Goal: Transaction & Acquisition: Purchase product/service

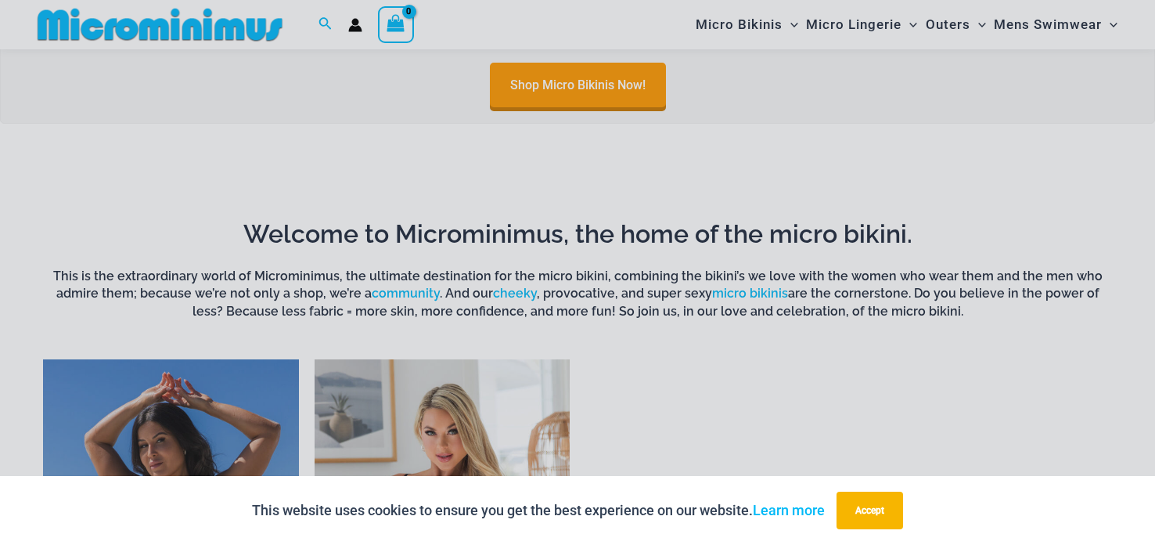
scroll to position [1062, 0]
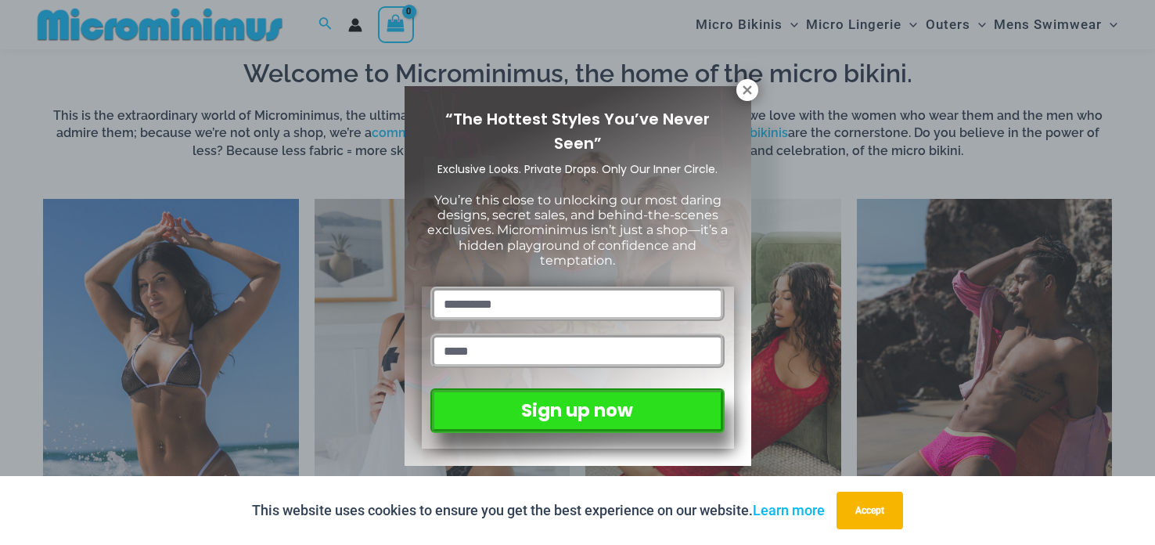
drag, startPoint x: 1154, startPoint y: 20, endPoint x: 1154, endPoint y: 148, distance: 128.3
click at [747, 92] on icon at bounding box center [747, 90] width 14 height 14
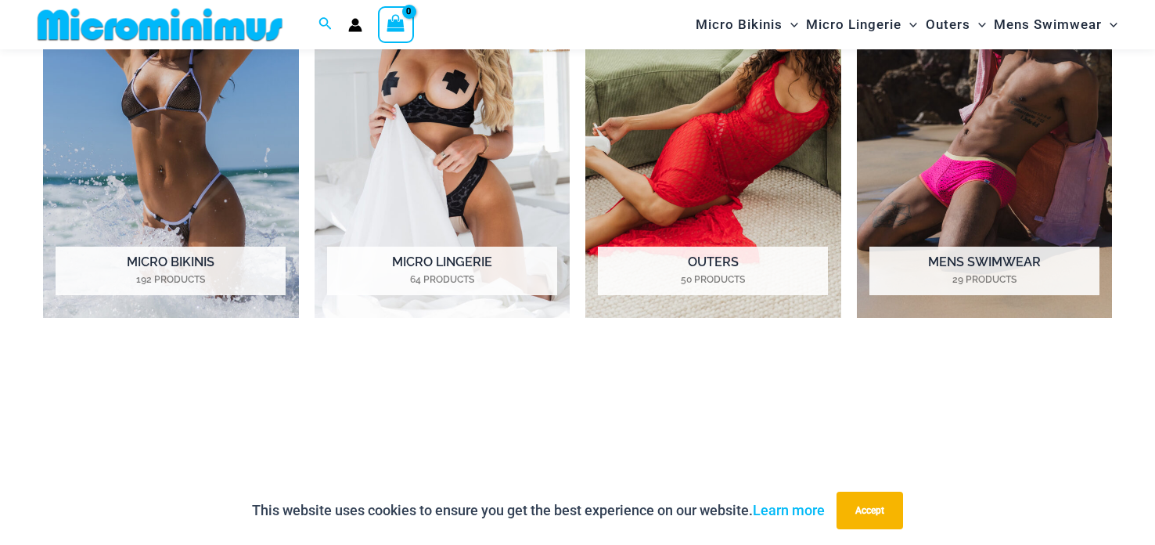
scroll to position [1319, 0]
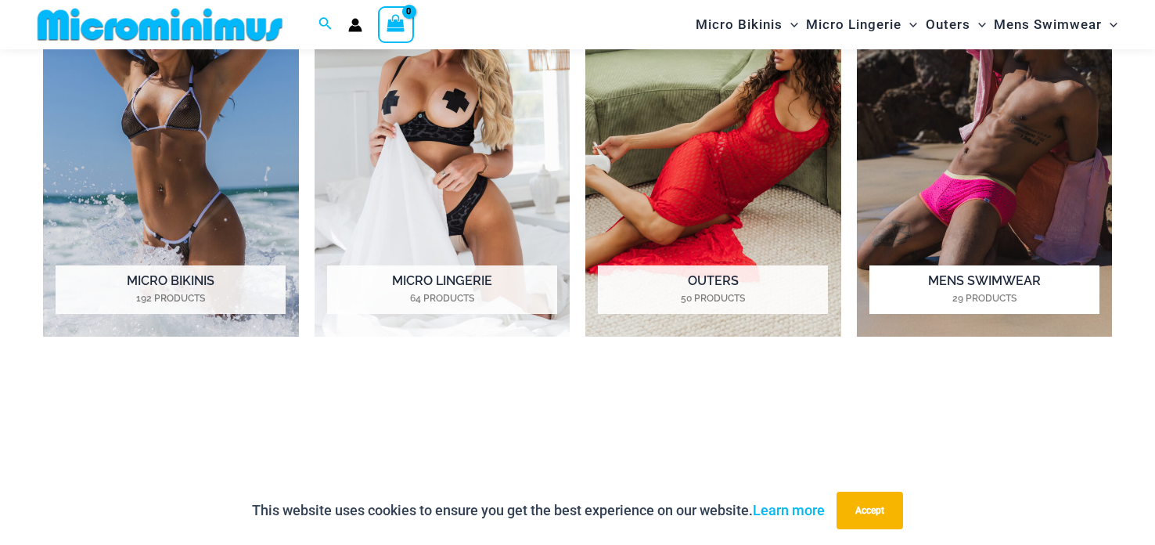
click at [952, 128] on img "Visit product category Mens Swimwear" at bounding box center [985, 139] width 256 height 394
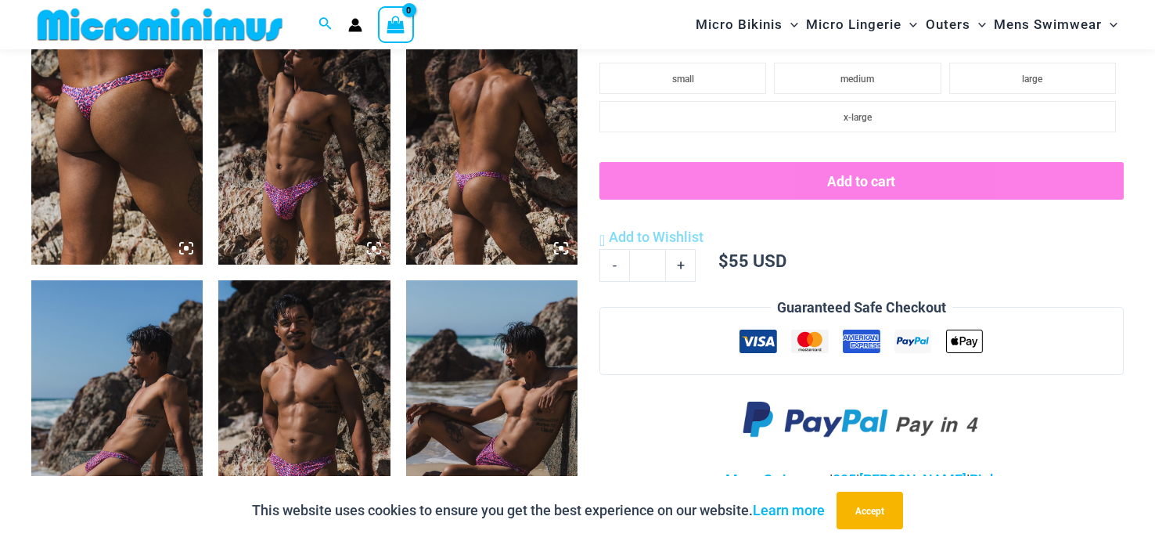
scroll to position [984, 0]
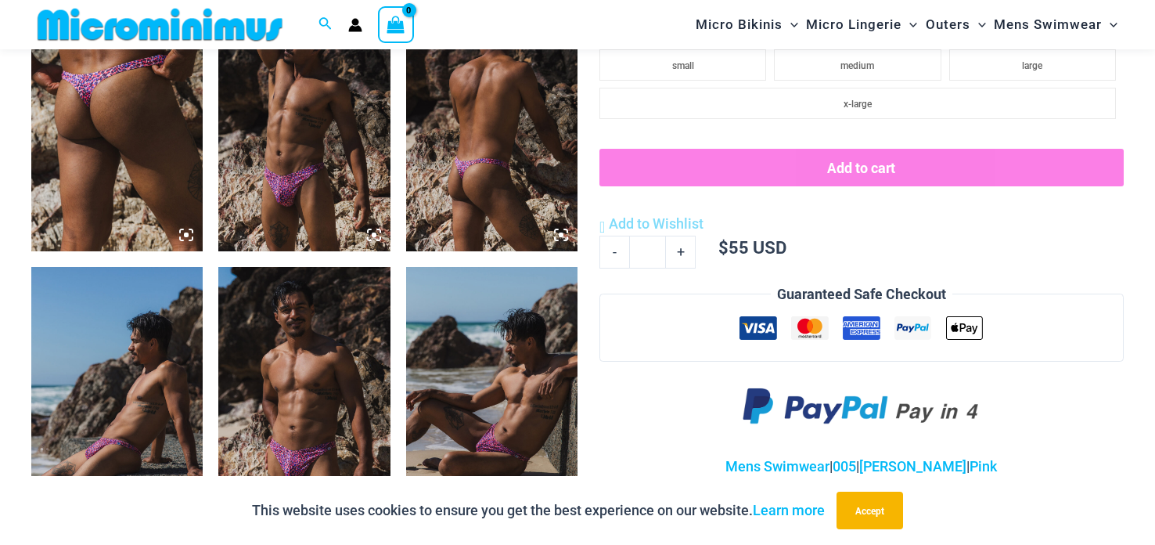
click at [254, 159] on img at bounding box center [303, 122] width 171 height 257
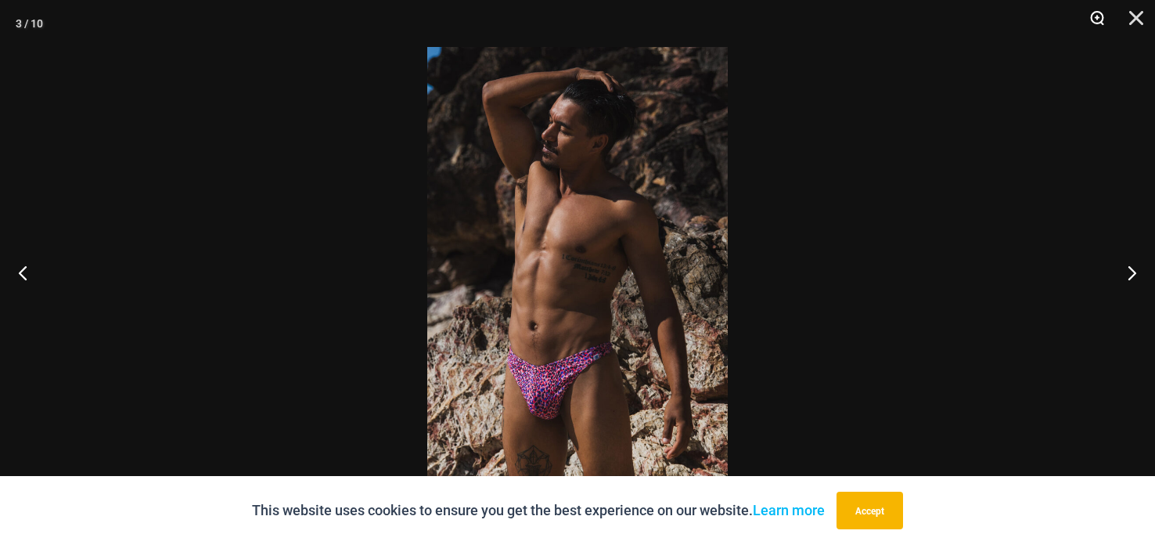
click at [1085, 30] on button "Zoom" at bounding box center [1091, 23] width 39 height 47
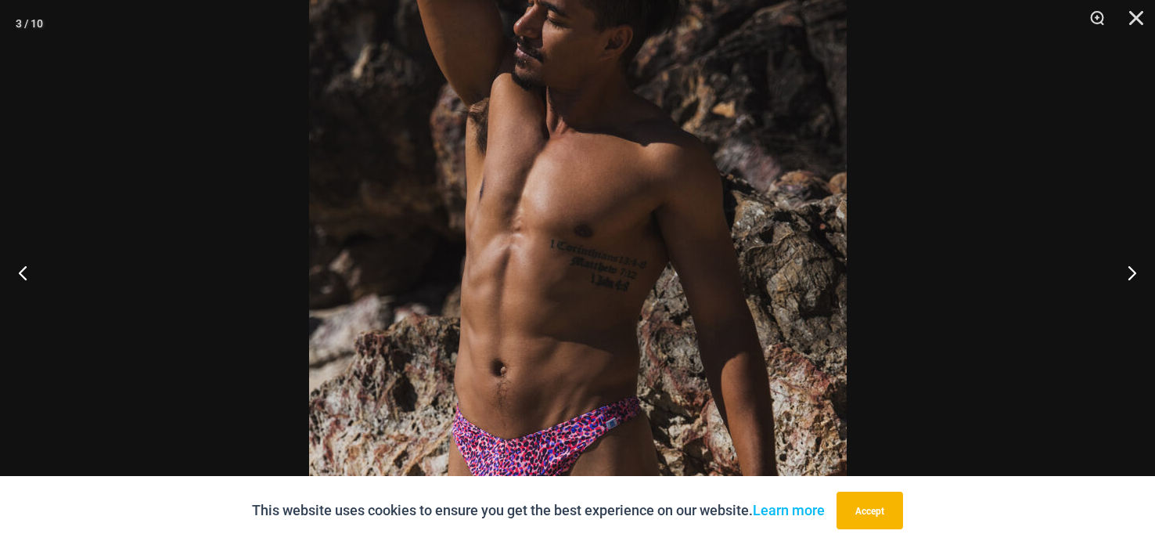
click at [659, 162] on img at bounding box center [578, 272] width 538 height 806
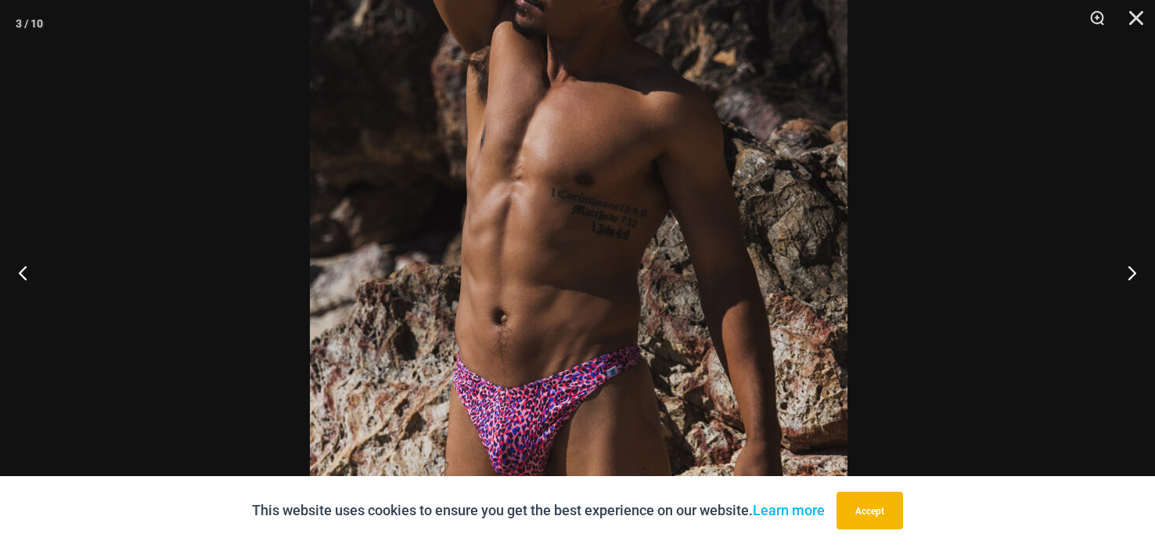
click at [657, 131] on img at bounding box center [579, 221] width 538 height 806
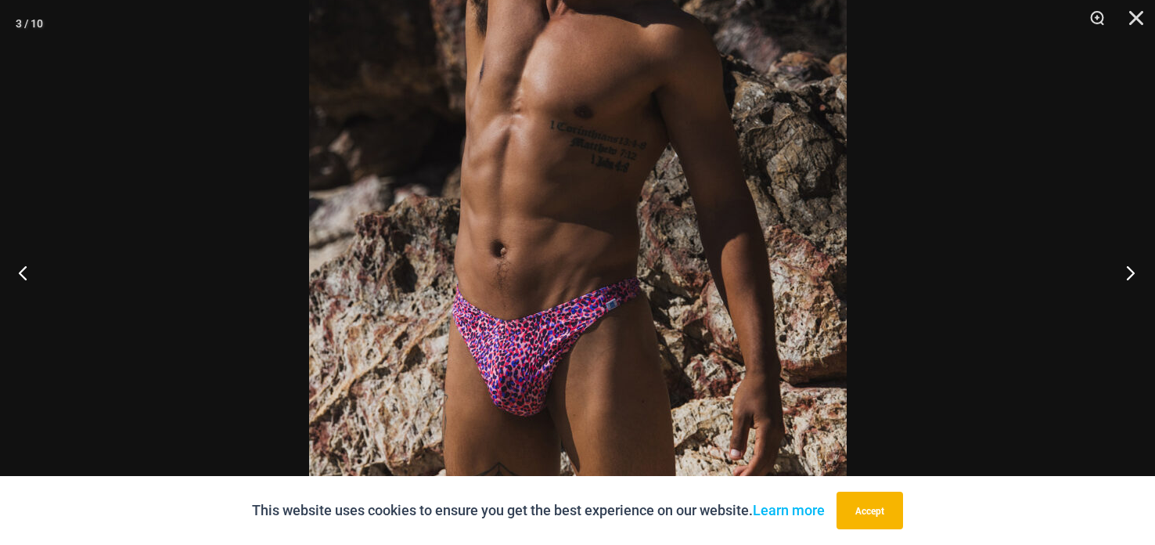
click at [1121, 269] on button "Next" at bounding box center [1125, 272] width 59 height 78
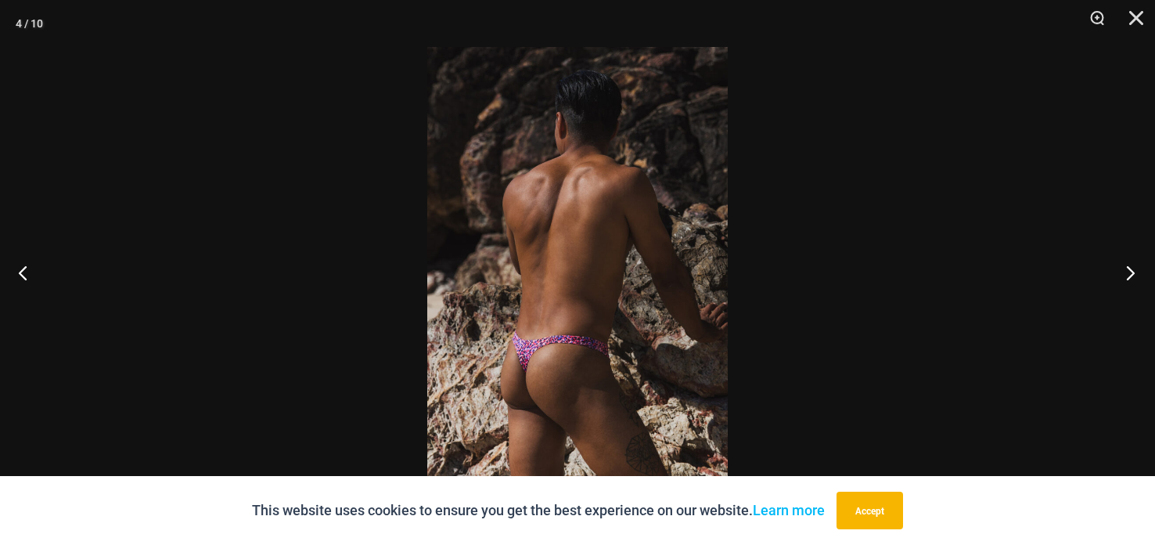
click at [1118, 266] on button "Next" at bounding box center [1125, 272] width 59 height 78
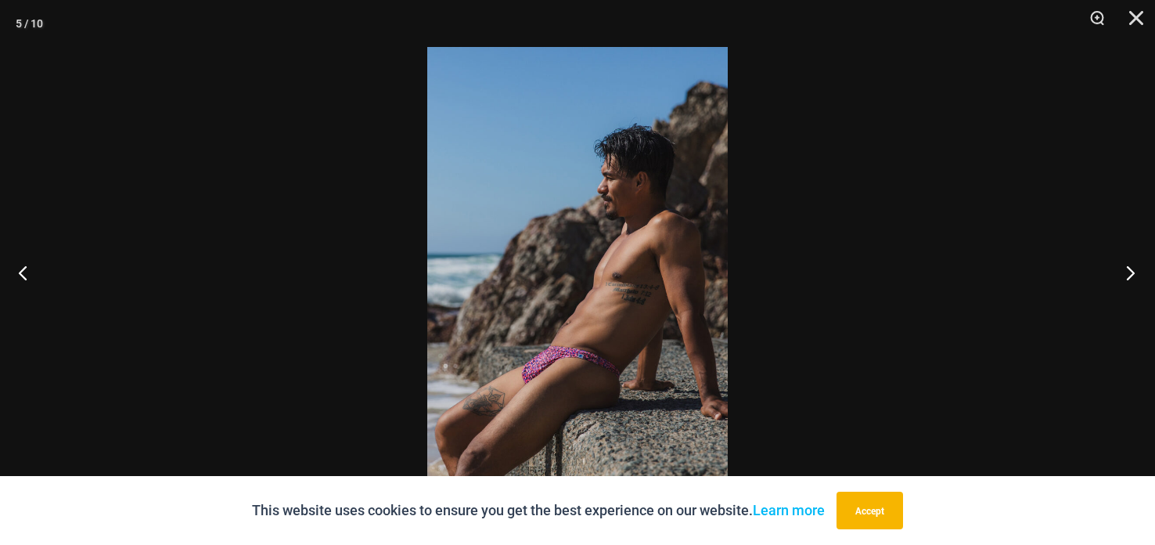
click at [1116, 266] on button "Next" at bounding box center [1125, 272] width 59 height 78
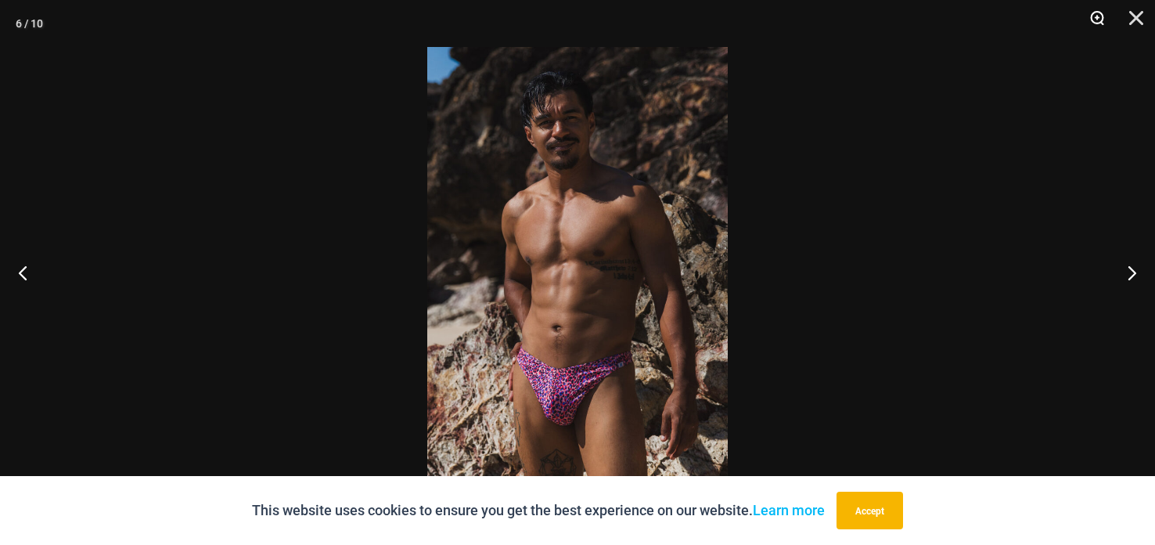
click at [1093, 20] on button "Zoom" at bounding box center [1091, 23] width 39 height 47
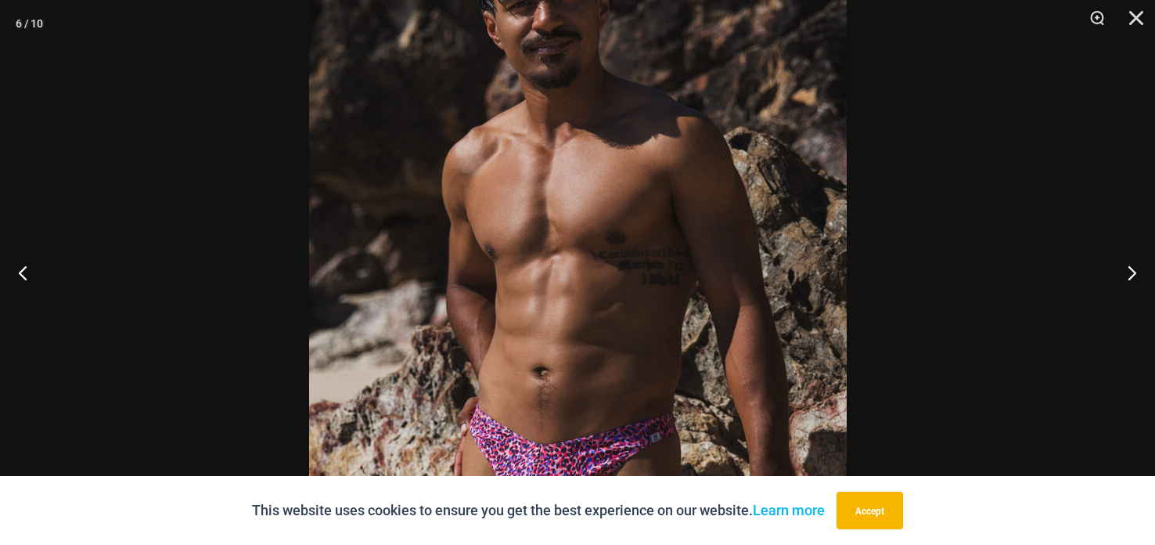
click at [466, 307] on img at bounding box center [578, 272] width 538 height 806
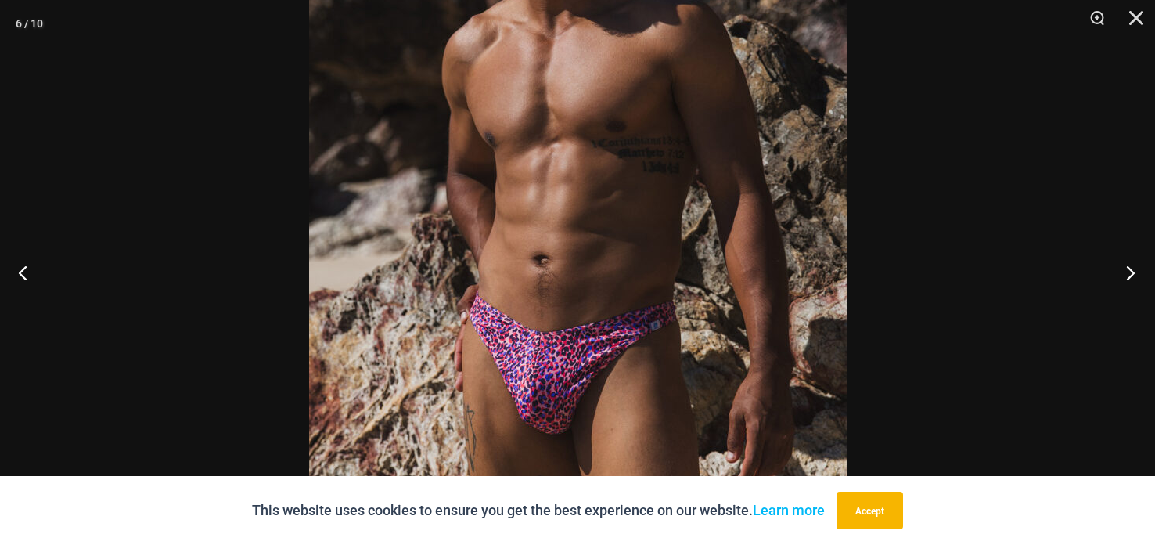
click at [1141, 272] on button "Next" at bounding box center [1125, 272] width 59 height 78
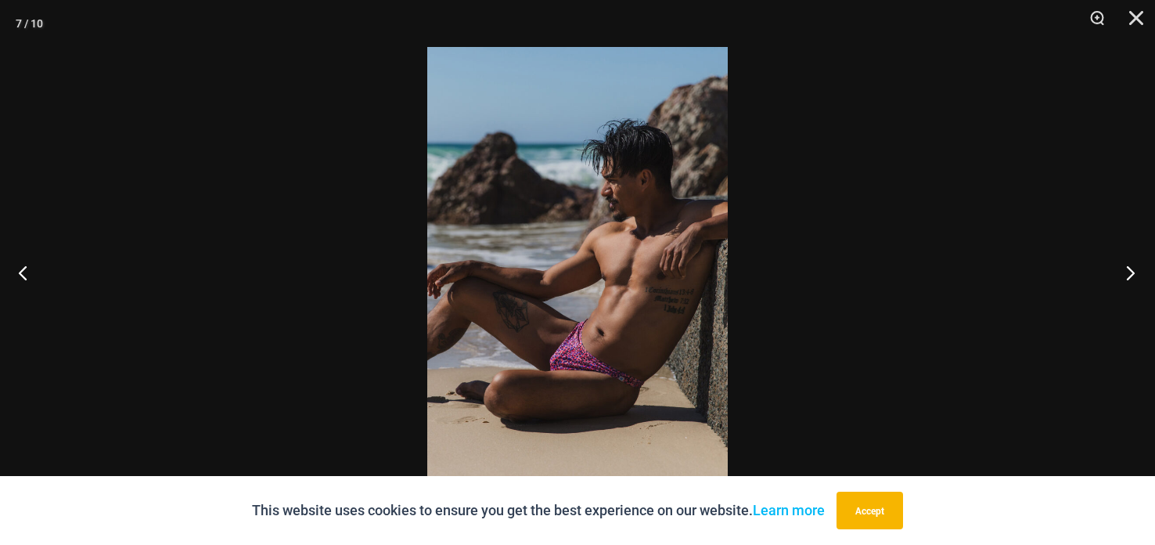
click at [1141, 271] on button "Next" at bounding box center [1125, 272] width 59 height 78
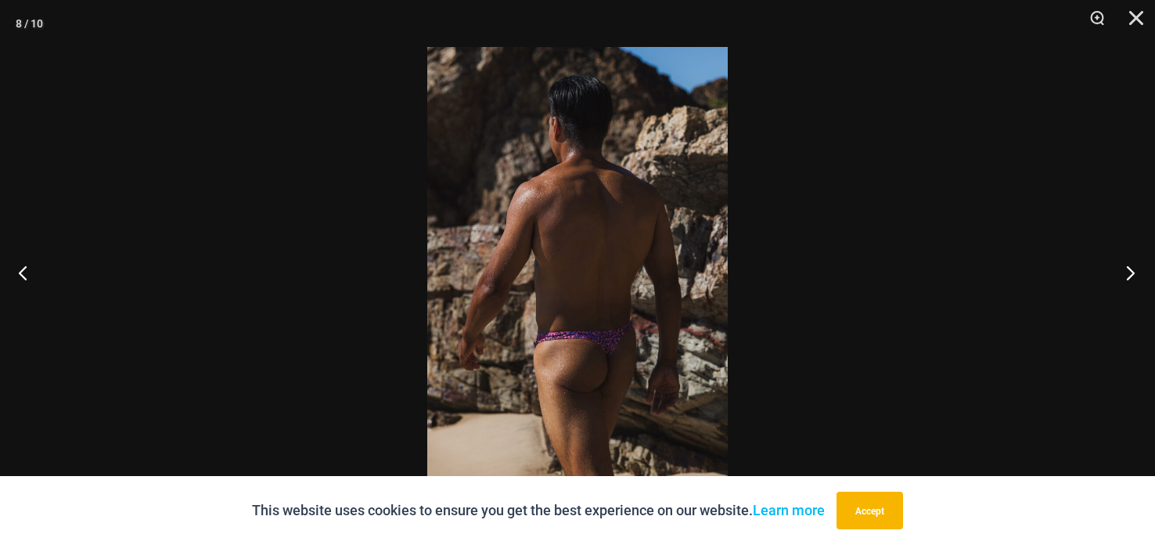
click at [1137, 267] on button "Next" at bounding box center [1125, 272] width 59 height 78
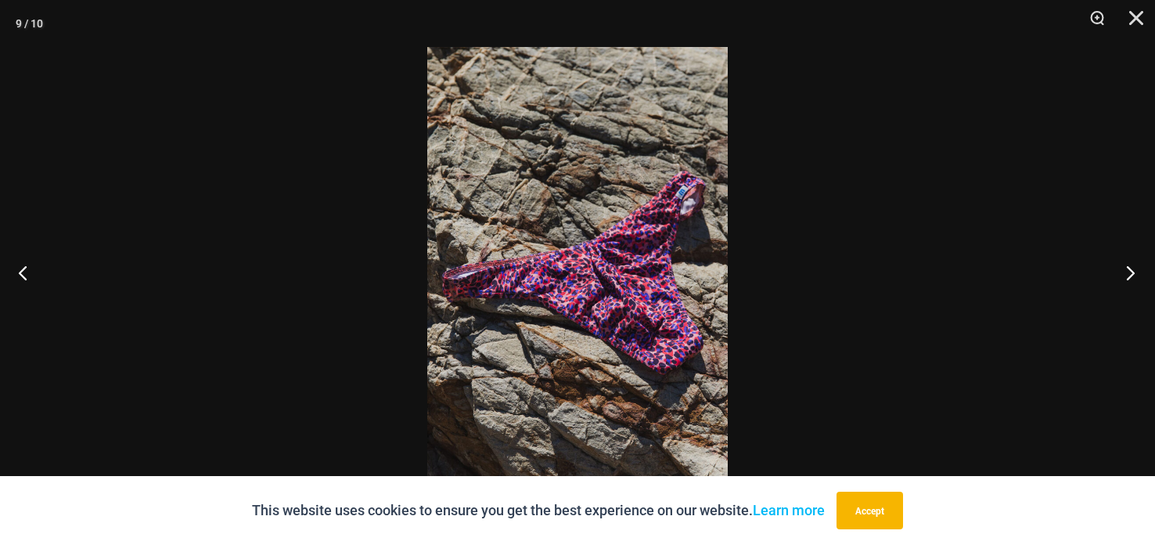
click at [1130, 264] on button "Next" at bounding box center [1125, 272] width 59 height 78
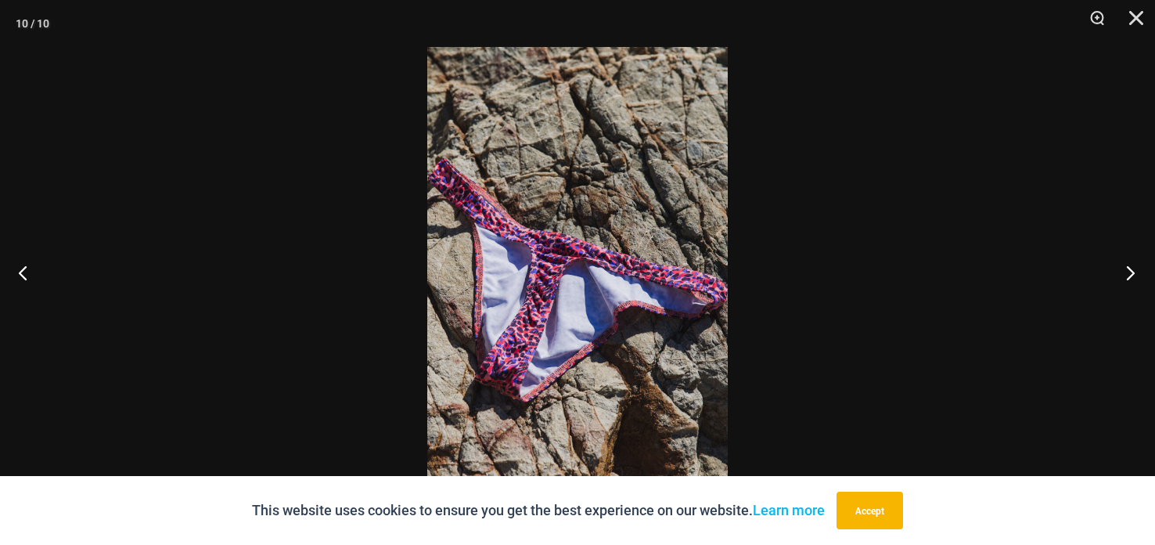
click at [1125, 261] on button "Next" at bounding box center [1125, 272] width 59 height 78
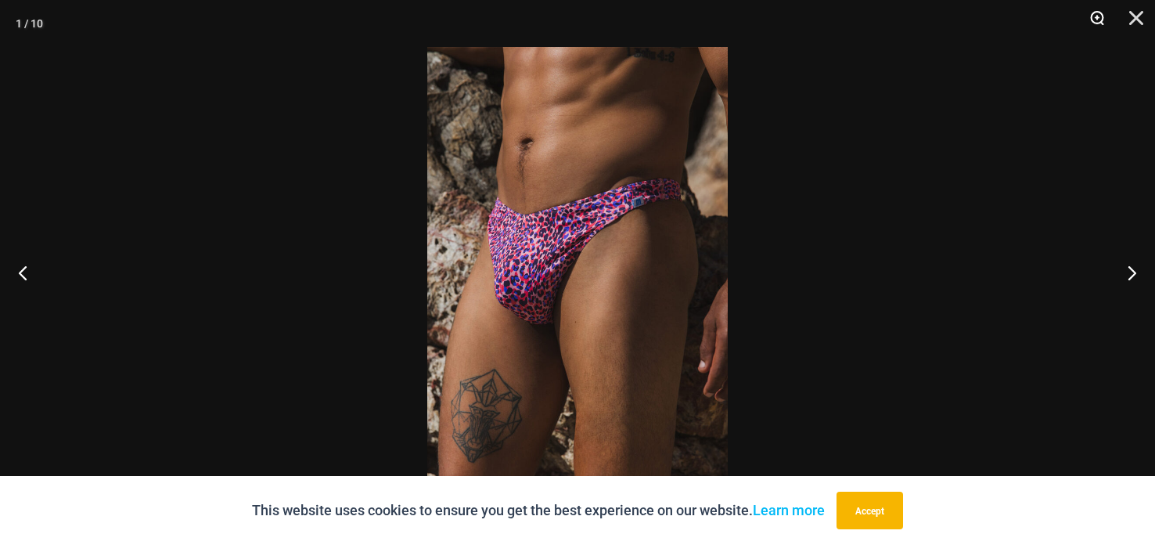
click at [1094, 11] on button "Zoom" at bounding box center [1091, 23] width 39 height 47
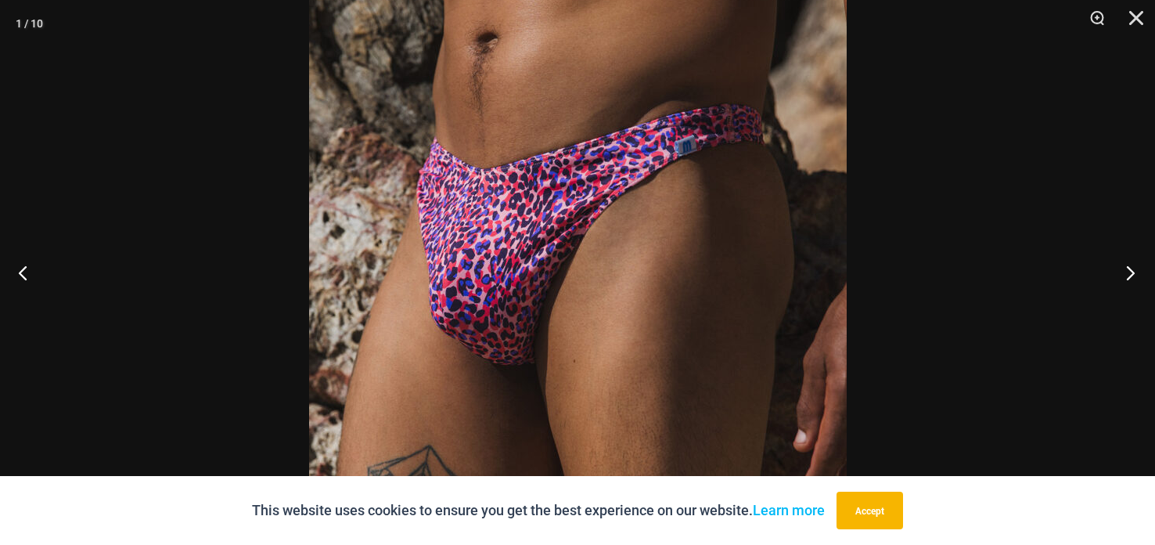
click at [1127, 273] on button "Next" at bounding box center [1125, 272] width 59 height 78
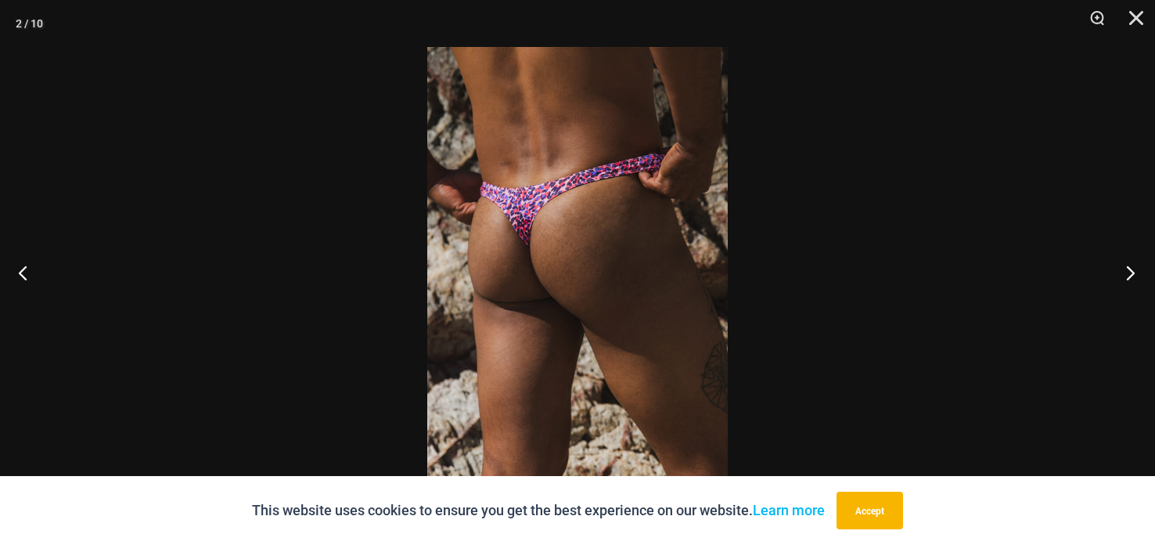
click at [1140, 272] on button "Next" at bounding box center [1125, 272] width 59 height 78
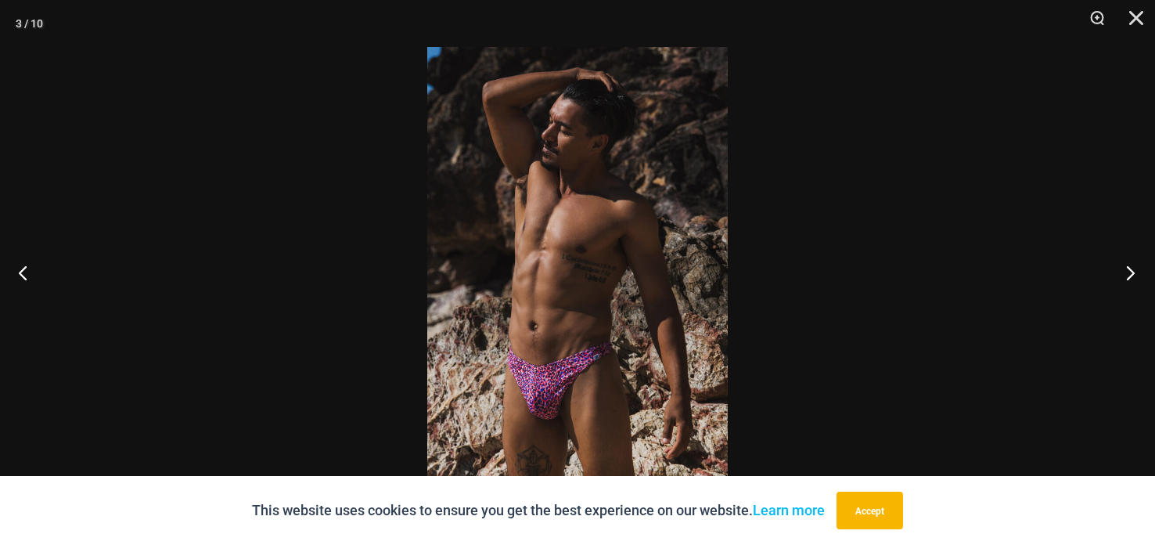
click at [1140, 272] on button "Next" at bounding box center [1125, 272] width 59 height 78
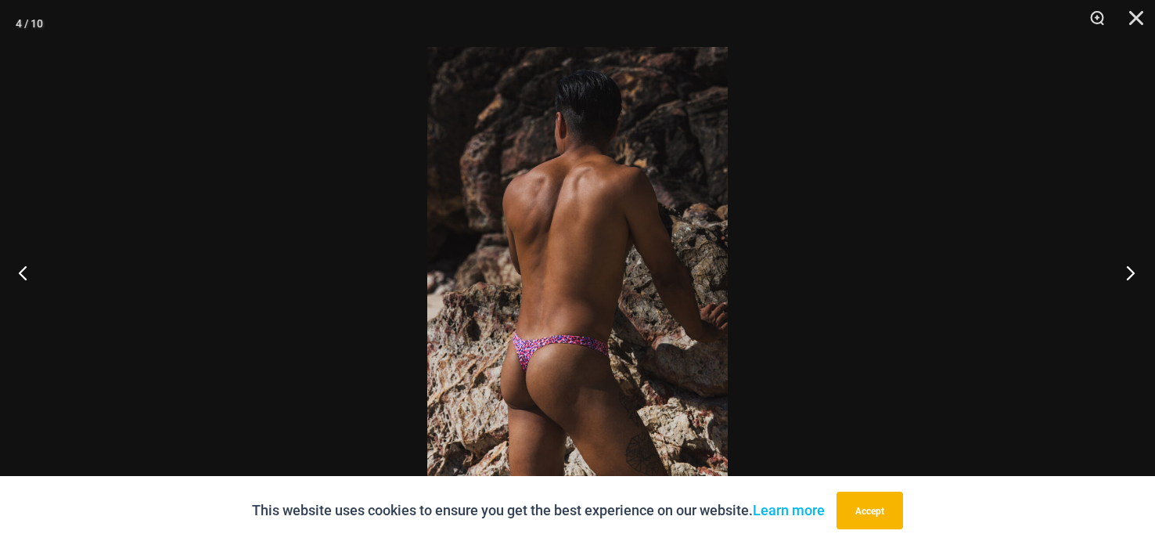
click at [1133, 271] on button "Next" at bounding box center [1125, 272] width 59 height 78
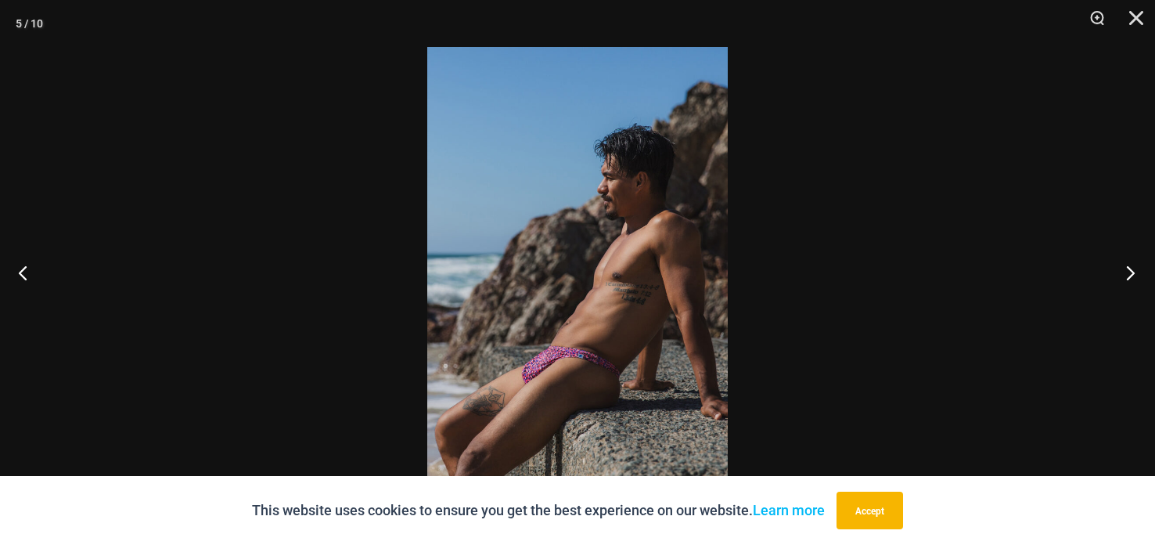
click at [1133, 271] on button "Next" at bounding box center [1125, 272] width 59 height 78
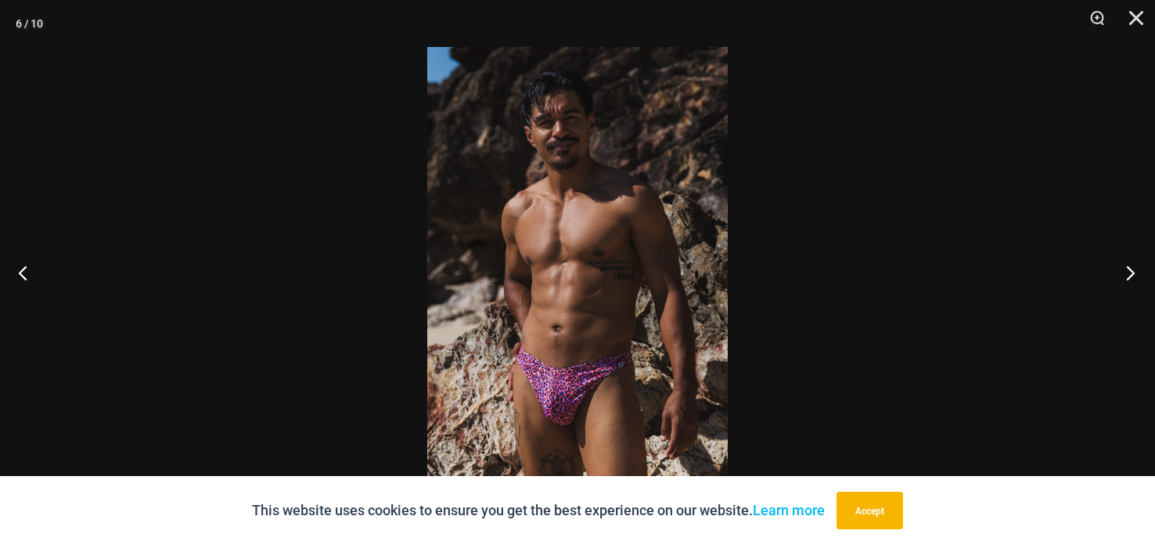
click at [1134, 270] on button "Next" at bounding box center [1125, 272] width 59 height 78
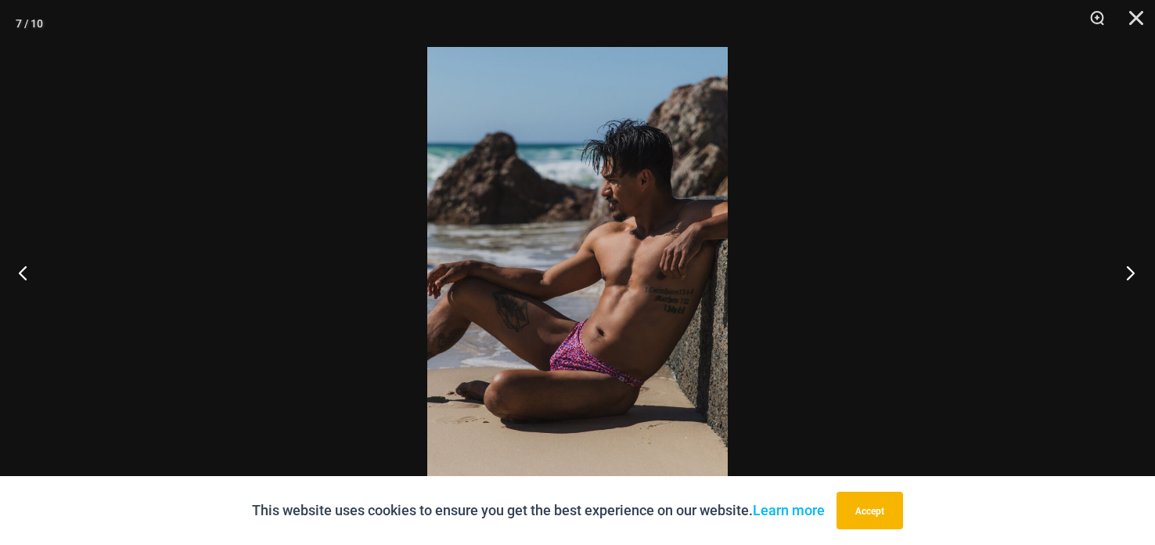
click at [1134, 270] on button "Next" at bounding box center [1125, 272] width 59 height 78
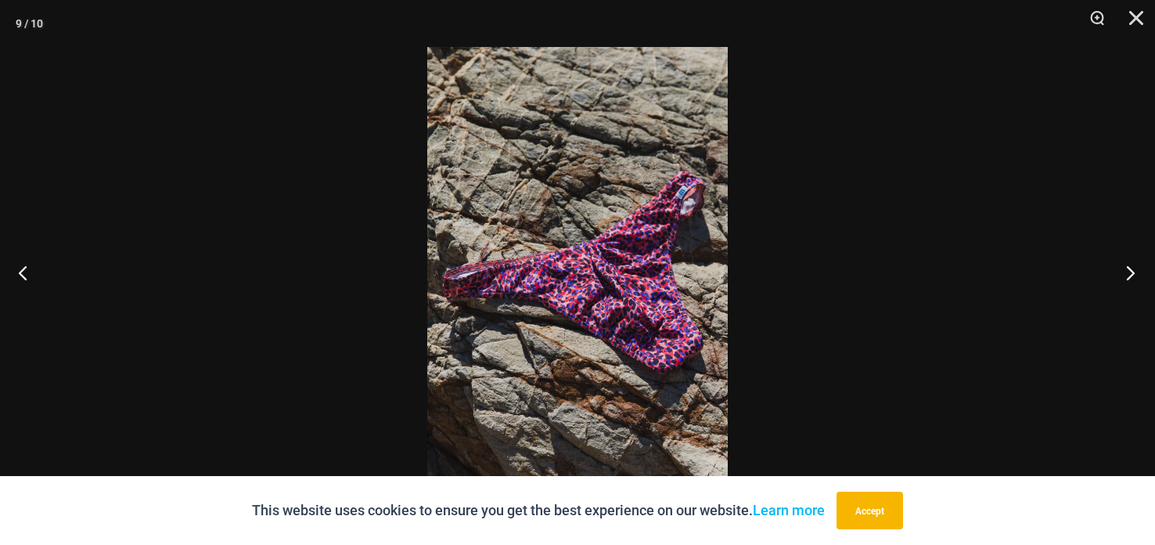
click at [1135, 268] on button "Next" at bounding box center [1125, 272] width 59 height 78
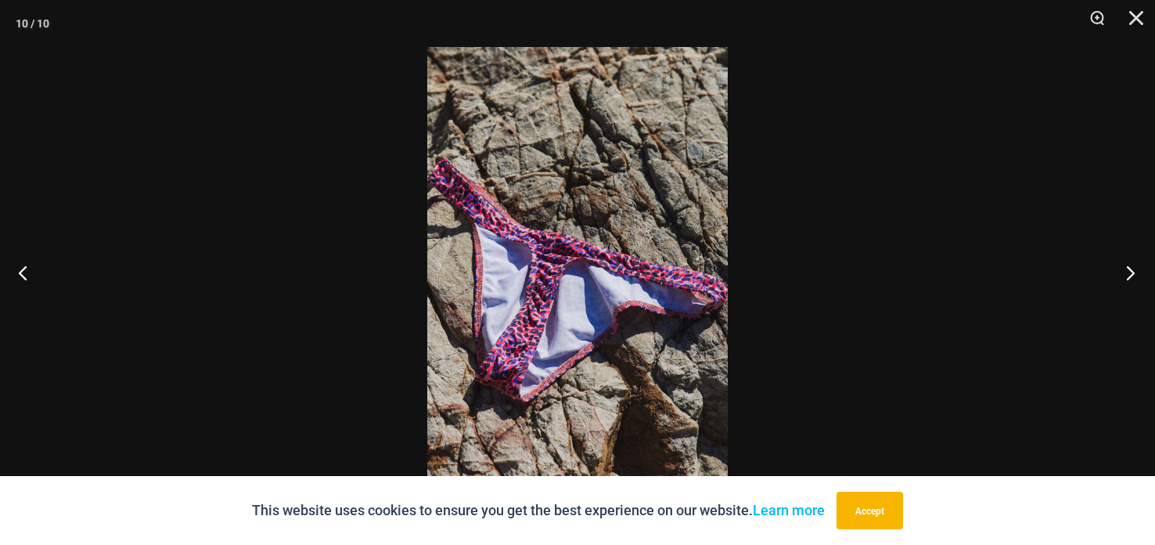
click at [1137, 267] on button "Next" at bounding box center [1125, 272] width 59 height 78
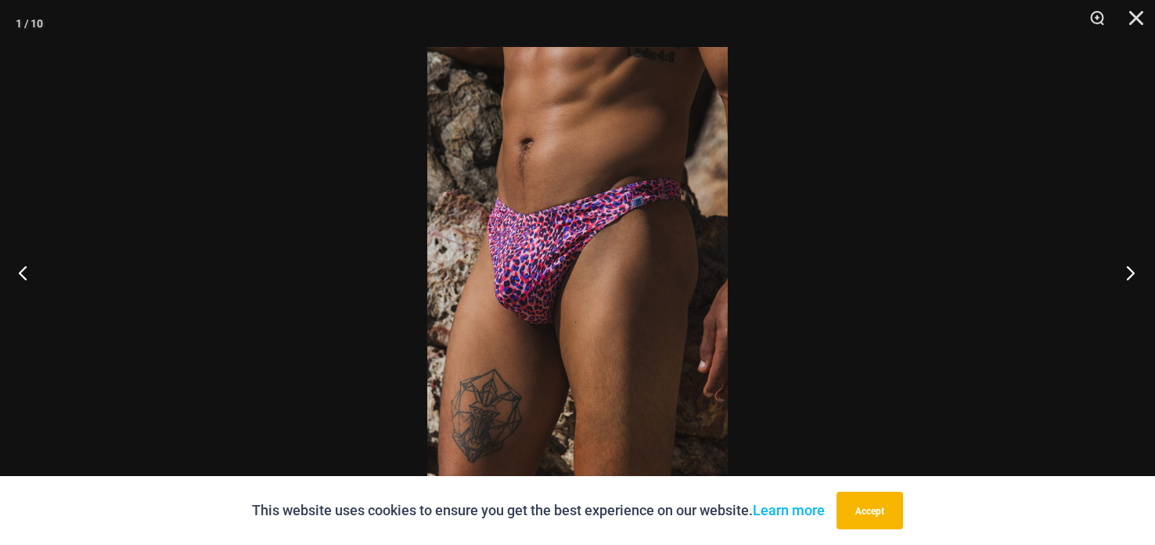
click at [1139, 265] on button "Next" at bounding box center [1125, 272] width 59 height 78
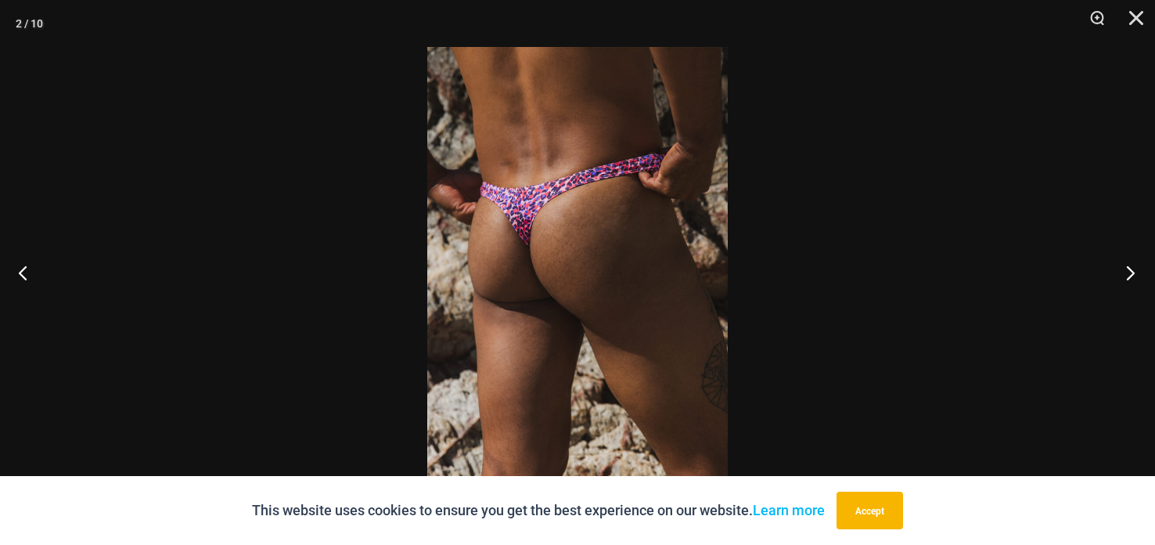
click at [1139, 265] on button "Next" at bounding box center [1125, 272] width 59 height 78
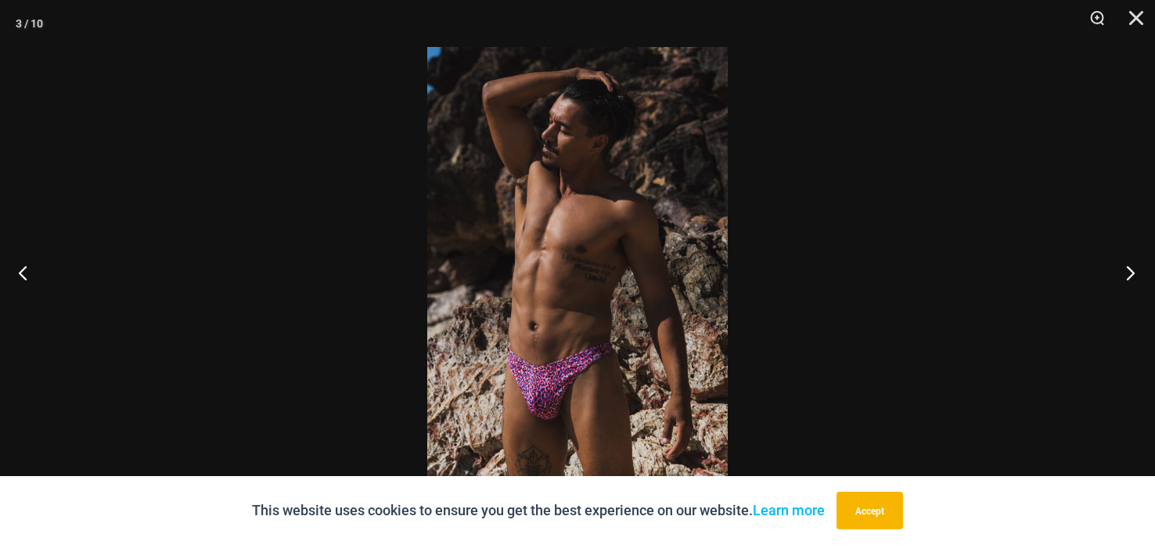
click at [1141, 262] on button "Next" at bounding box center [1125, 272] width 59 height 78
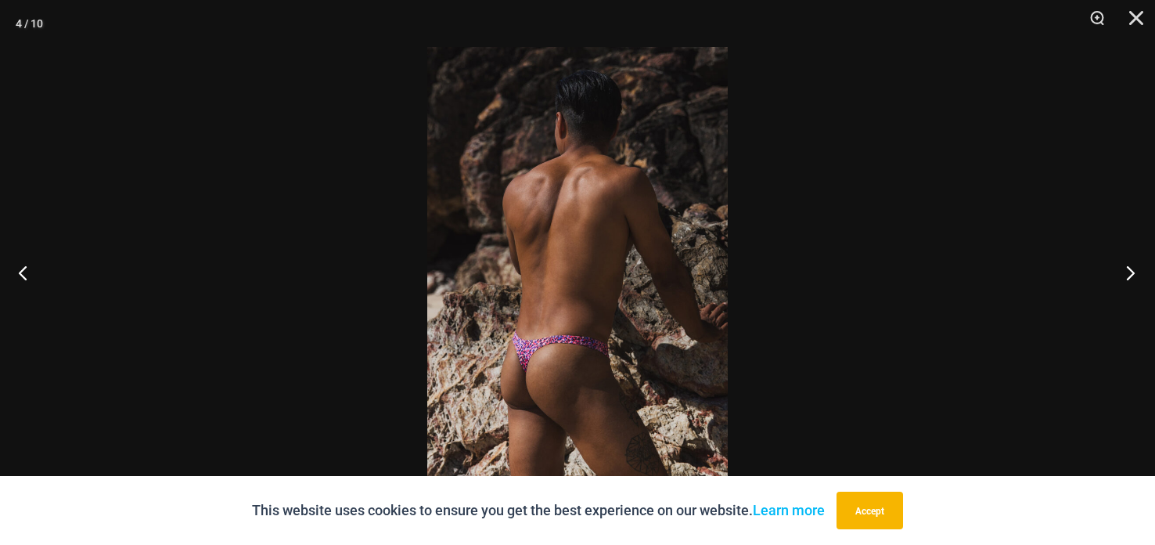
click at [1143, 261] on button "Next" at bounding box center [1125, 272] width 59 height 78
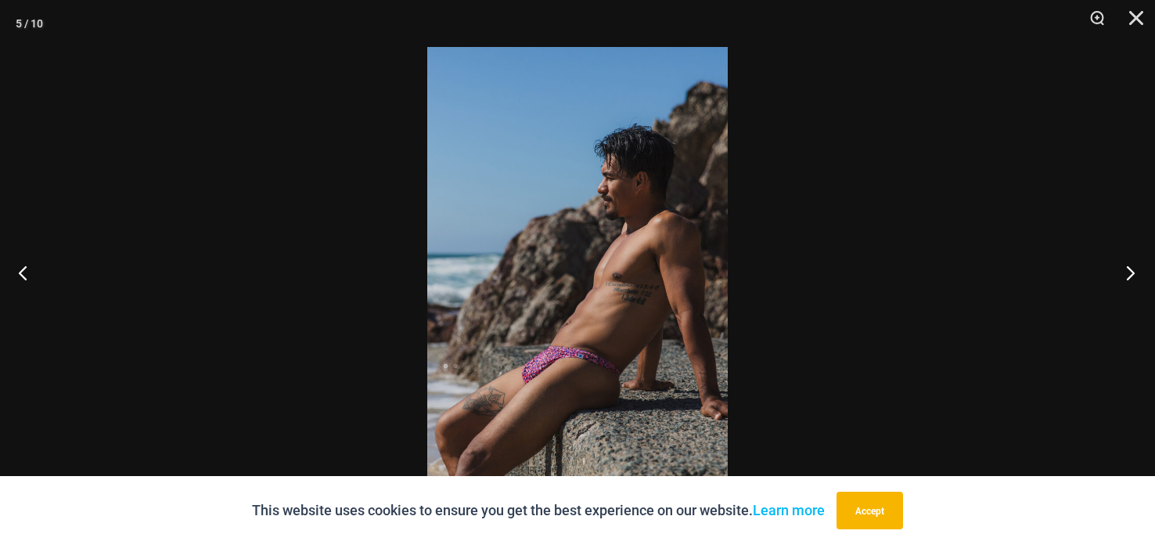
click at [1145, 259] on button "Next" at bounding box center [1125, 272] width 59 height 78
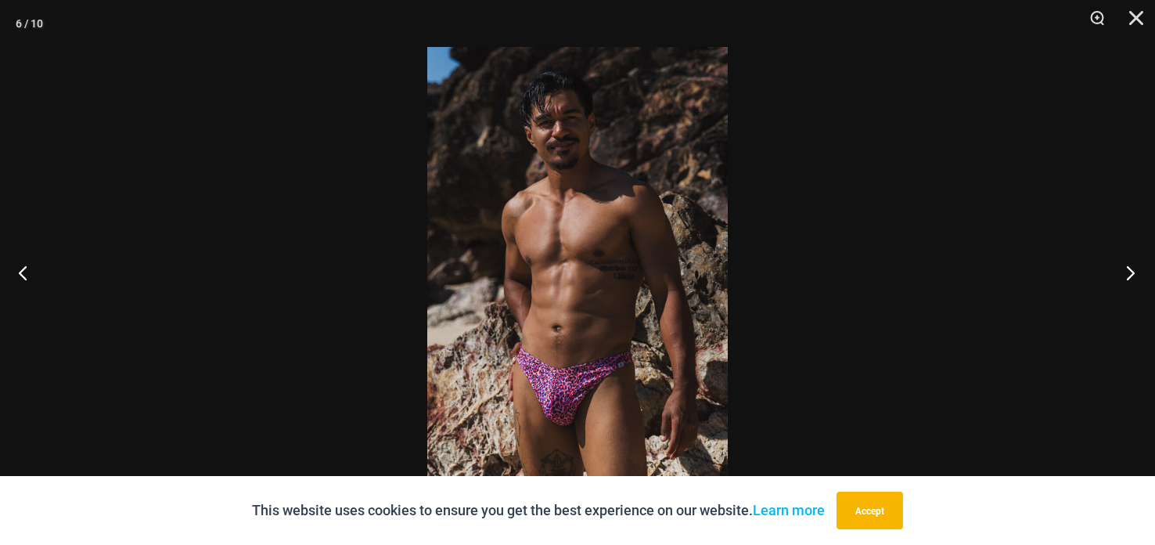
click at [1129, 275] on button "Next" at bounding box center [1125, 272] width 59 height 78
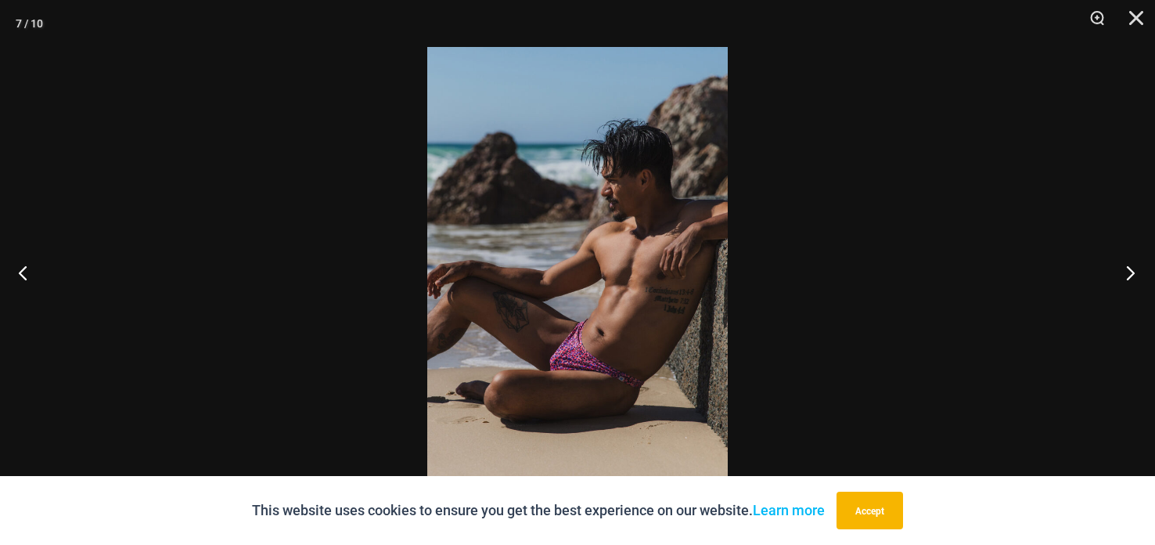
click at [1129, 275] on button "Next" at bounding box center [1125, 272] width 59 height 78
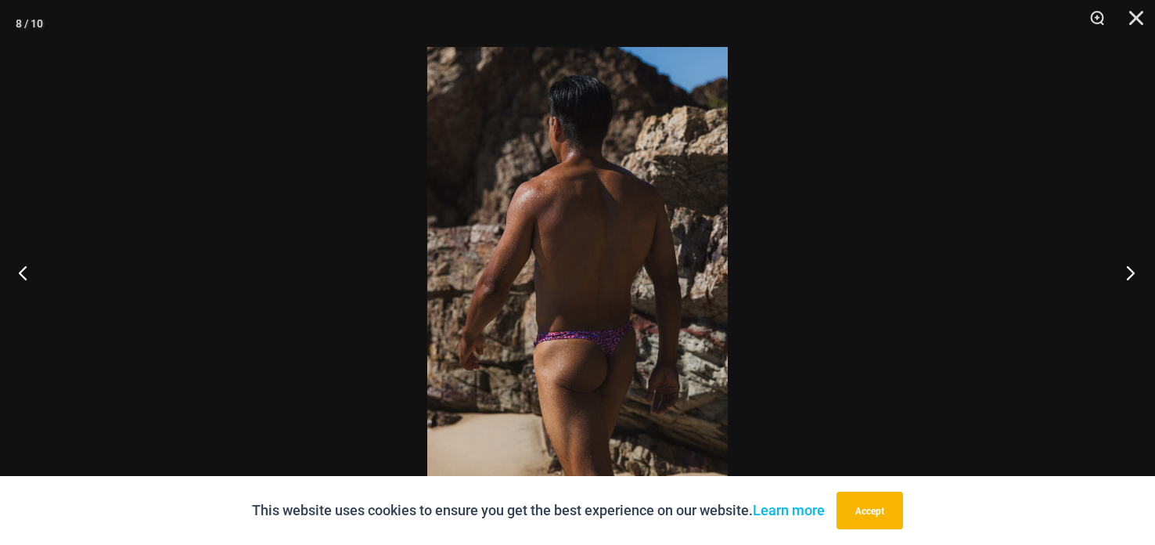
click at [1130, 271] on button "Next" at bounding box center [1125, 272] width 59 height 78
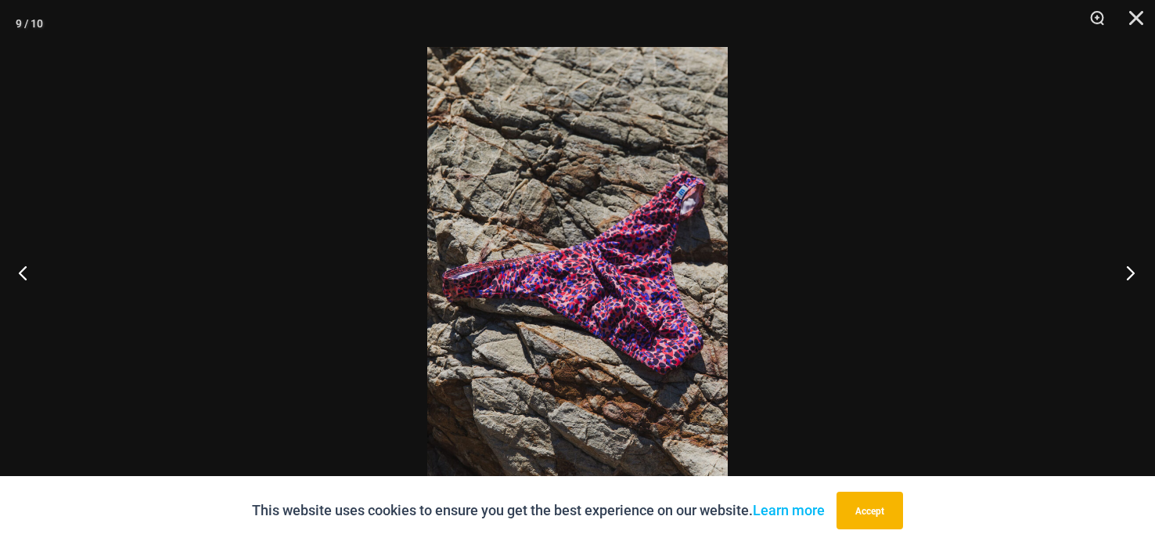
click at [1136, 267] on button "Next" at bounding box center [1125, 272] width 59 height 78
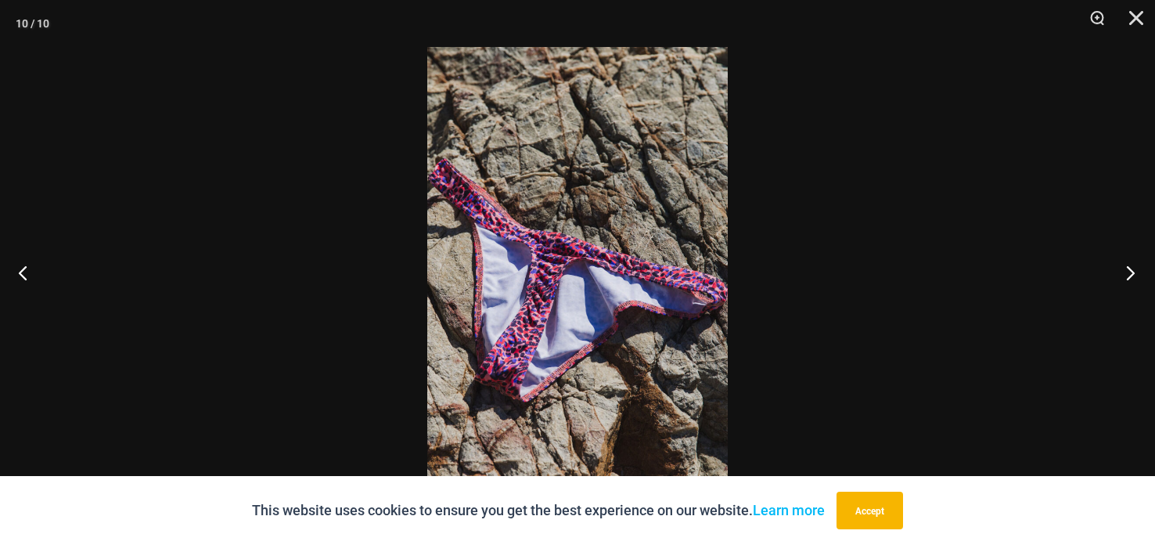
click at [1141, 263] on button "Next" at bounding box center [1125, 272] width 59 height 78
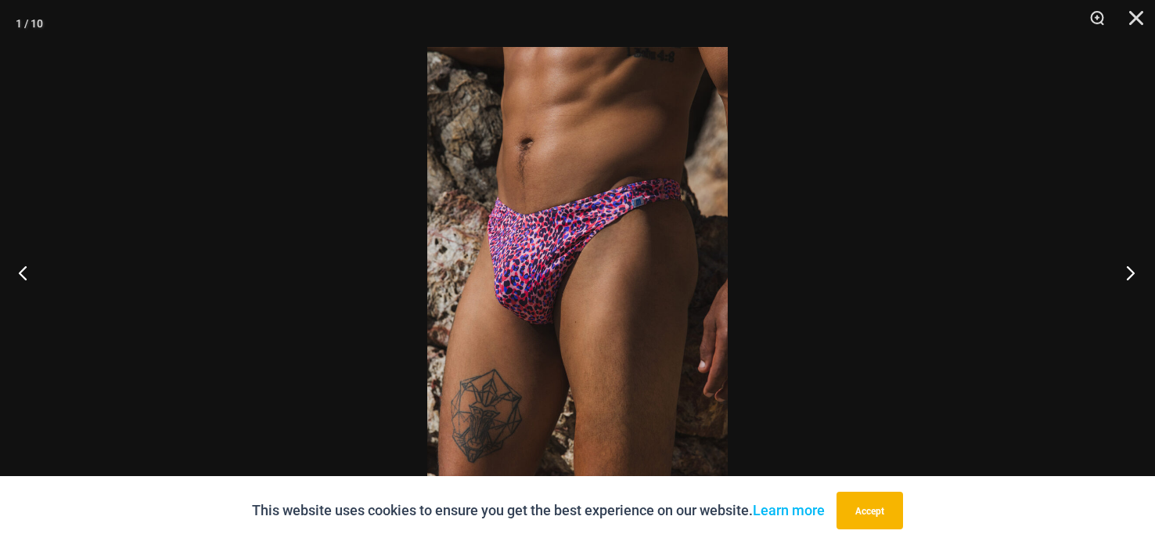
click at [1144, 259] on button "Next" at bounding box center [1125, 272] width 59 height 78
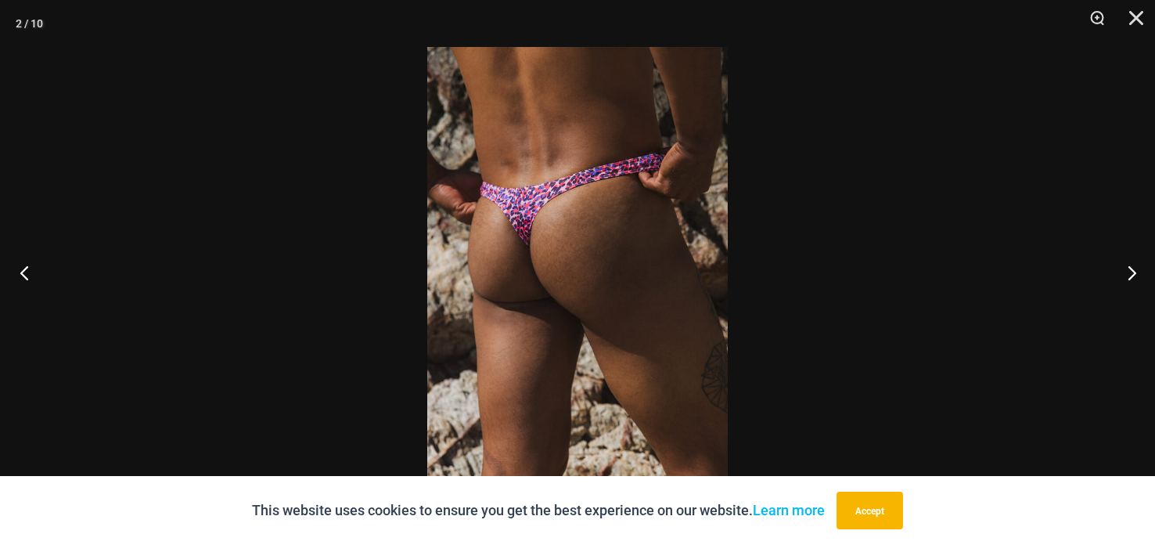
click at [20, 277] on button "Previous" at bounding box center [29, 272] width 59 height 78
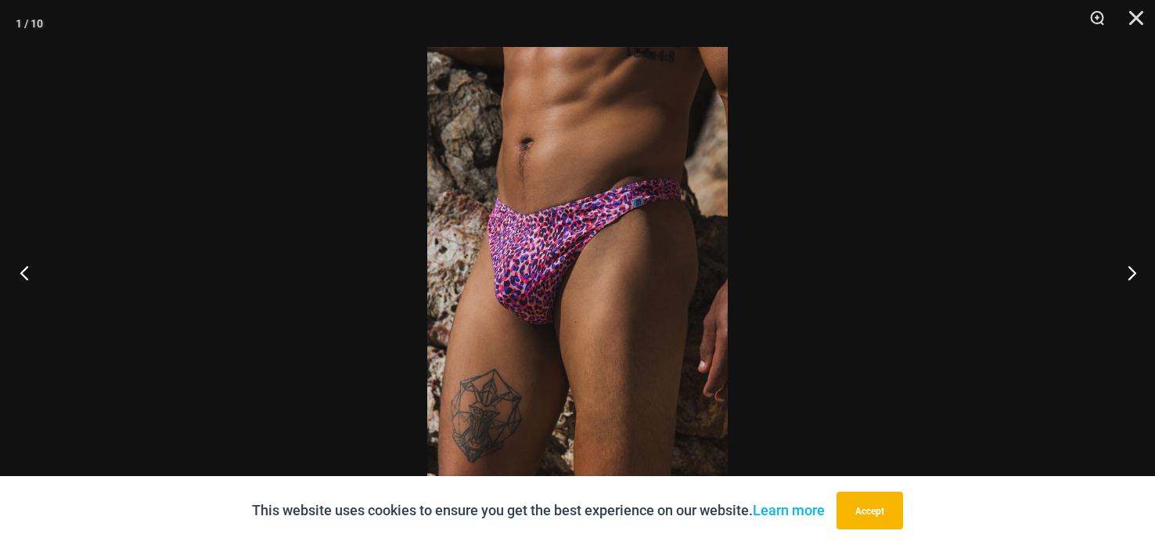
click at [21, 276] on button "Previous" at bounding box center [29, 272] width 59 height 78
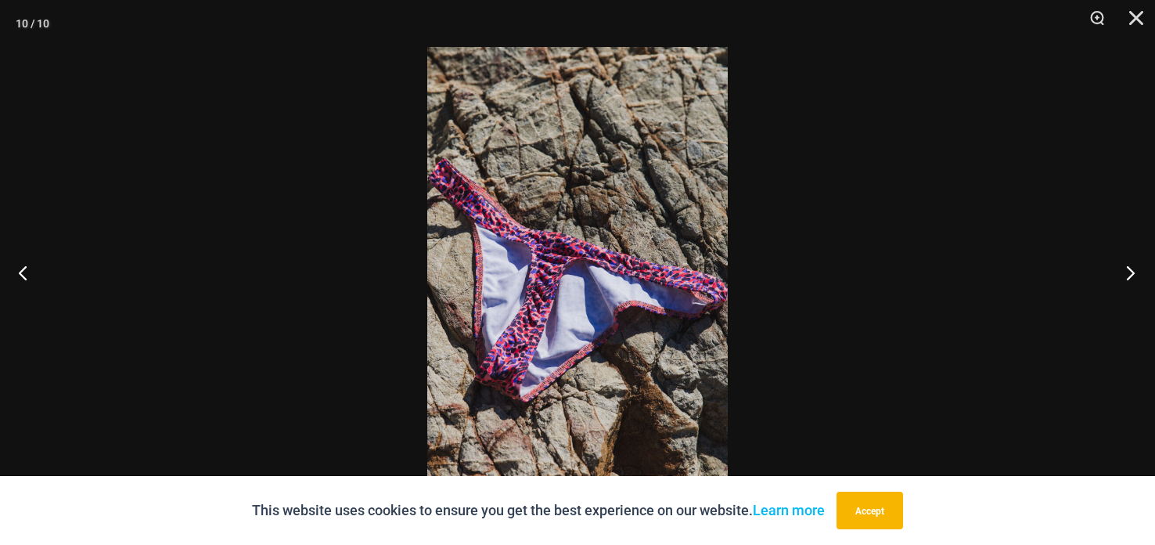
click at [1137, 275] on button "Next" at bounding box center [1125, 272] width 59 height 78
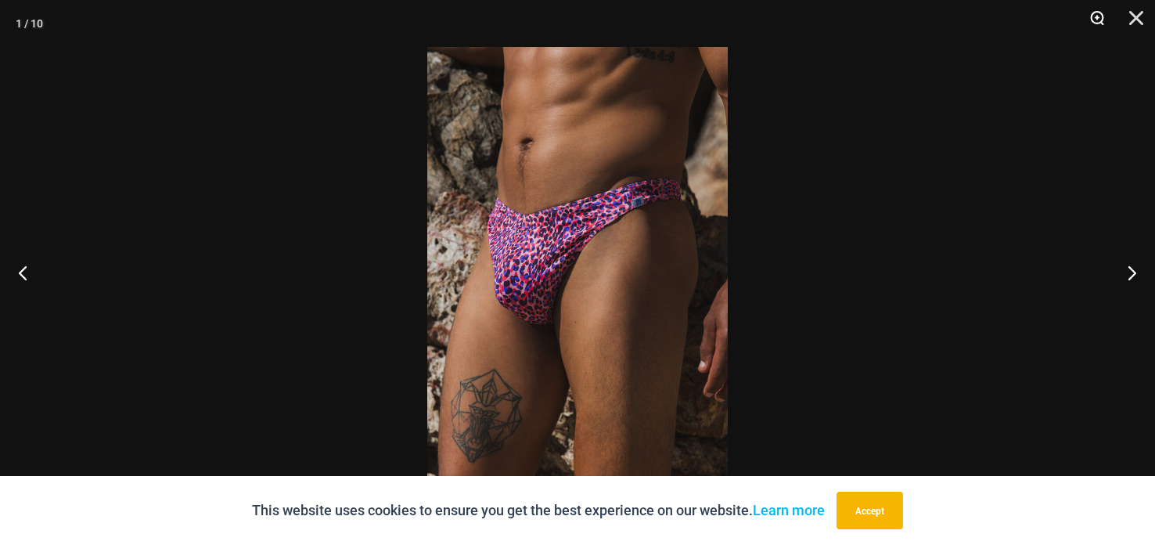
click at [1103, 27] on button "Zoom" at bounding box center [1091, 23] width 39 height 47
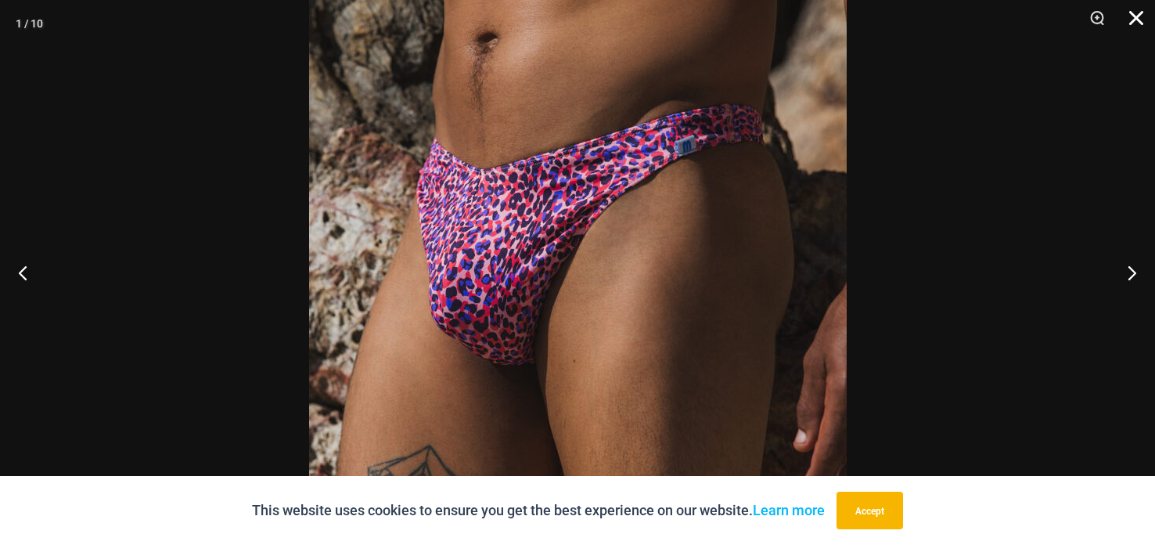
click at [1136, 21] on button "Close" at bounding box center [1130, 23] width 39 height 47
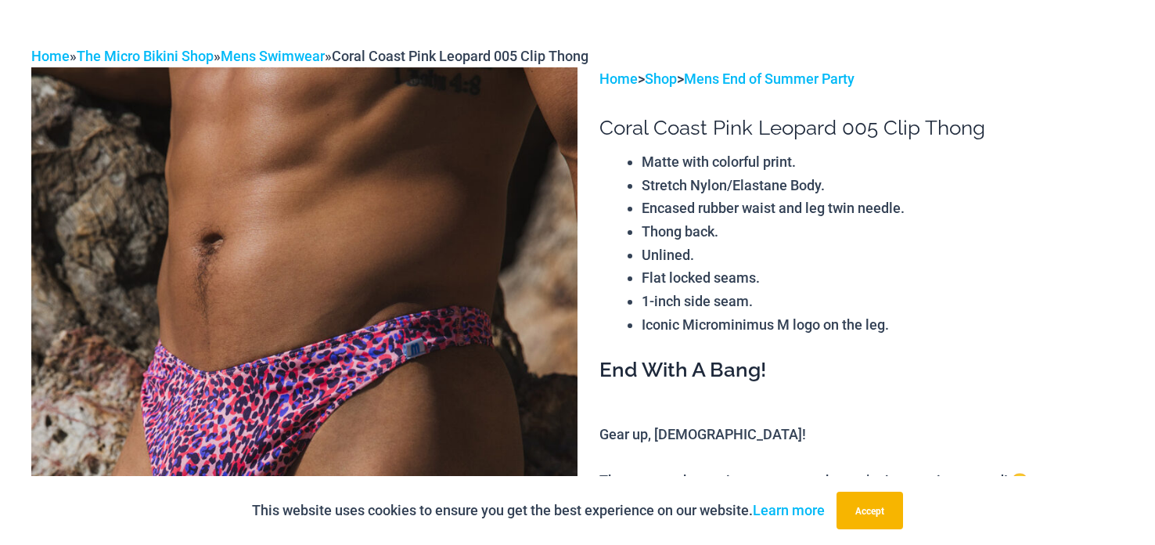
scroll to position [0, 0]
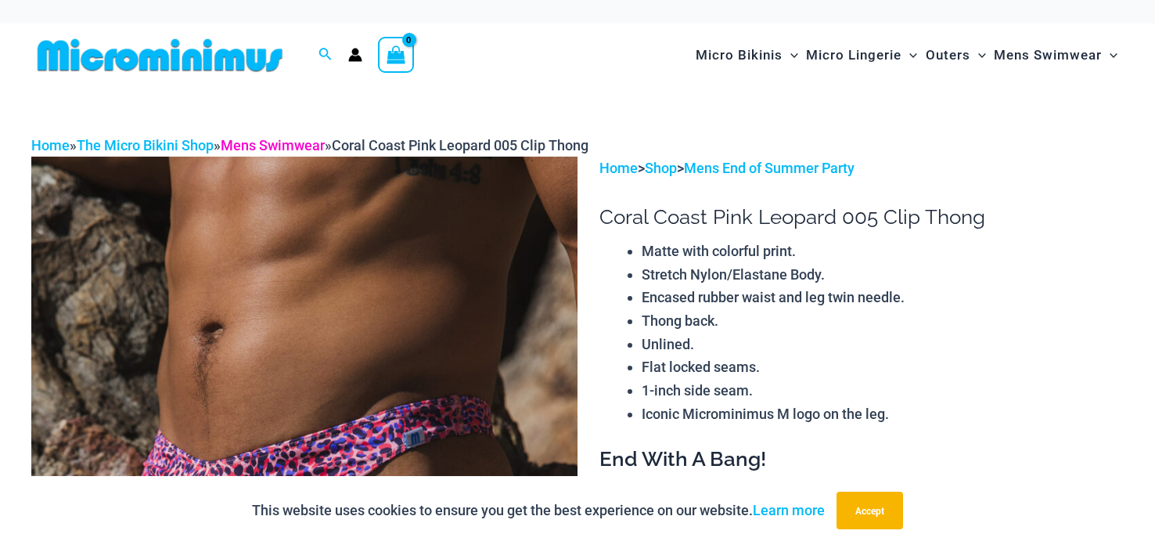
click at [273, 142] on link "Mens Swimwear" at bounding box center [273, 145] width 104 height 16
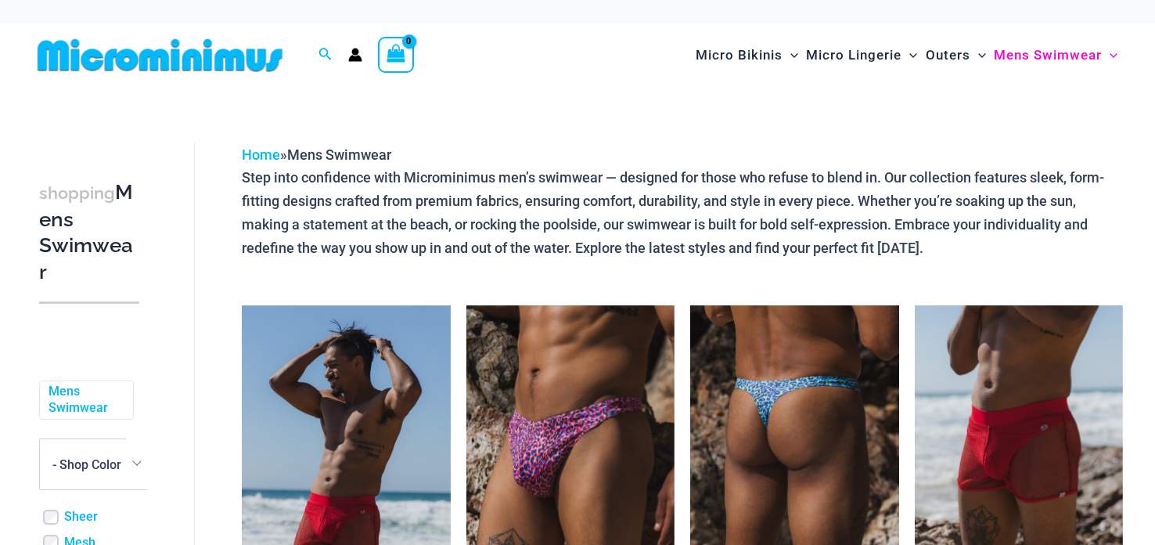
click at [743, 354] on img at bounding box center [794, 461] width 208 height 313
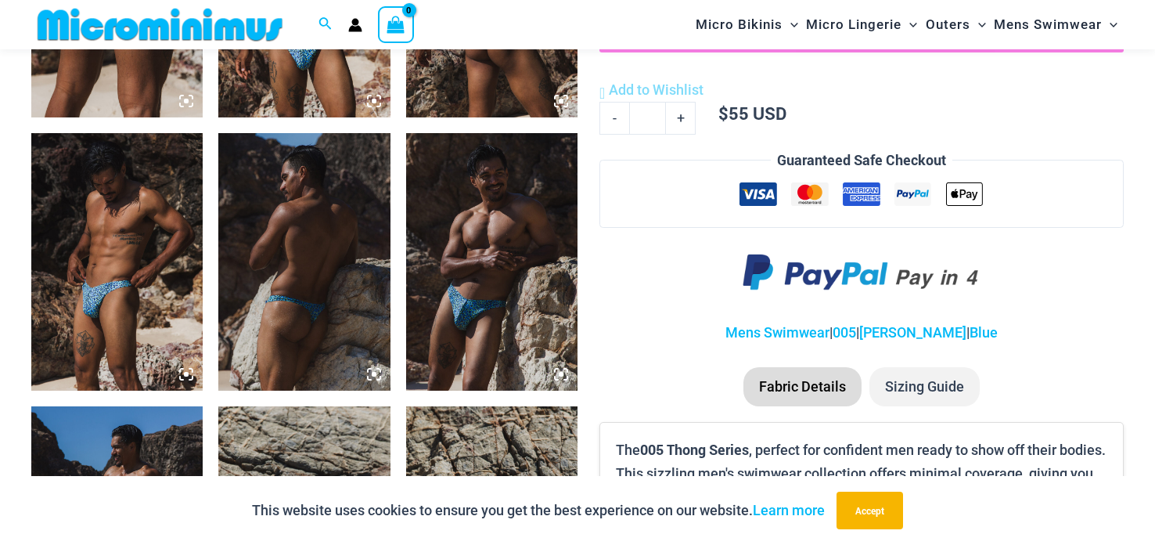
scroll to position [1124, 0]
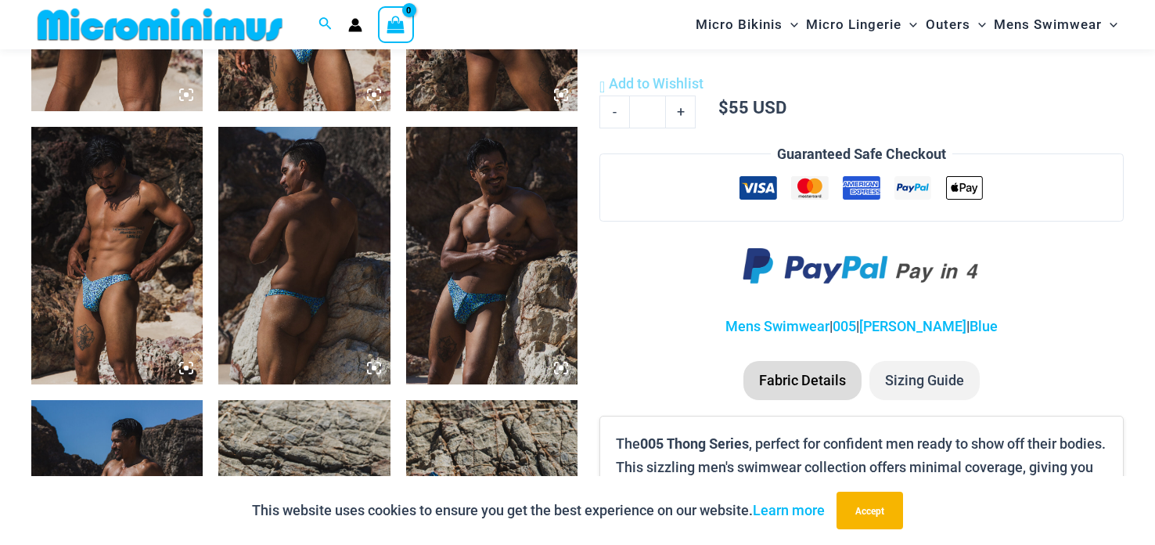
click at [491, 211] on img at bounding box center [491, 255] width 171 height 257
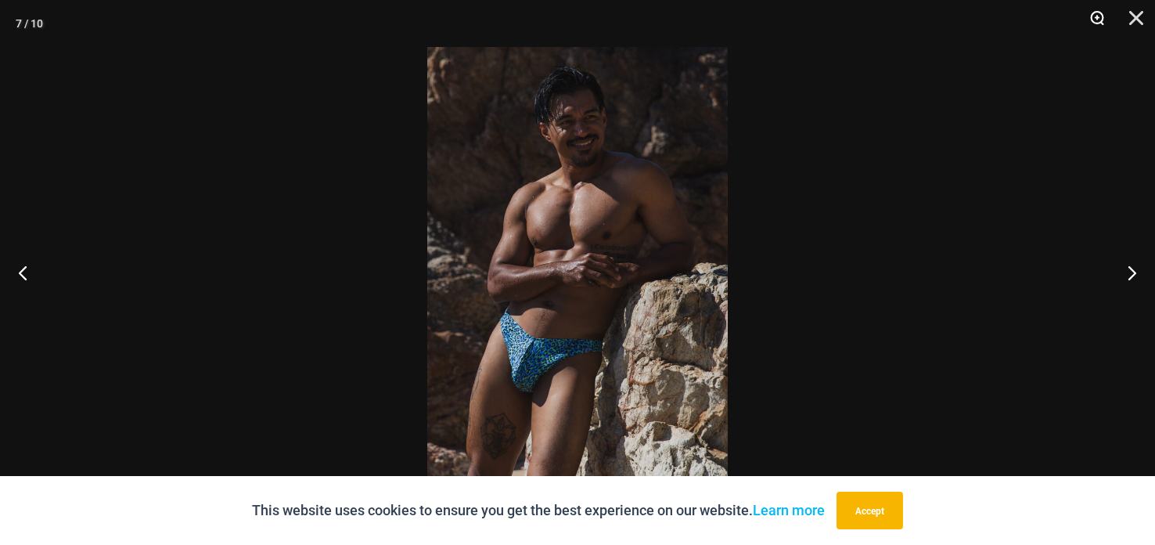
click at [1094, 15] on button "Zoom" at bounding box center [1091, 23] width 39 height 47
click at [1094, 14] on button "Zoom" at bounding box center [1091, 23] width 39 height 47
click at [1094, 15] on button "Zoom" at bounding box center [1091, 23] width 39 height 47
click at [1095, 20] on button "Zoom" at bounding box center [1091, 23] width 39 height 47
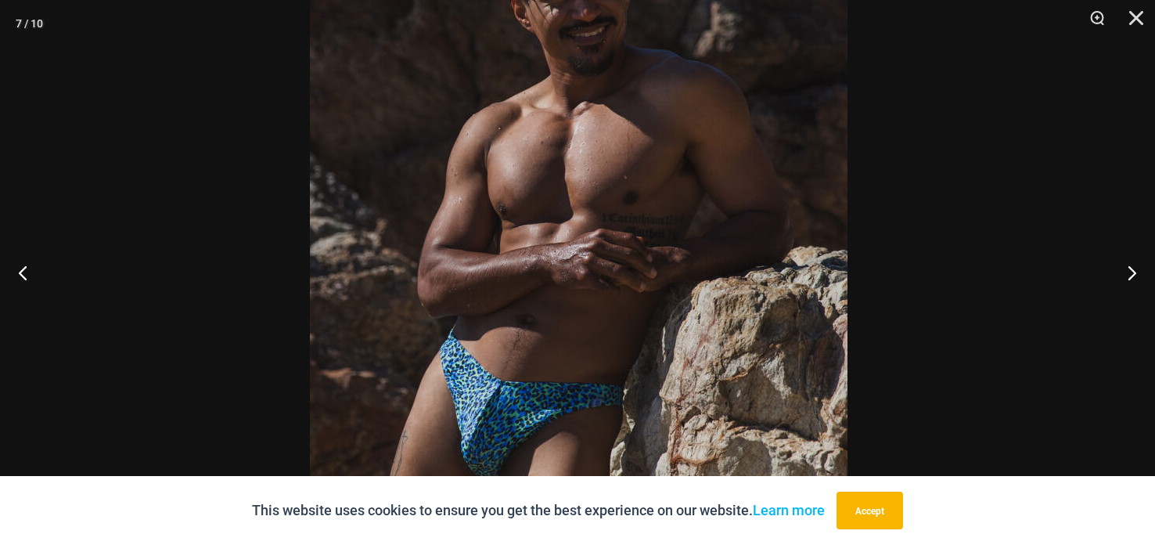
click at [947, 147] on div at bounding box center [577, 272] width 1155 height 545
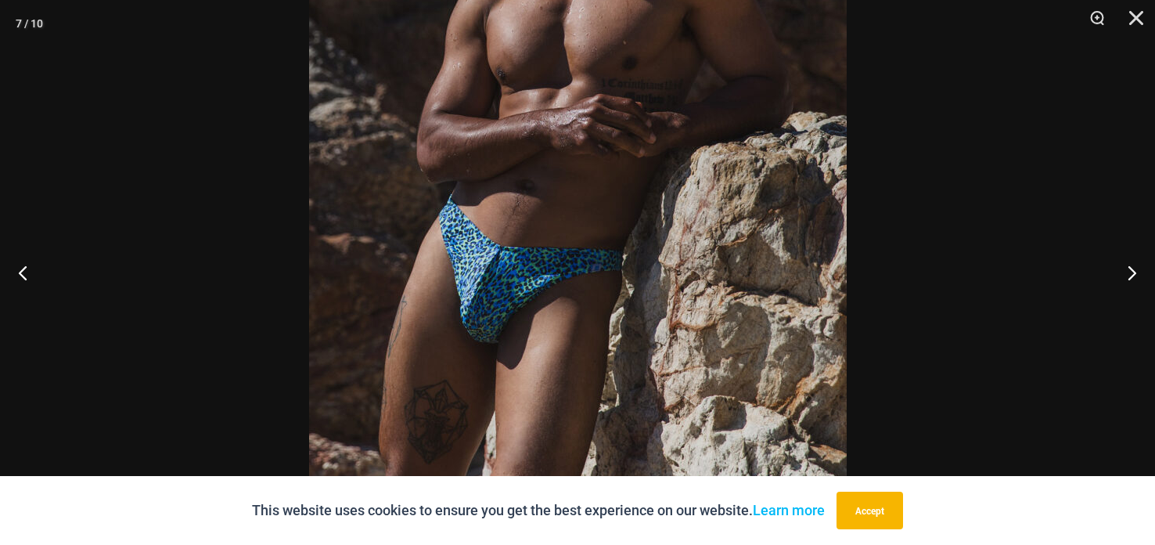
scroll to position [1446, 0]
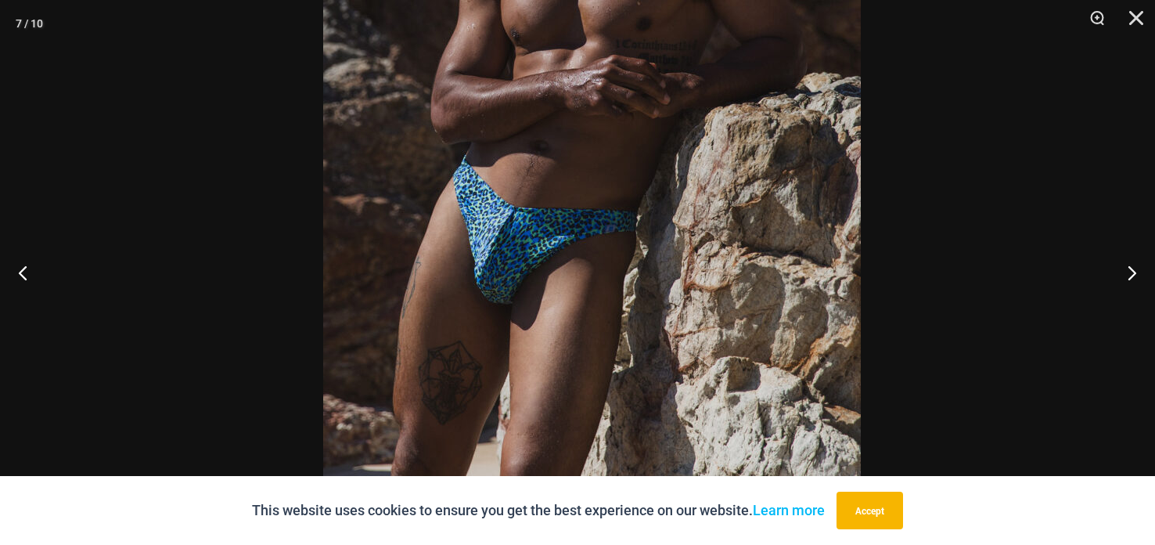
click at [934, 130] on div at bounding box center [577, 272] width 1155 height 545
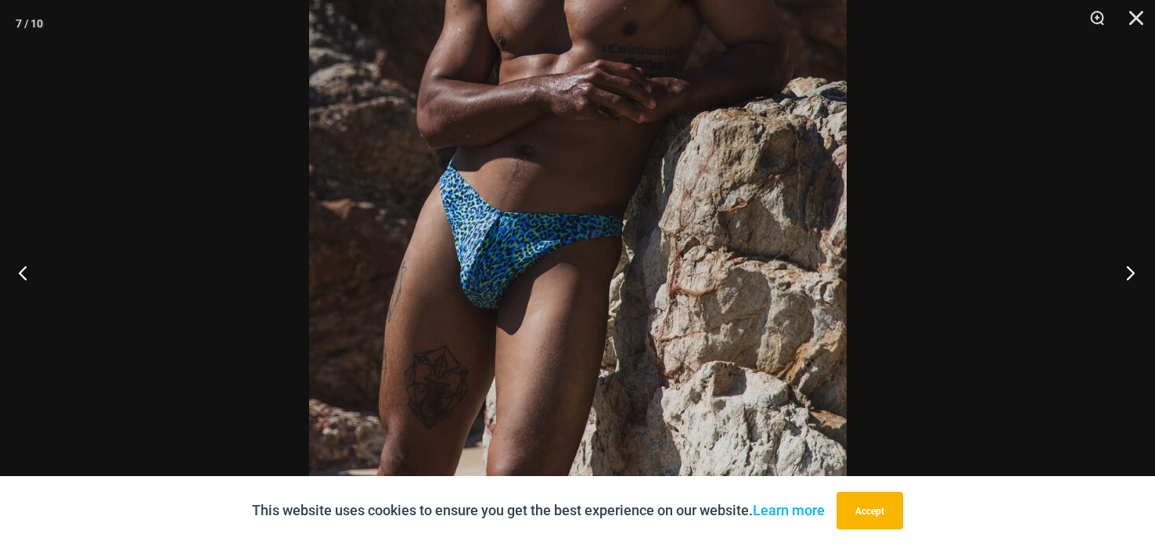
click at [1127, 274] on button "Next" at bounding box center [1125, 272] width 59 height 78
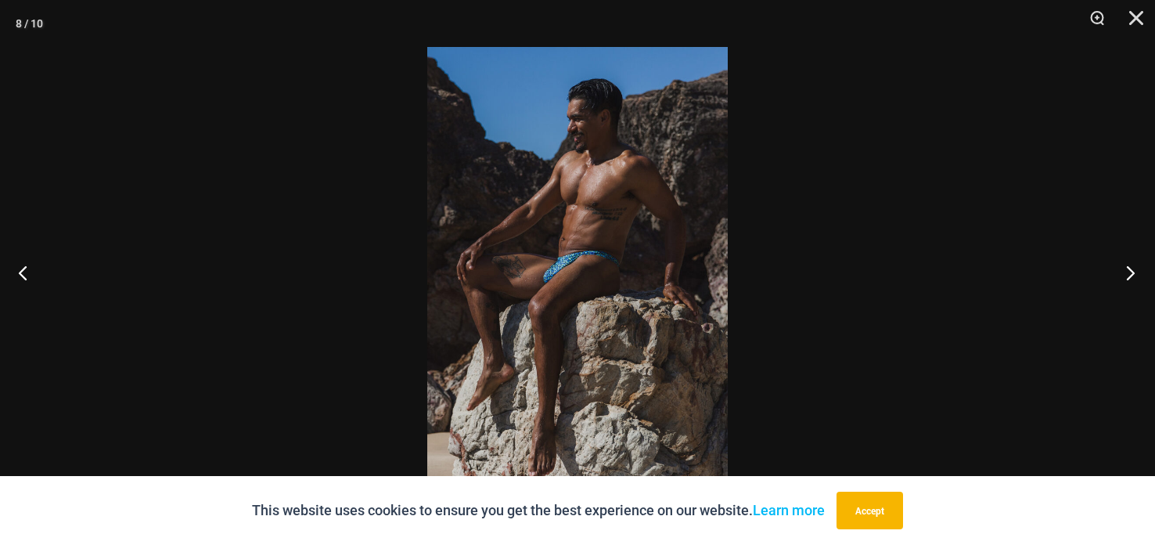
click at [1135, 266] on button "Next" at bounding box center [1125, 272] width 59 height 78
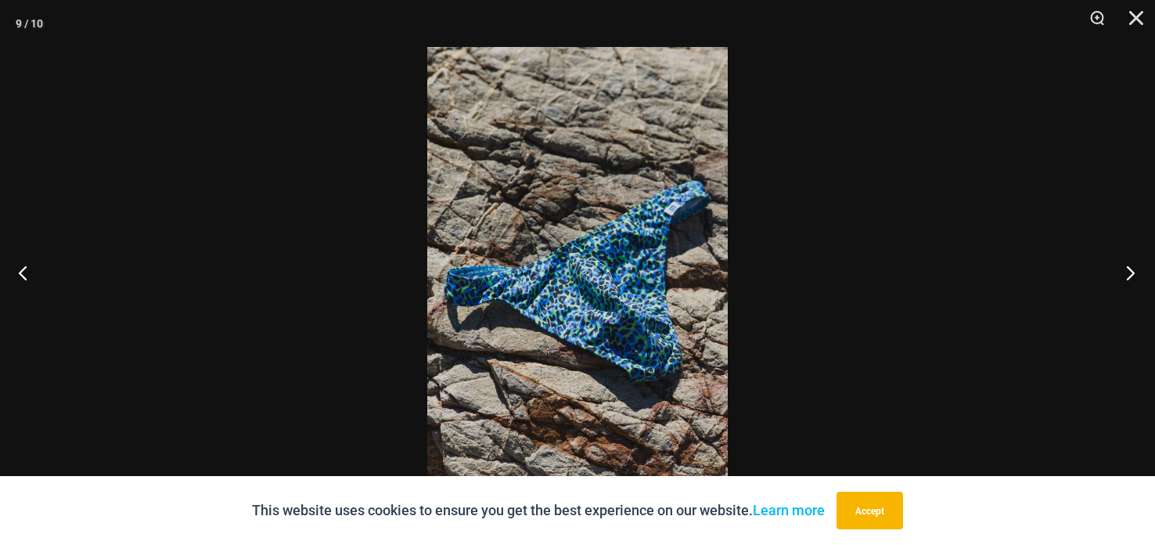
click at [1137, 263] on button "Next" at bounding box center [1125, 272] width 59 height 78
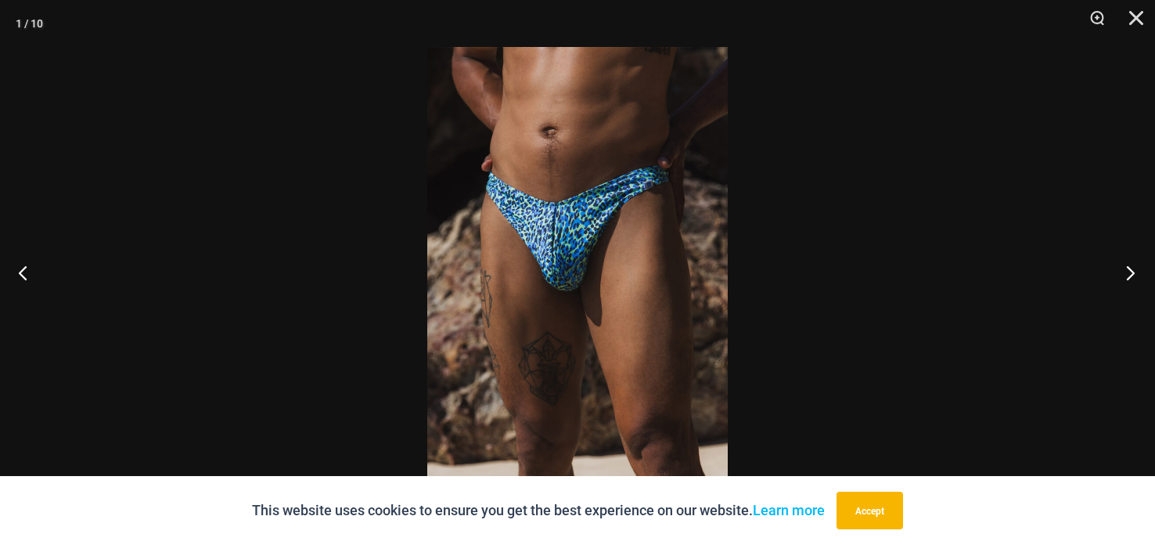
click at [1137, 261] on button "Next" at bounding box center [1125, 272] width 59 height 78
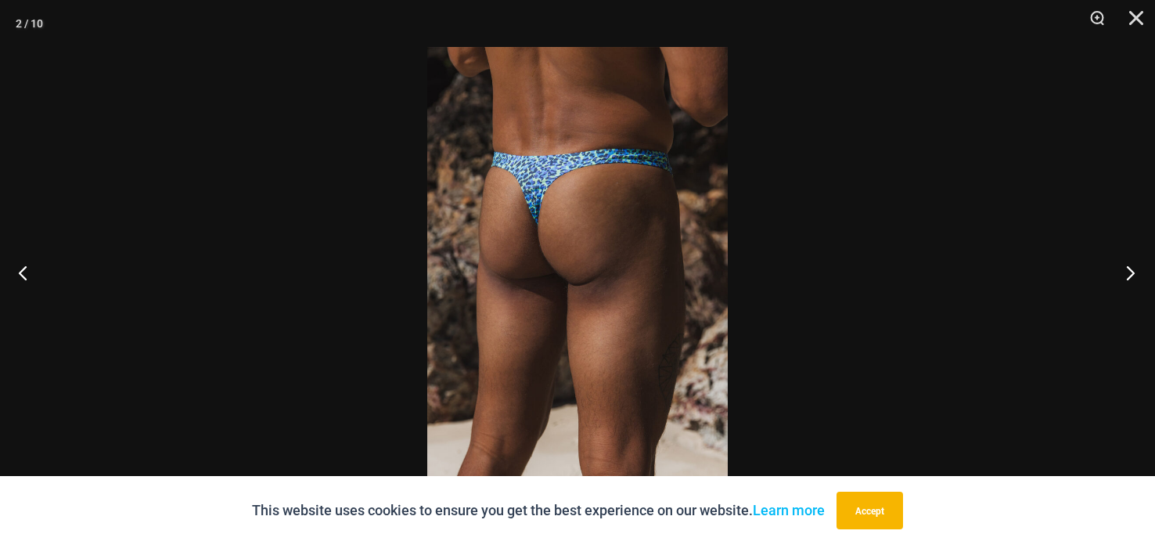
click at [1137, 260] on button "Next" at bounding box center [1125, 272] width 59 height 78
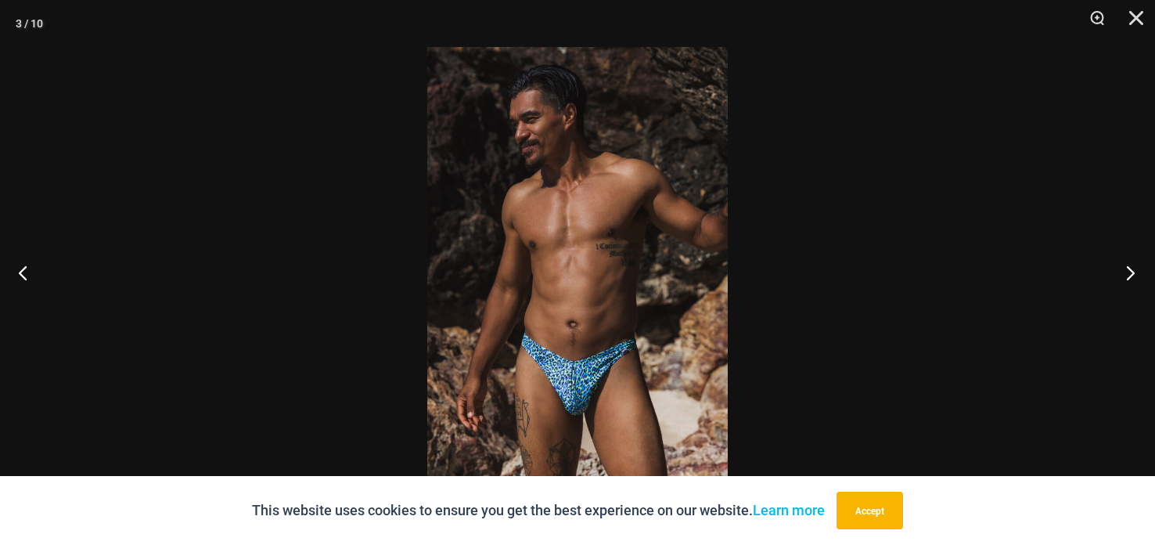
click at [1139, 257] on button "Next" at bounding box center [1125, 272] width 59 height 78
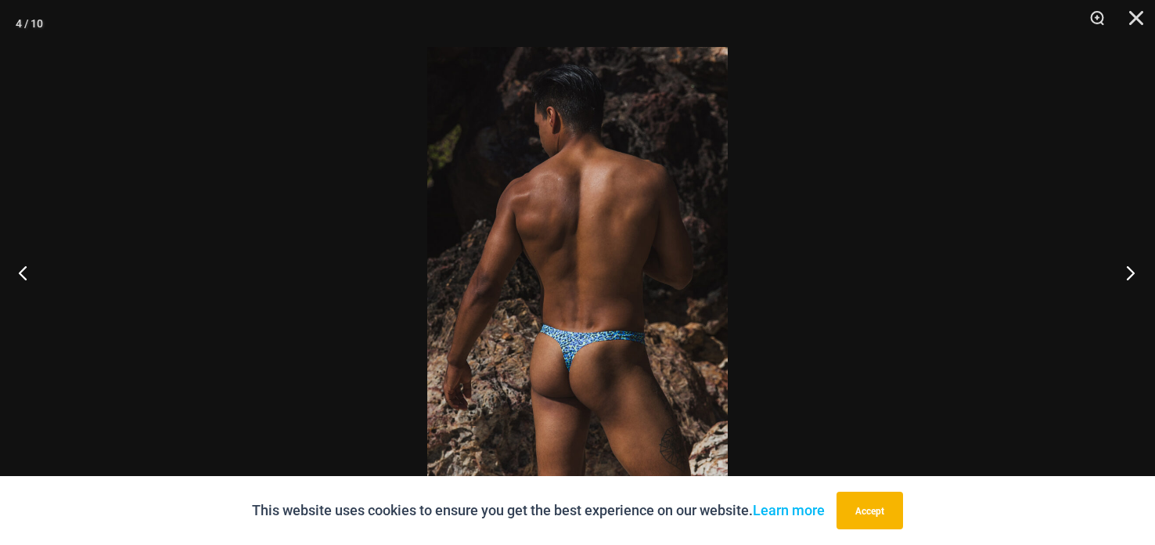
click at [1139, 254] on button "Next" at bounding box center [1125, 272] width 59 height 78
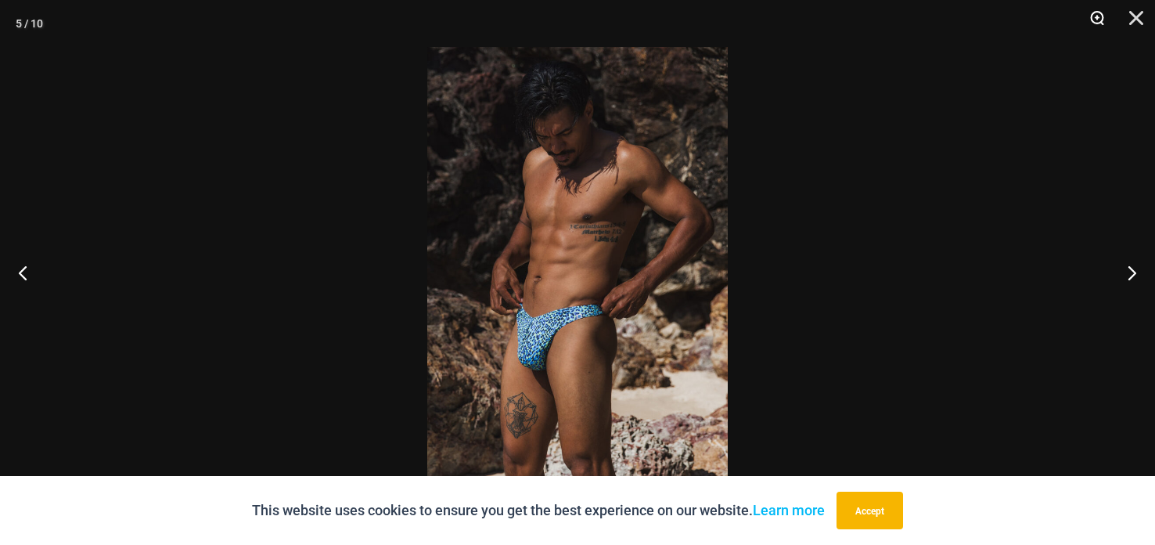
click at [1097, 16] on button "Zoom" at bounding box center [1091, 23] width 39 height 47
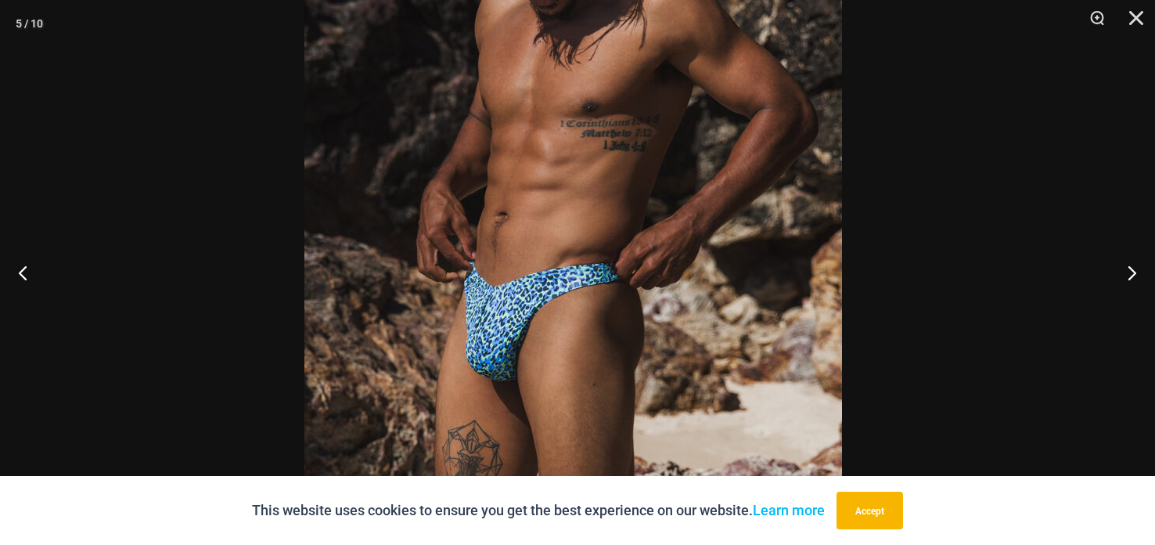
click at [789, 173] on img at bounding box center [573, 206] width 538 height 806
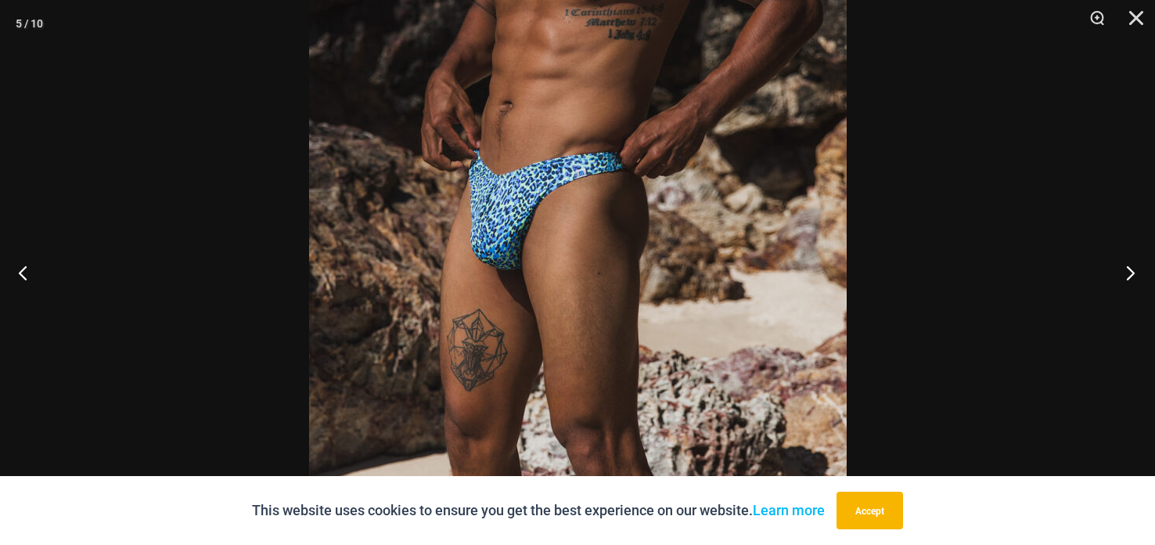
click at [1136, 273] on button "Next" at bounding box center [1125, 272] width 59 height 78
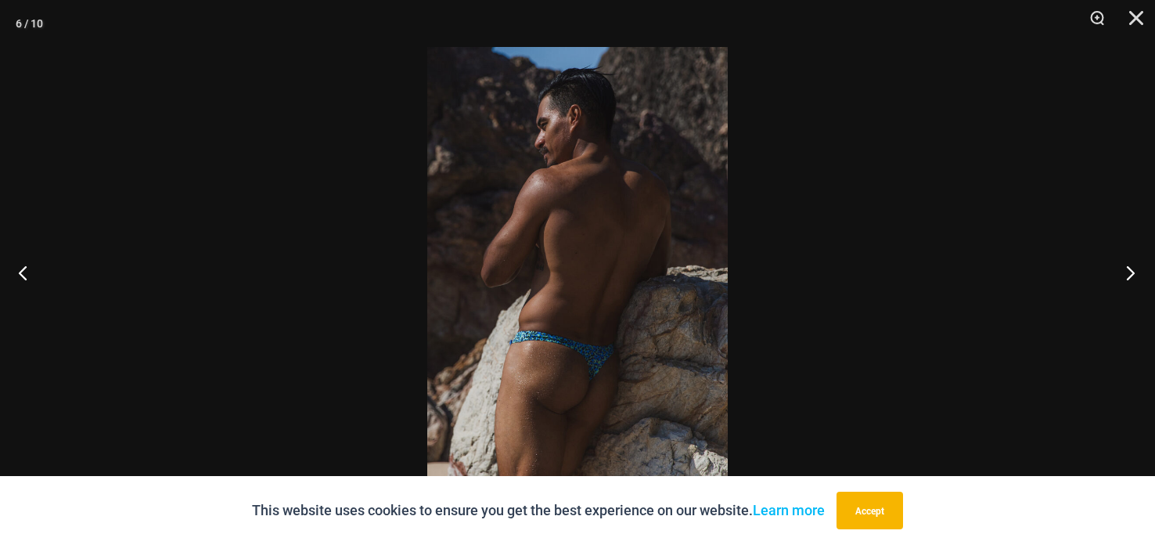
click at [1135, 275] on button "Next" at bounding box center [1125, 272] width 59 height 78
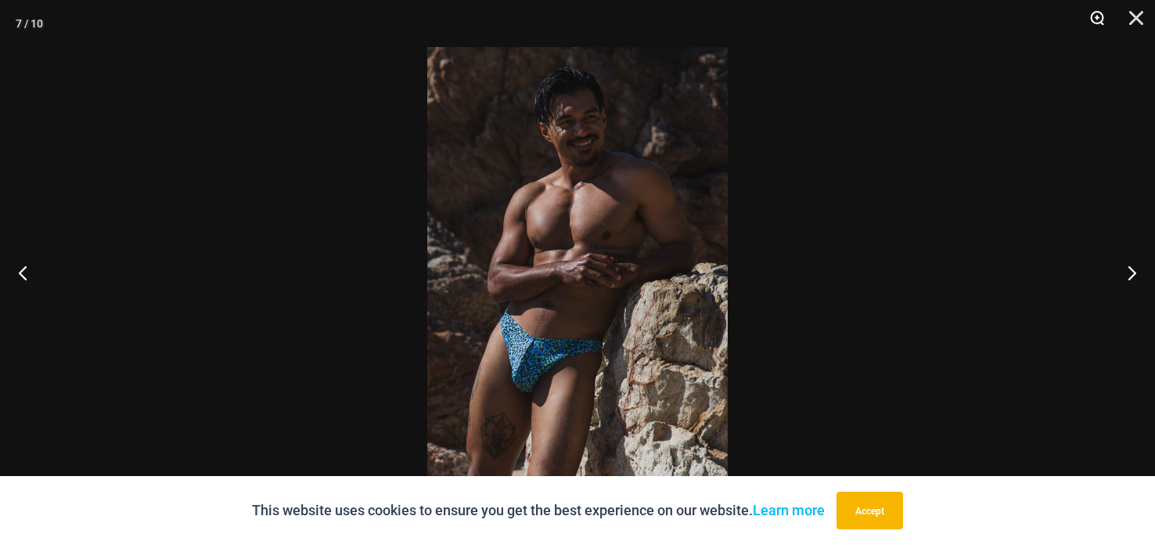
click at [1092, 5] on button "Zoom" at bounding box center [1091, 23] width 39 height 47
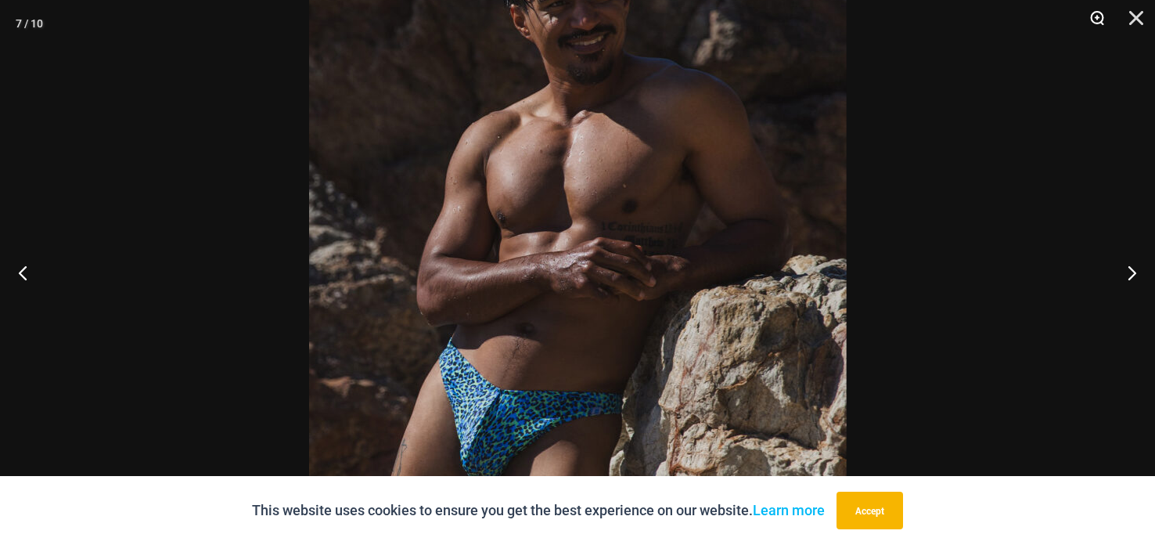
click at [1098, 19] on button "Zoom" at bounding box center [1091, 23] width 39 height 47
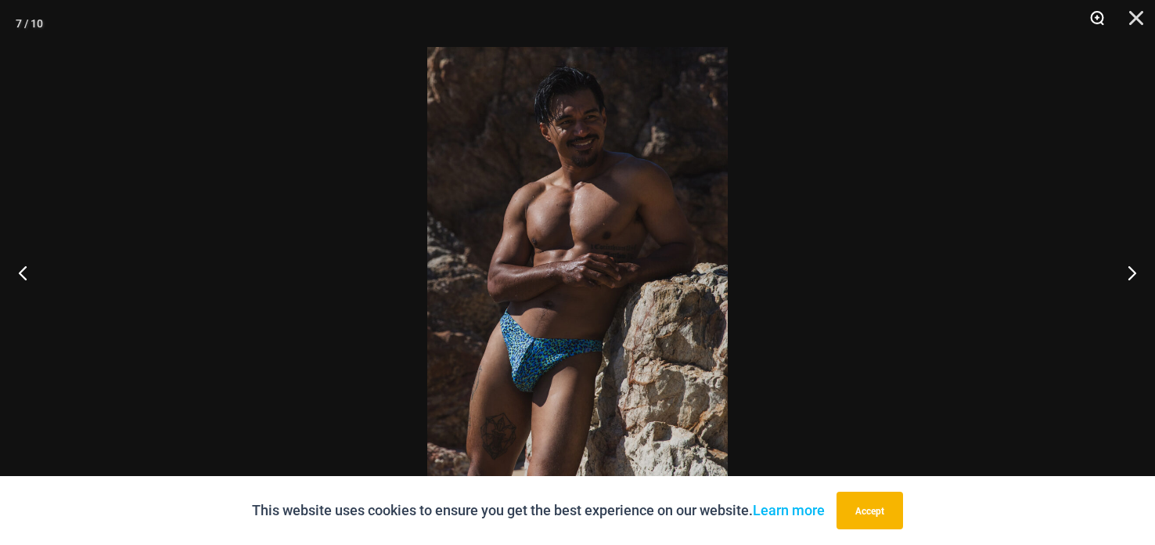
click at [1098, 20] on button "Zoom" at bounding box center [1091, 23] width 39 height 47
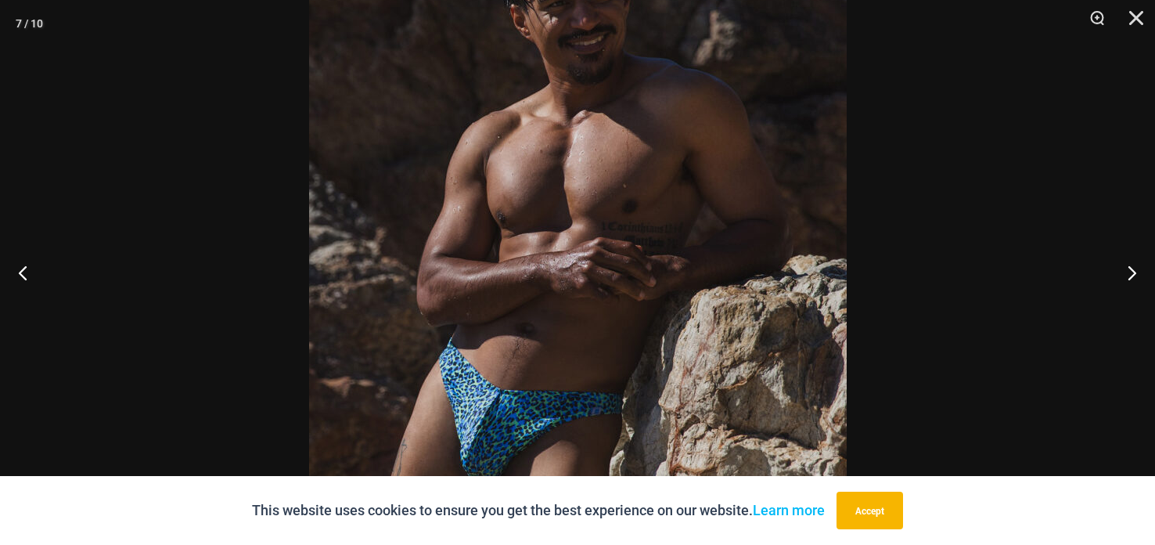
click at [919, 247] on div at bounding box center [577, 272] width 1155 height 545
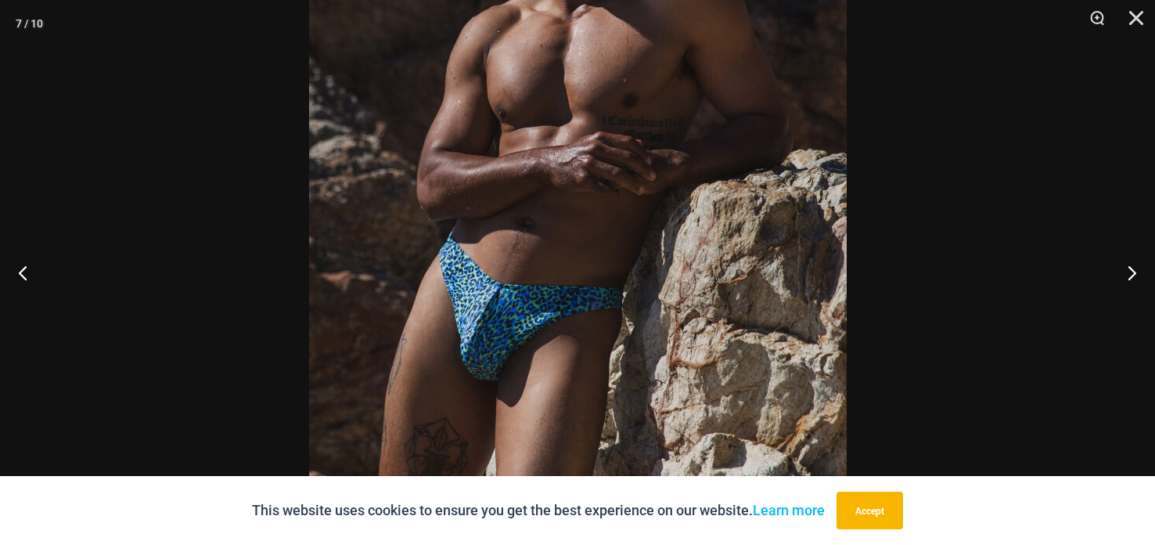
click at [773, 246] on img at bounding box center [578, 167] width 538 height 806
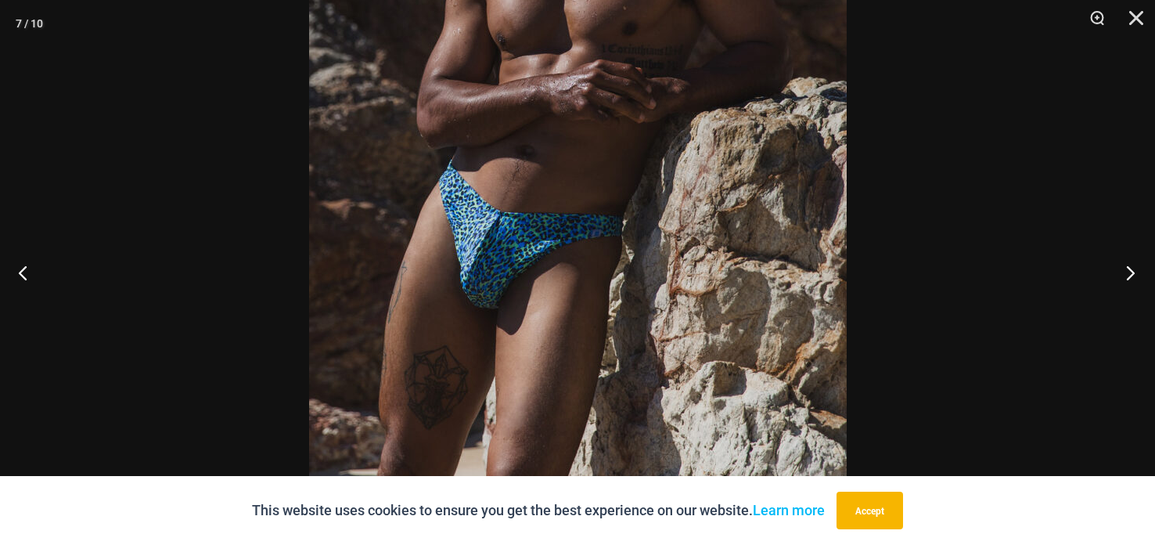
click at [1130, 272] on button "Next" at bounding box center [1125, 272] width 59 height 78
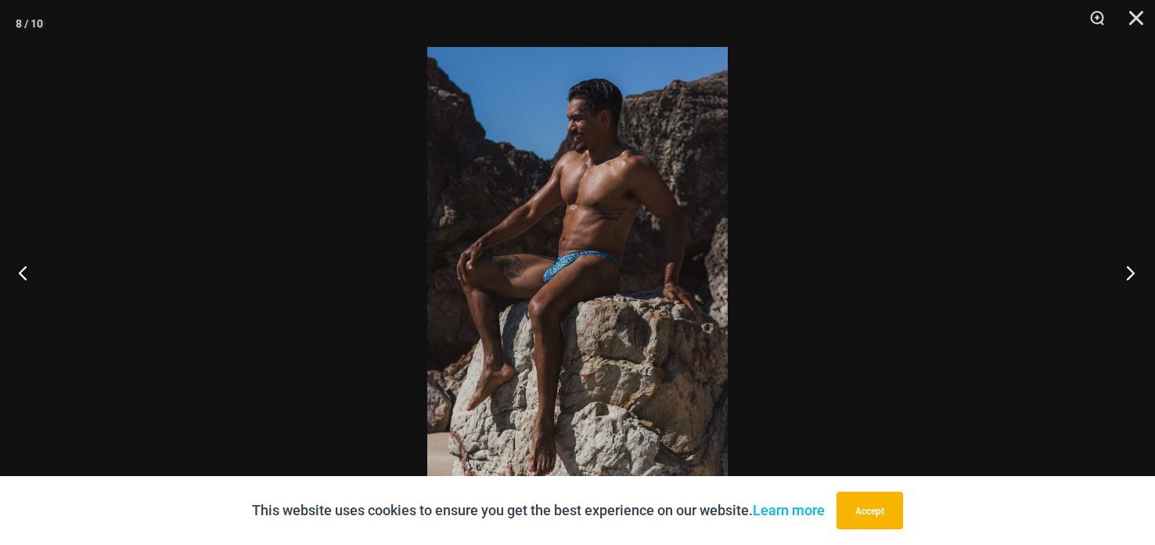
click at [1130, 273] on button "Next" at bounding box center [1125, 272] width 59 height 78
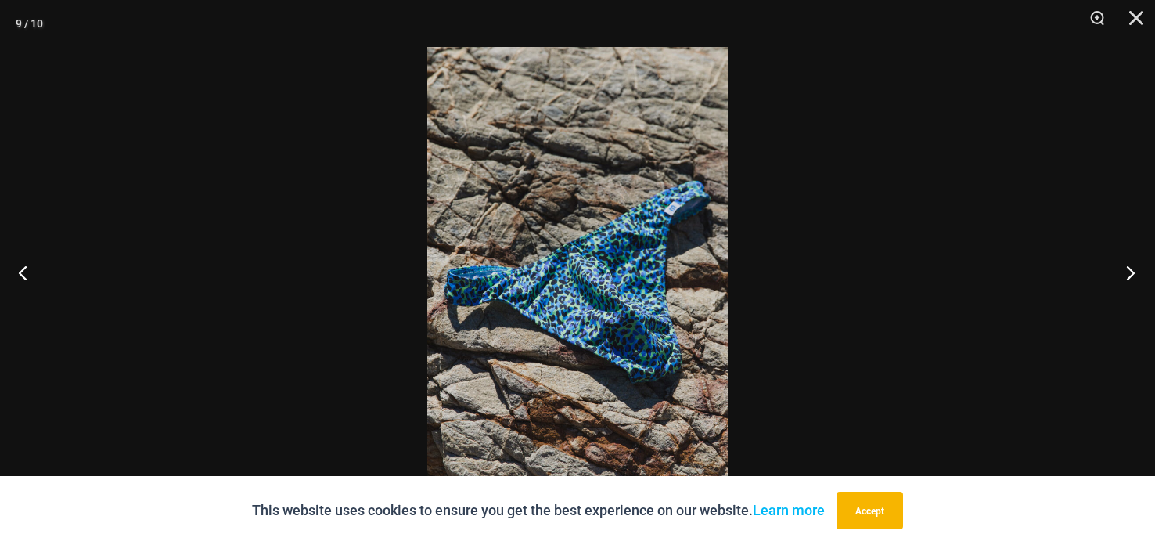
click at [1130, 274] on button "Next" at bounding box center [1125, 272] width 59 height 78
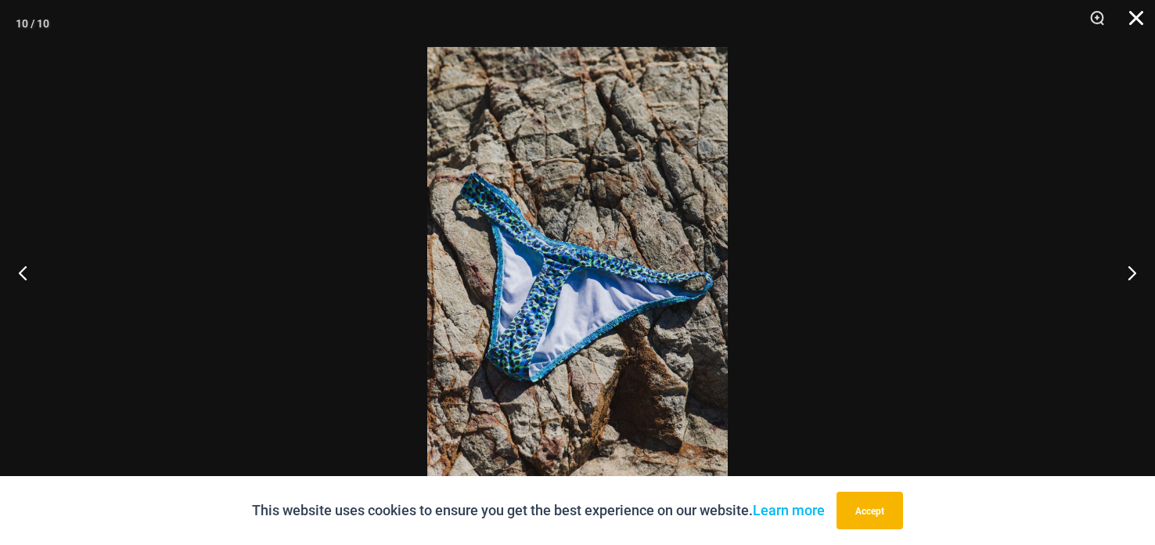
click at [1145, 13] on button "Close" at bounding box center [1130, 23] width 39 height 47
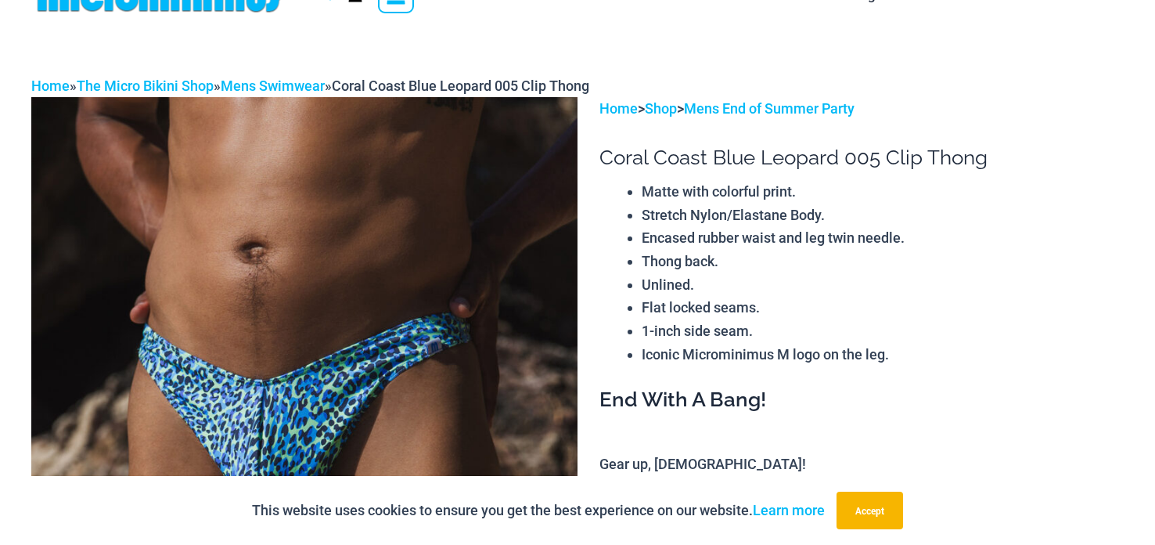
scroll to position [0, 0]
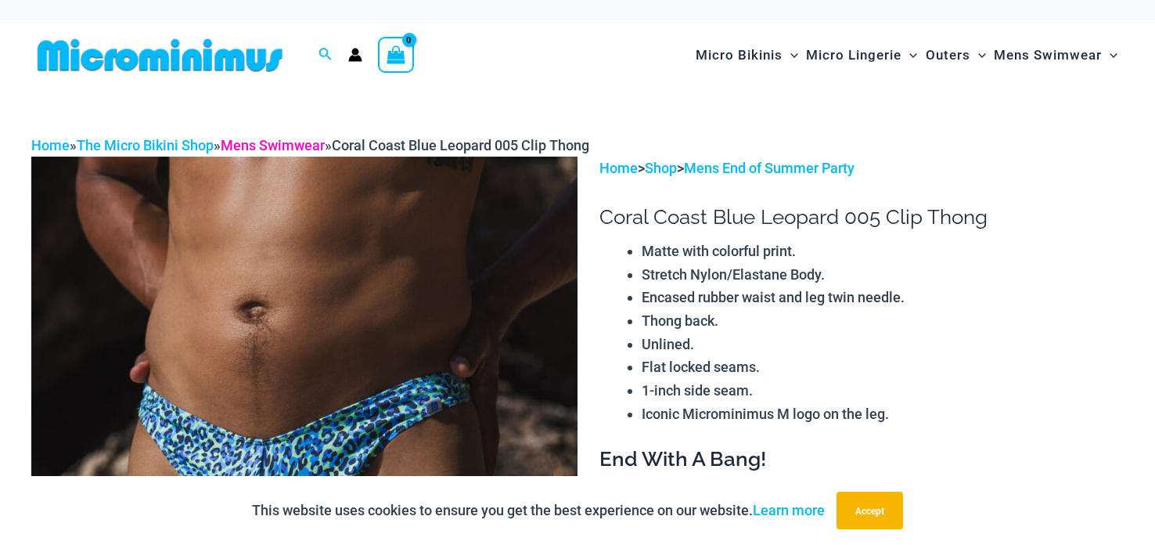
click at [308, 149] on link "Mens Swimwear" at bounding box center [273, 145] width 104 height 16
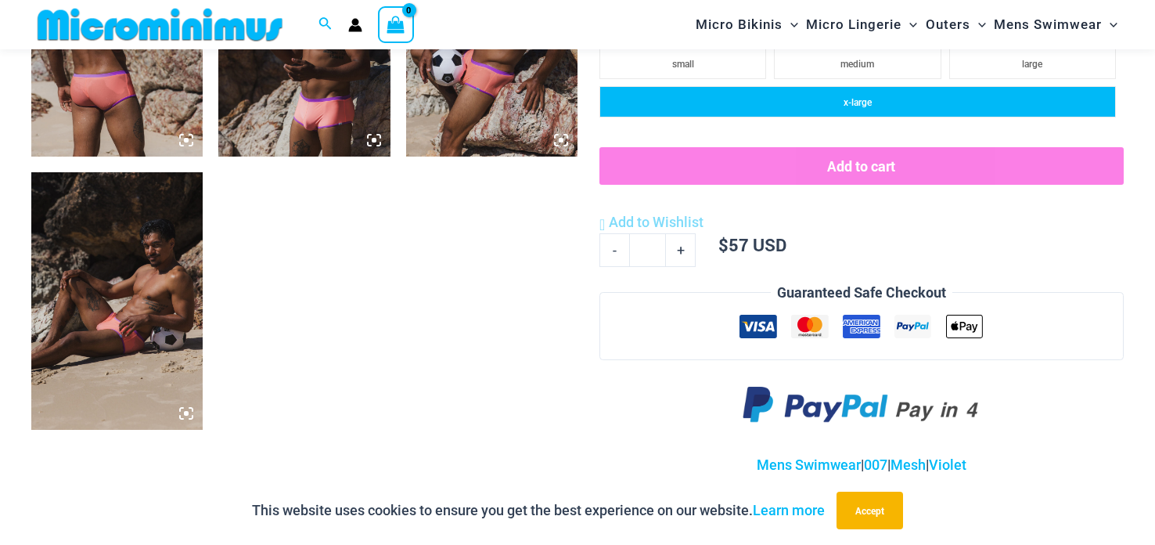
scroll to position [1066, 0]
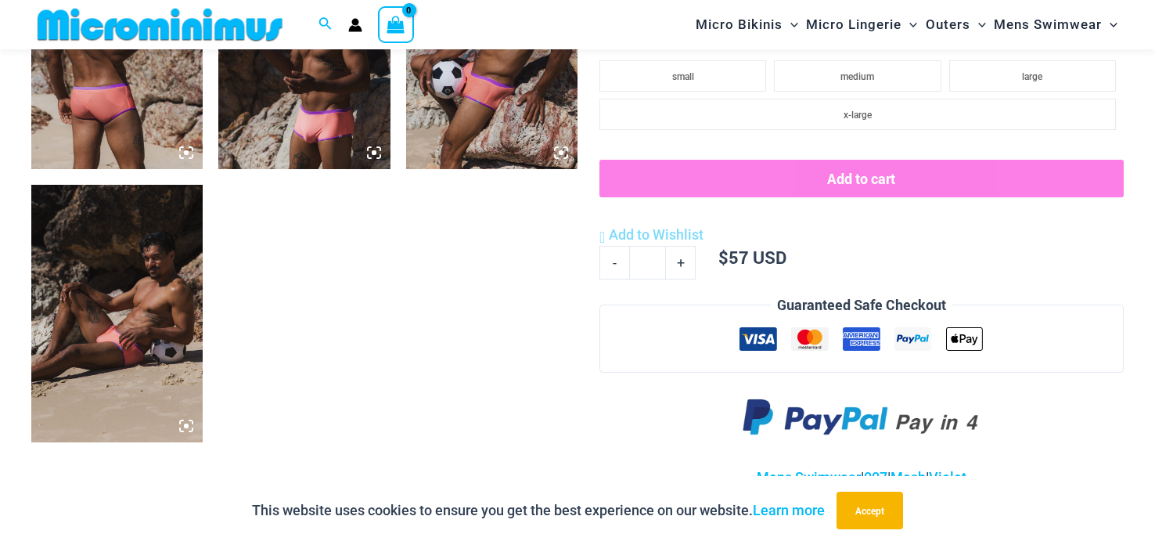
click at [288, 98] on img at bounding box center [303, 40] width 171 height 257
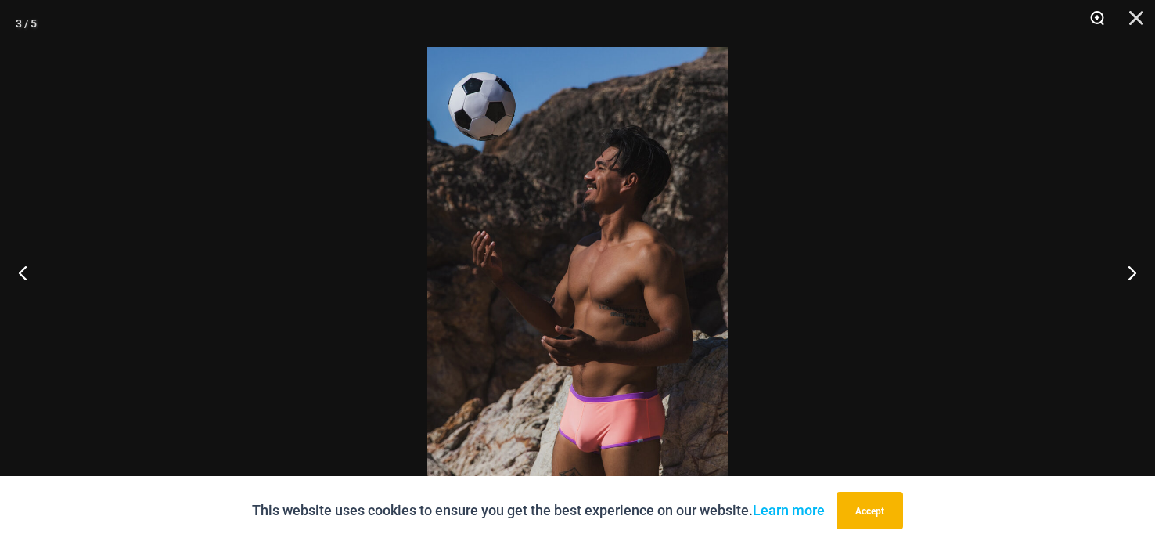
click at [1096, 16] on button "Zoom" at bounding box center [1091, 23] width 39 height 47
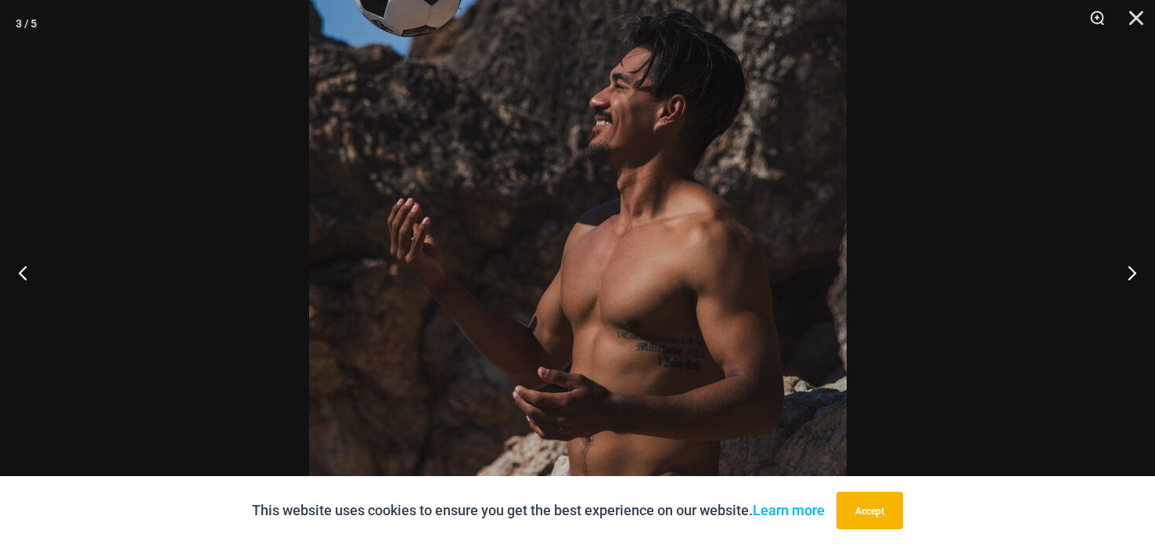
click at [601, 265] on img at bounding box center [578, 272] width 538 height 806
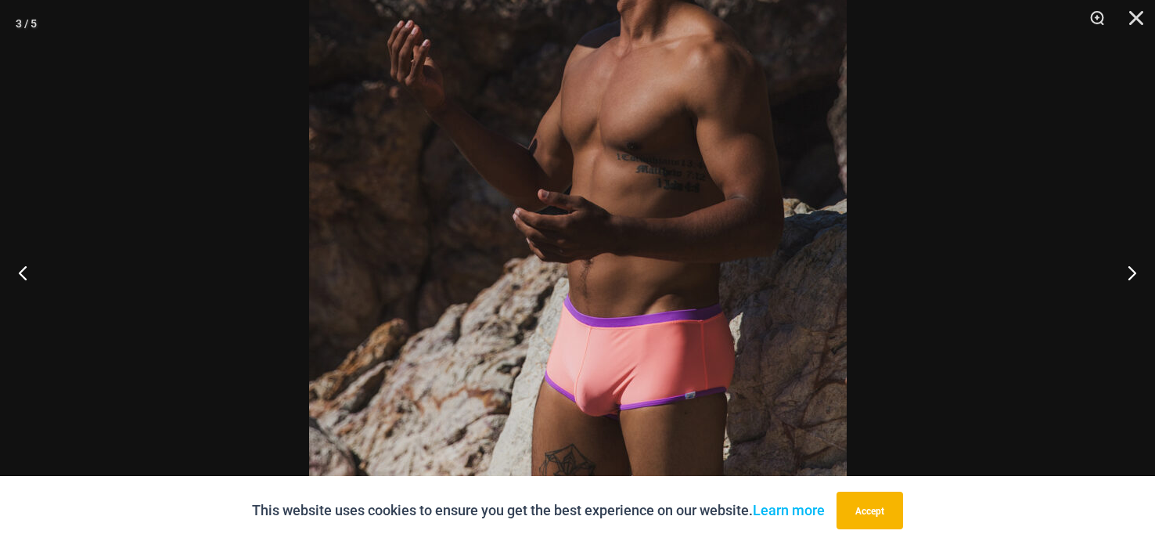
click at [621, 144] on img at bounding box center [578, 95] width 538 height 806
click at [608, 175] on img at bounding box center [578, 95] width 538 height 806
click at [1132, 20] on button "Close" at bounding box center [1130, 23] width 39 height 47
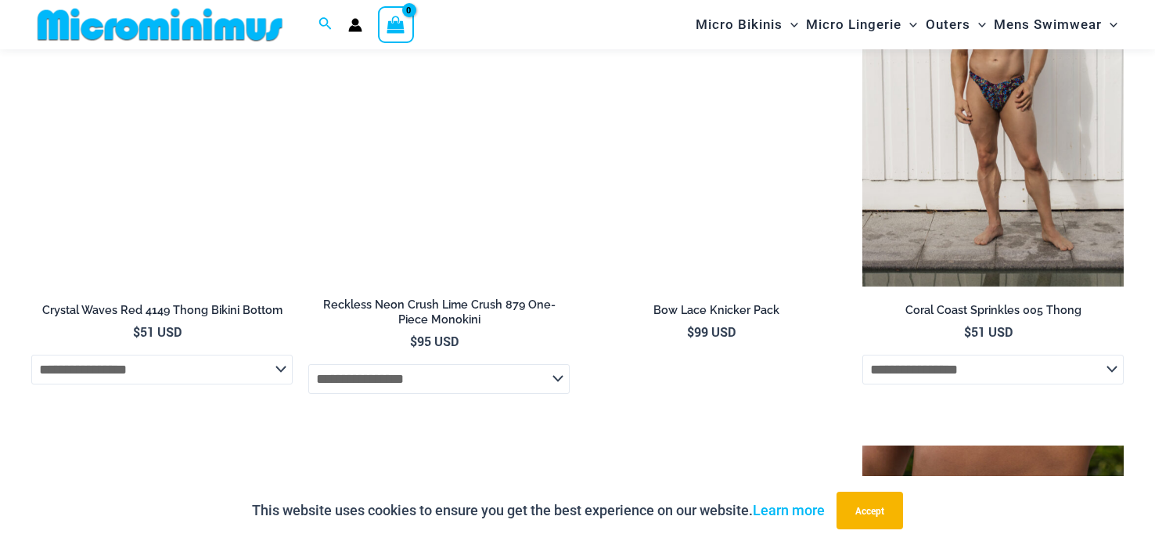
scroll to position [3772, 0]
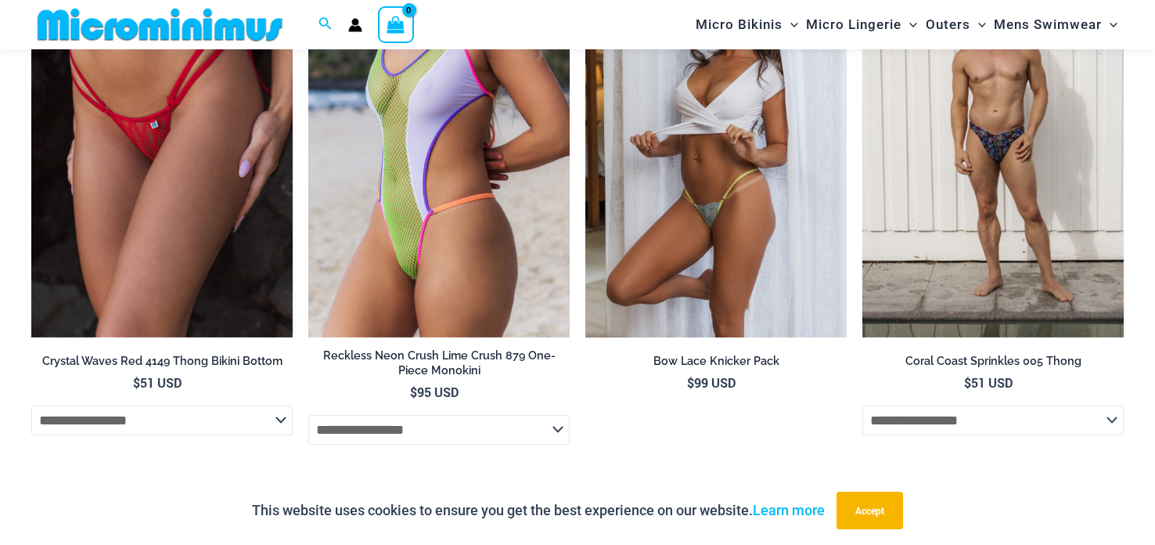
click at [700, 264] on img at bounding box center [715, 141] width 261 height 392
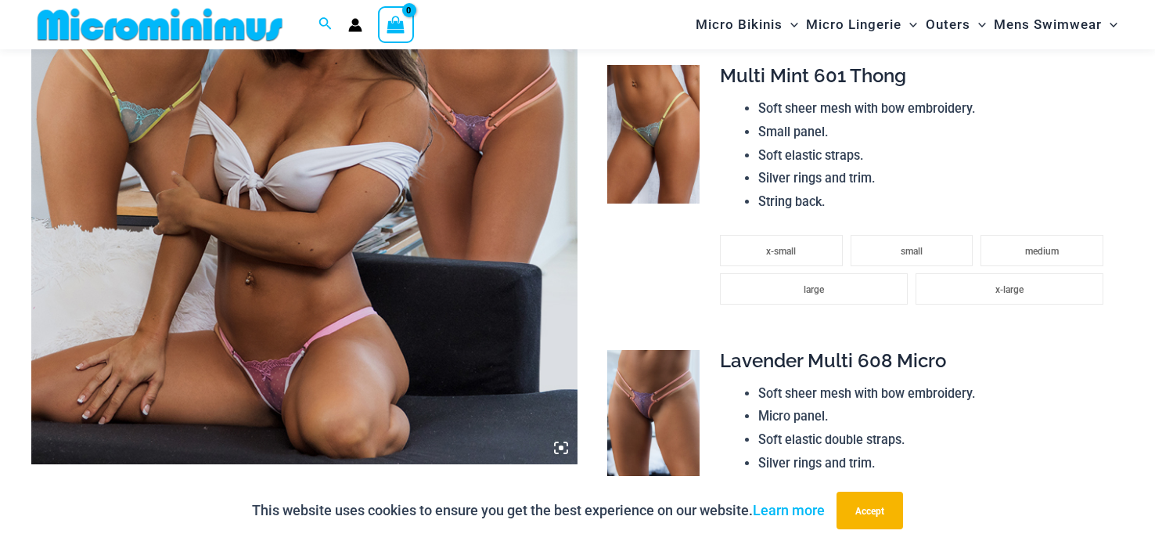
scroll to position [486, 0]
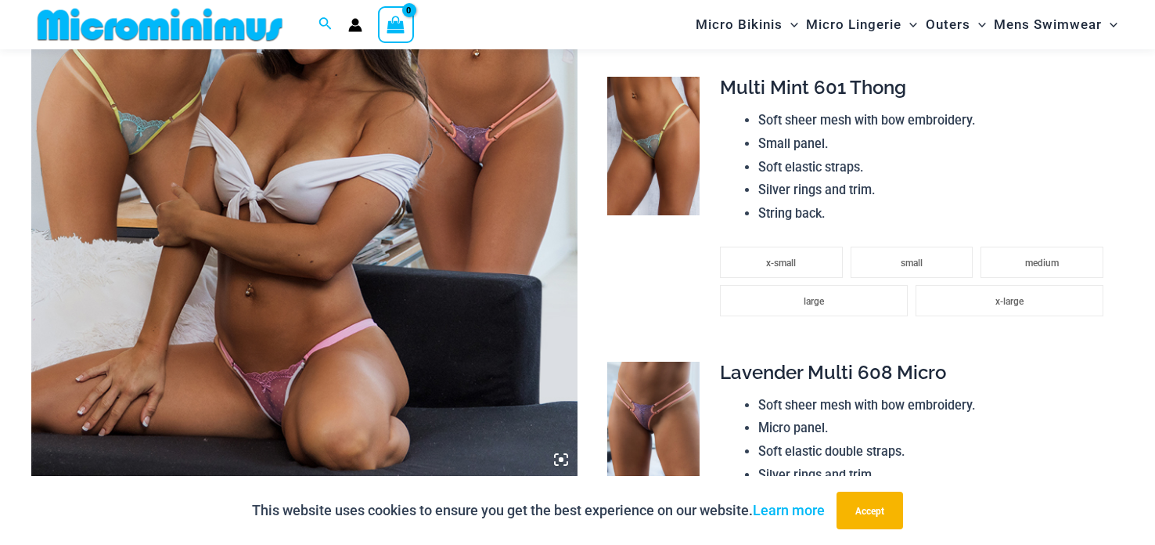
click at [339, 226] on img at bounding box center [304, 65] width 546 height 819
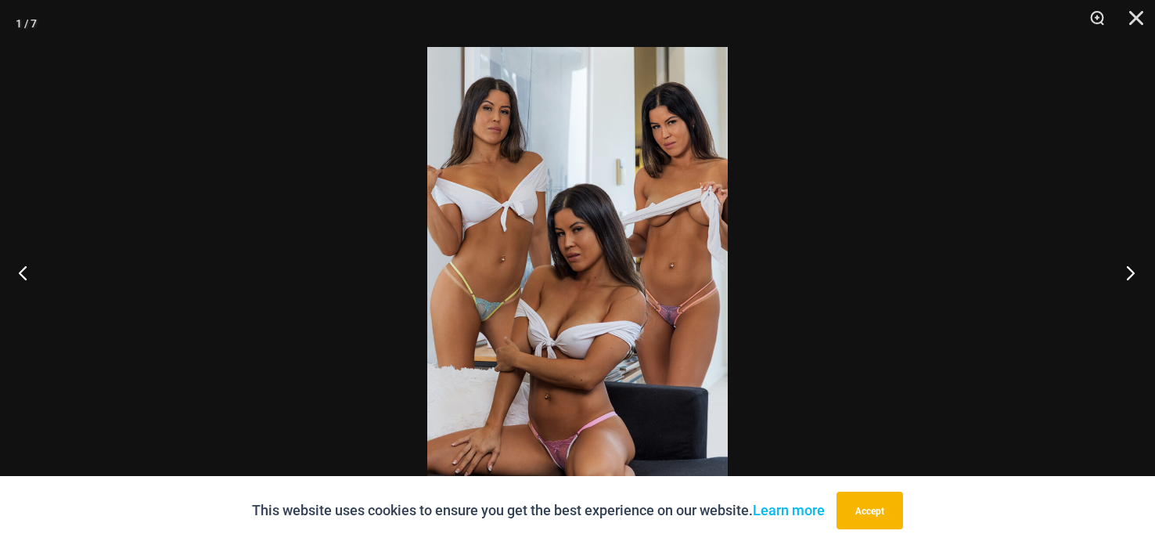
click at [1137, 272] on button "Next" at bounding box center [1125, 272] width 59 height 78
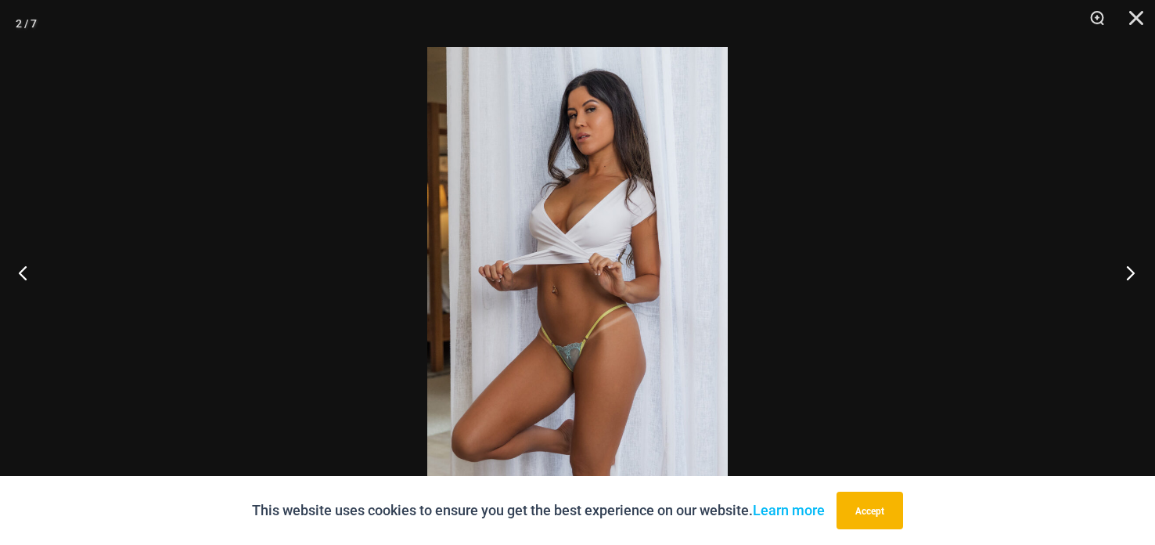
click at [1128, 271] on button "Next" at bounding box center [1125, 272] width 59 height 78
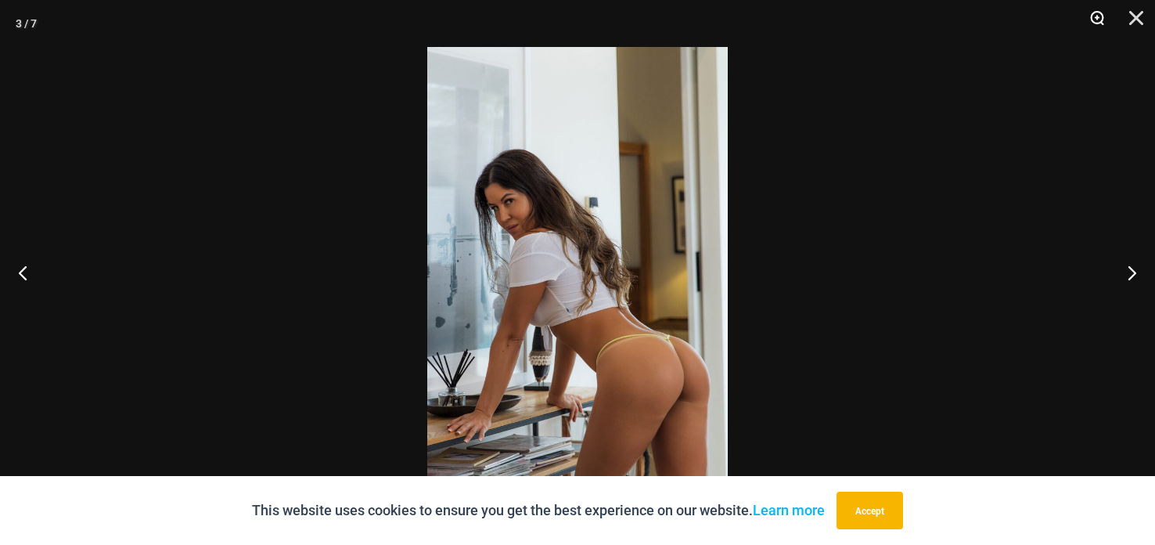
click at [1098, 35] on button "Zoom" at bounding box center [1091, 23] width 39 height 47
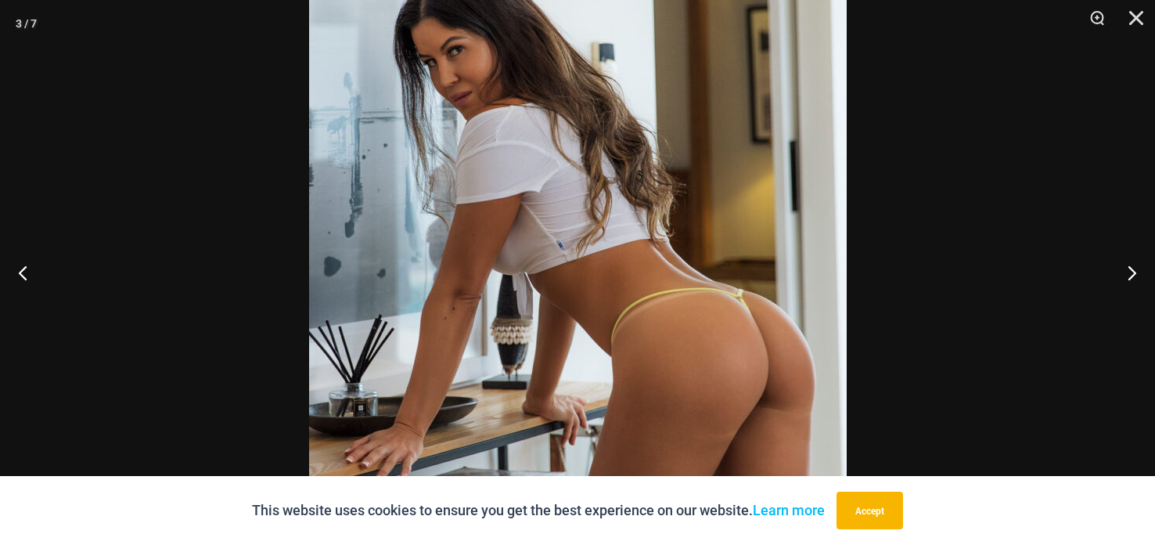
click at [682, 70] on img at bounding box center [578, 178] width 538 height 806
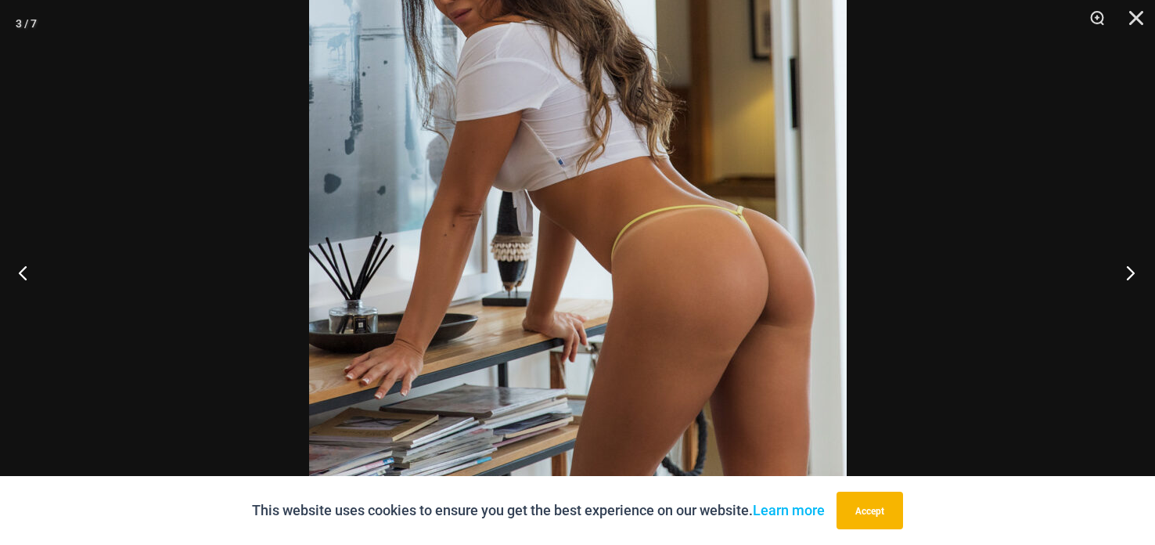
click at [1128, 270] on button "Next" at bounding box center [1125, 272] width 59 height 78
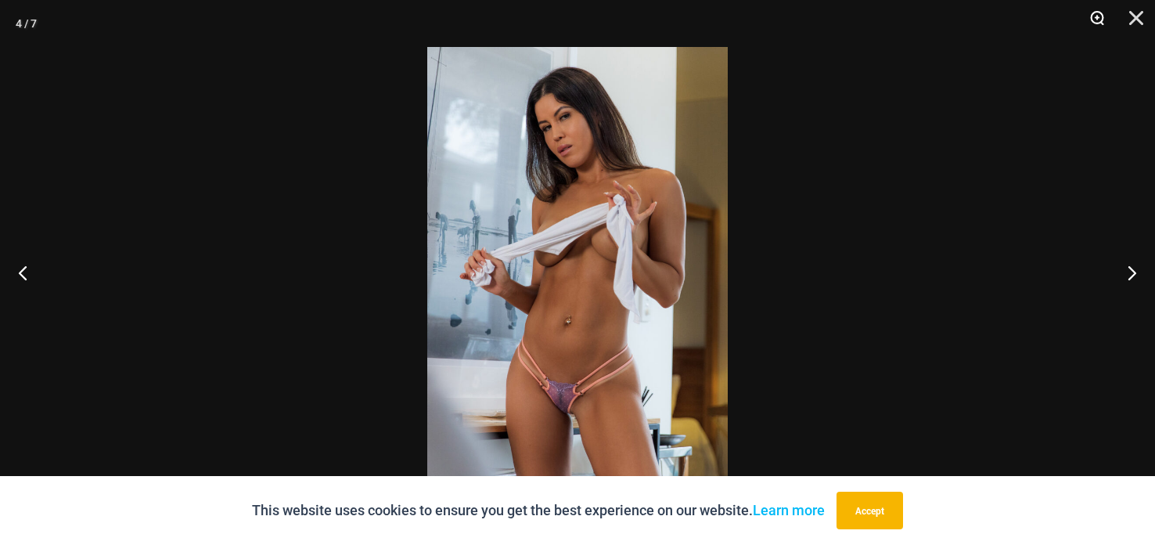
click at [1096, 13] on button "Zoom" at bounding box center [1091, 23] width 39 height 47
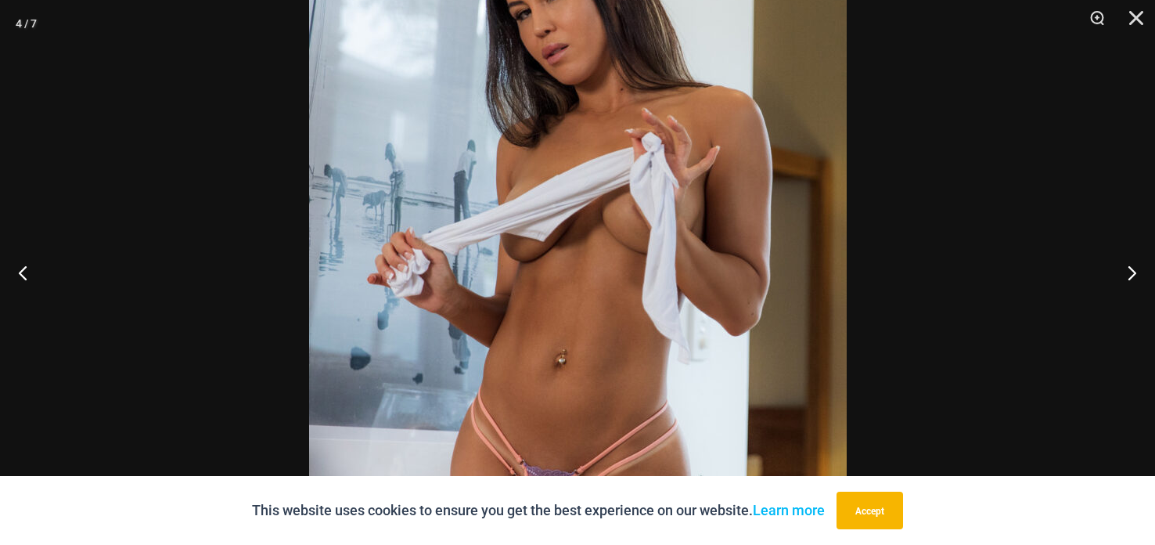
click at [708, 259] on img at bounding box center [578, 272] width 538 height 806
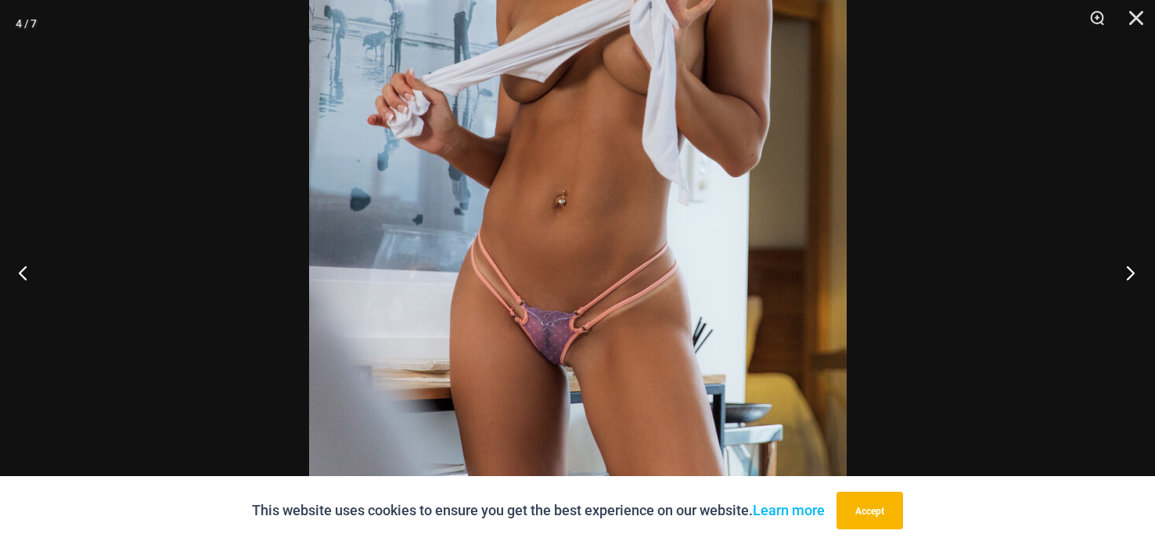
click at [1129, 275] on button "Next" at bounding box center [1125, 272] width 59 height 78
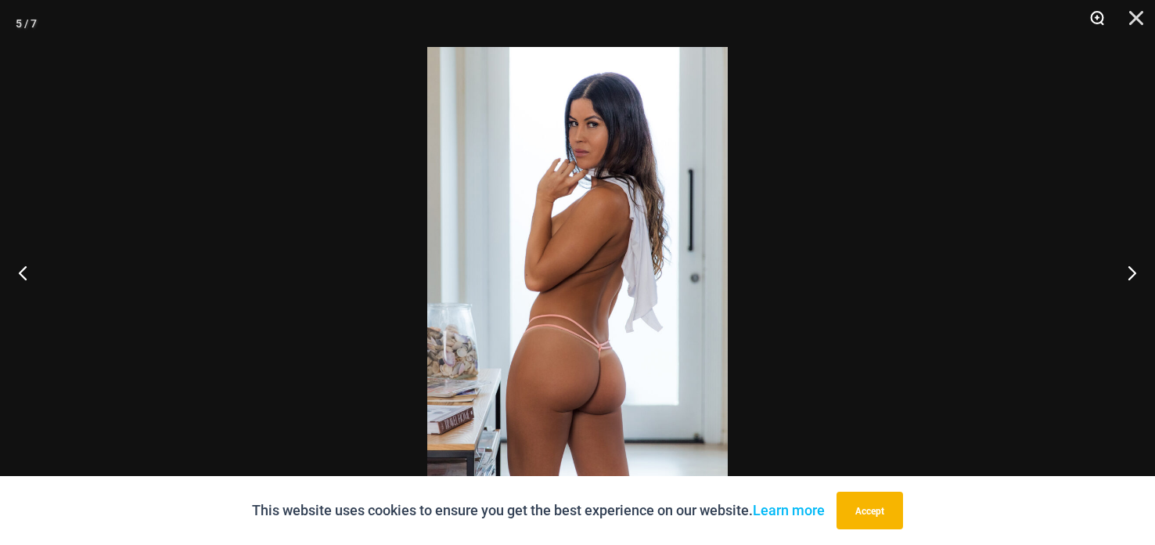
click at [1097, 19] on button "Zoom" at bounding box center [1091, 23] width 39 height 47
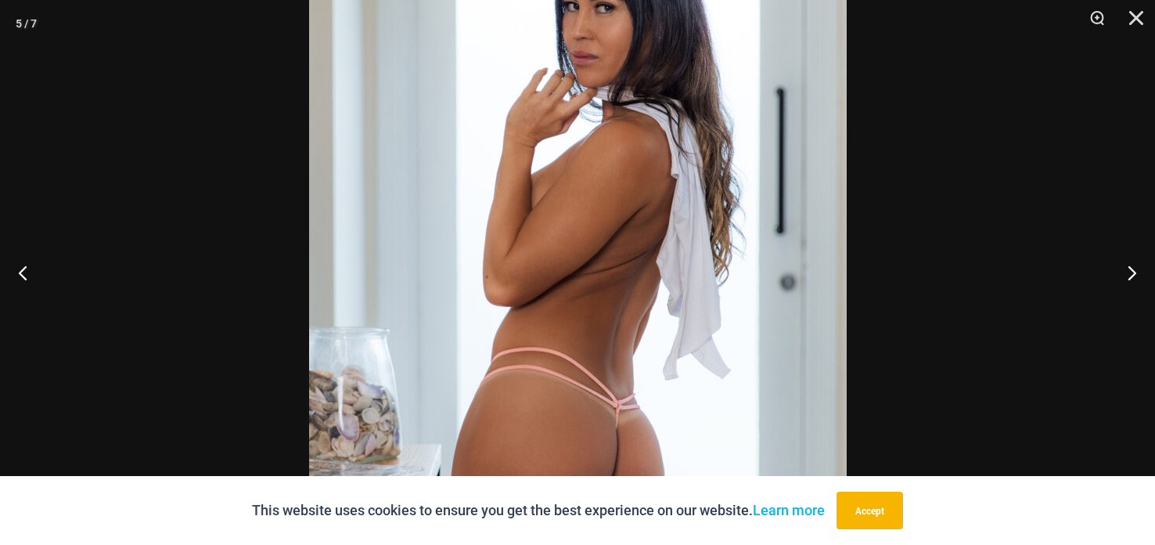
click at [730, 55] on img at bounding box center [578, 272] width 538 height 806
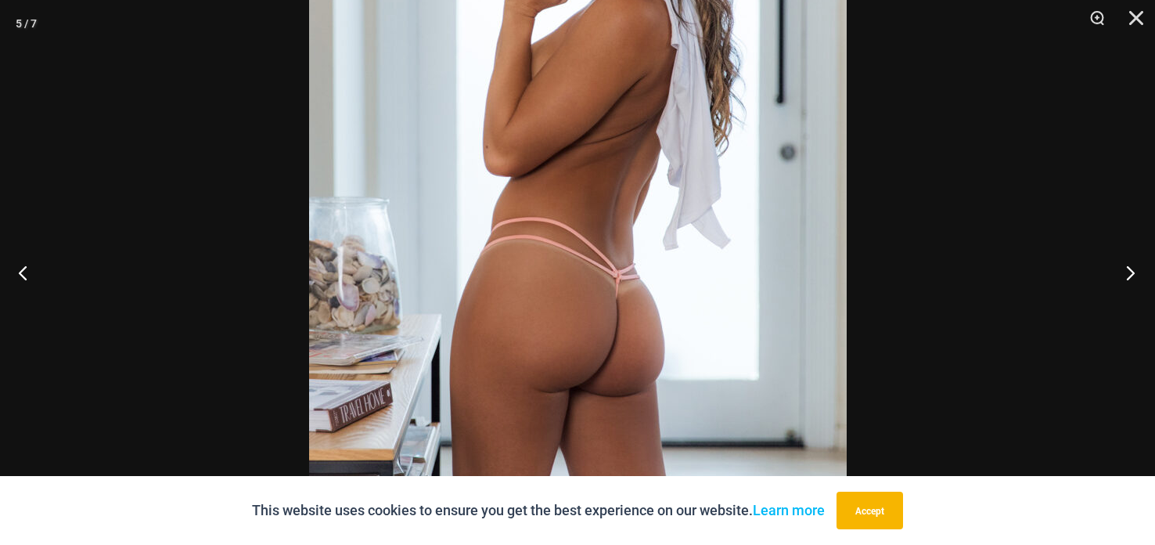
click at [1129, 266] on button "Next" at bounding box center [1125, 272] width 59 height 78
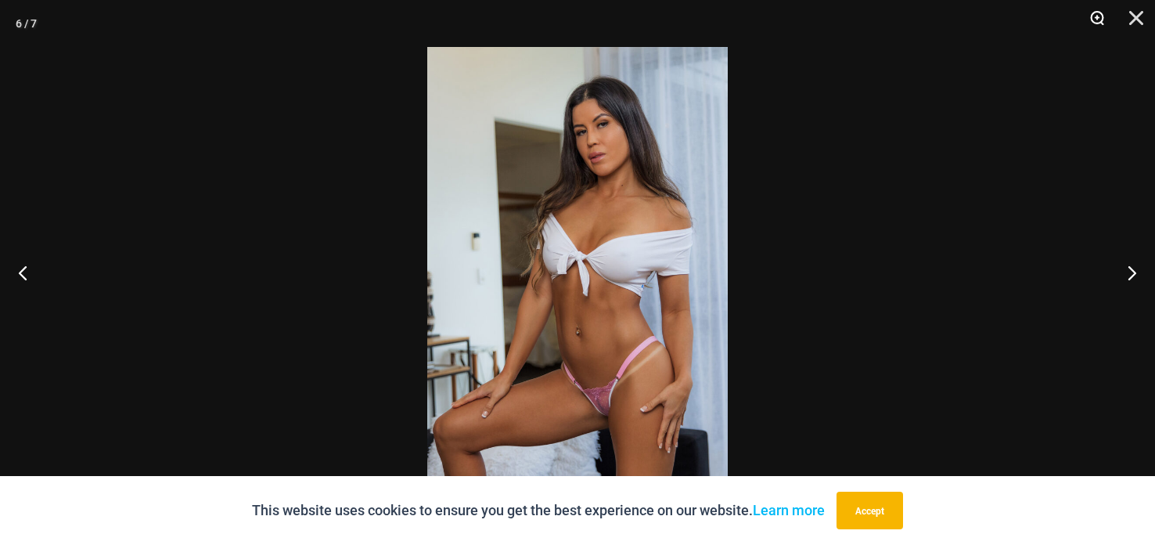
click at [1095, 20] on button "Zoom" at bounding box center [1091, 23] width 39 height 47
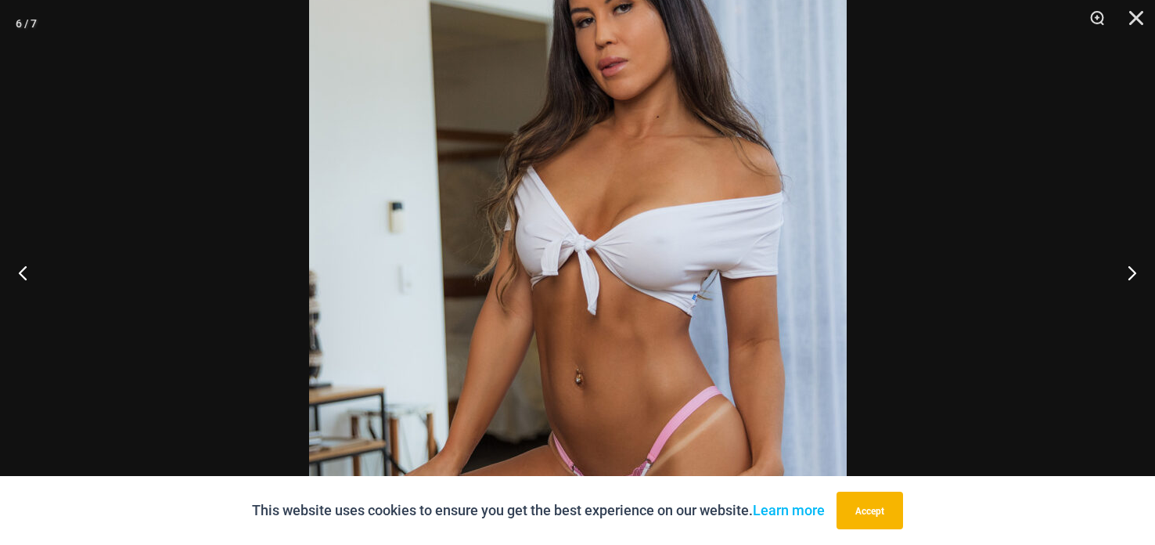
click at [744, 187] on img at bounding box center [578, 272] width 538 height 806
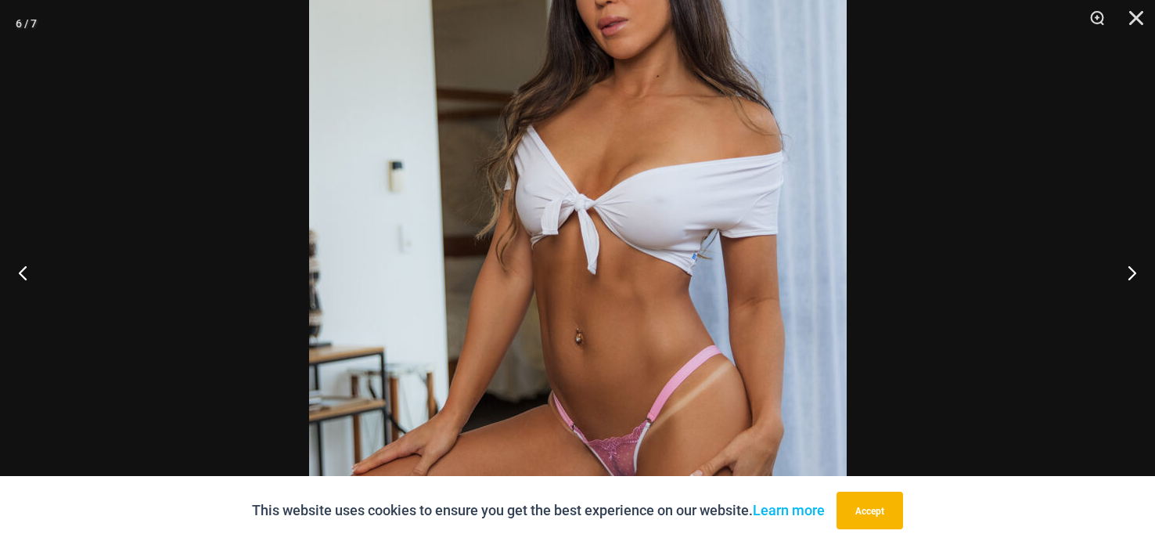
click at [747, 169] on img at bounding box center [578, 232] width 538 height 806
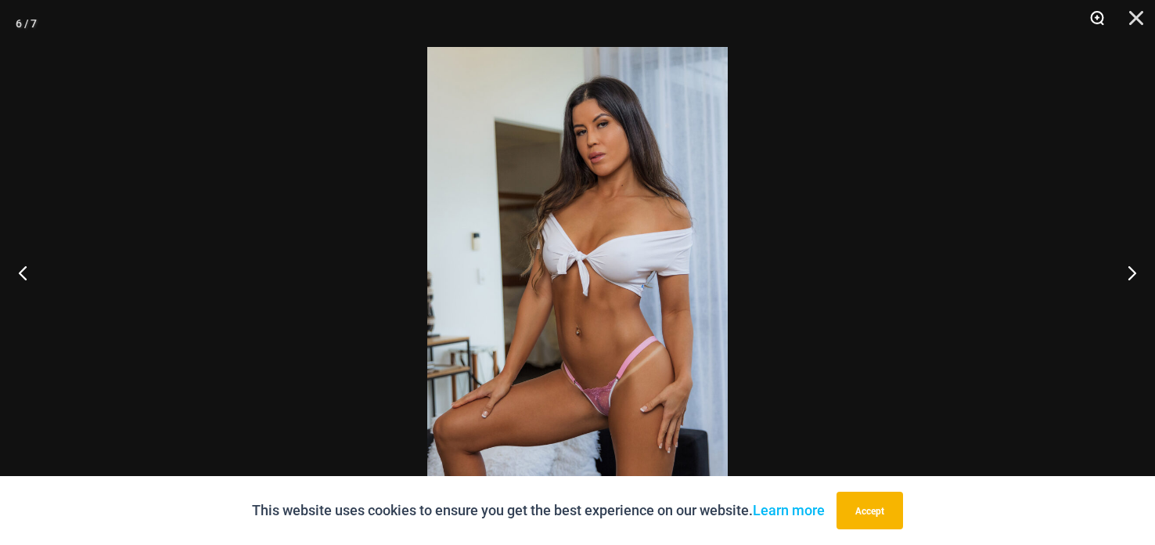
click at [1089, 23] on button "Zoom" at bounding box center [1091, 23] width 39 height 47
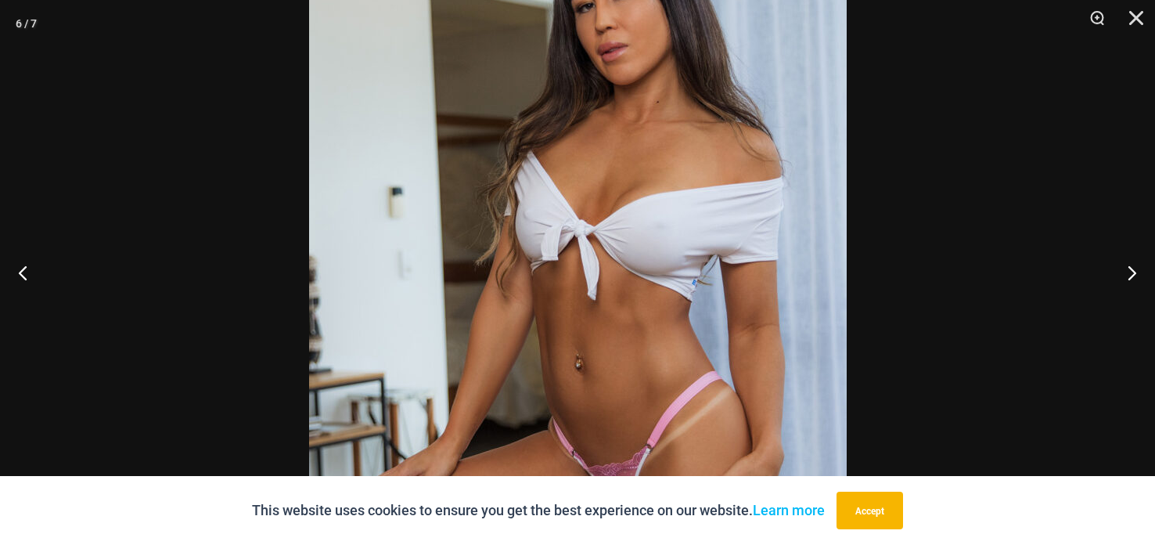
click at [739, 191] on img at bounding box center [578, 257] width 538 height 806
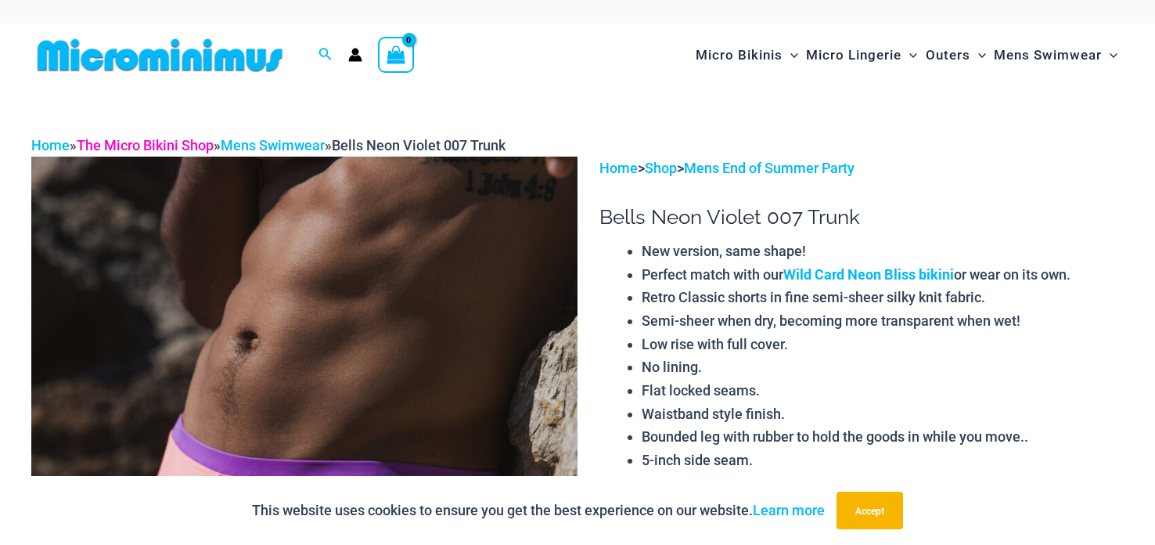
click at [138, 139] on link "The Micro Bikini Shop" at bounding box center [145, 145] width 137 height 16
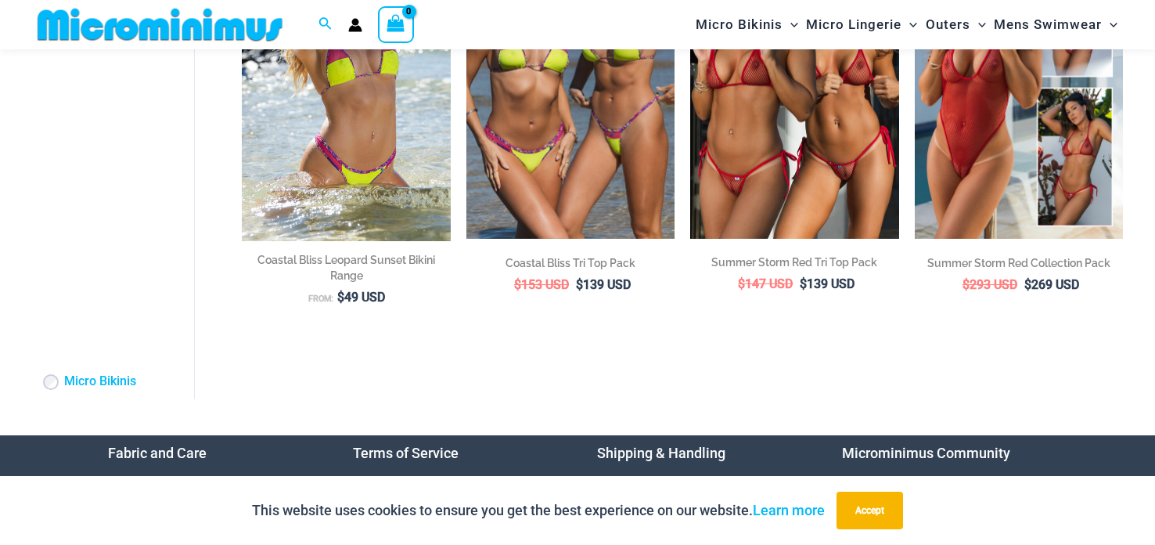
scroll to position [3256, 0]
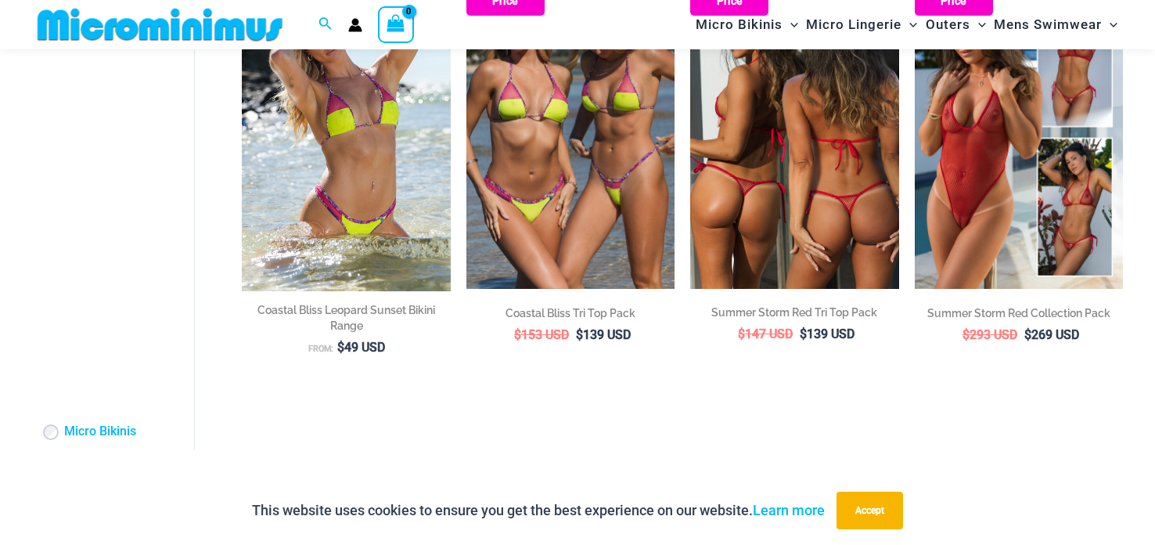
click at [795, 219] on img at bounding box center [794, 133] width 208 height 313
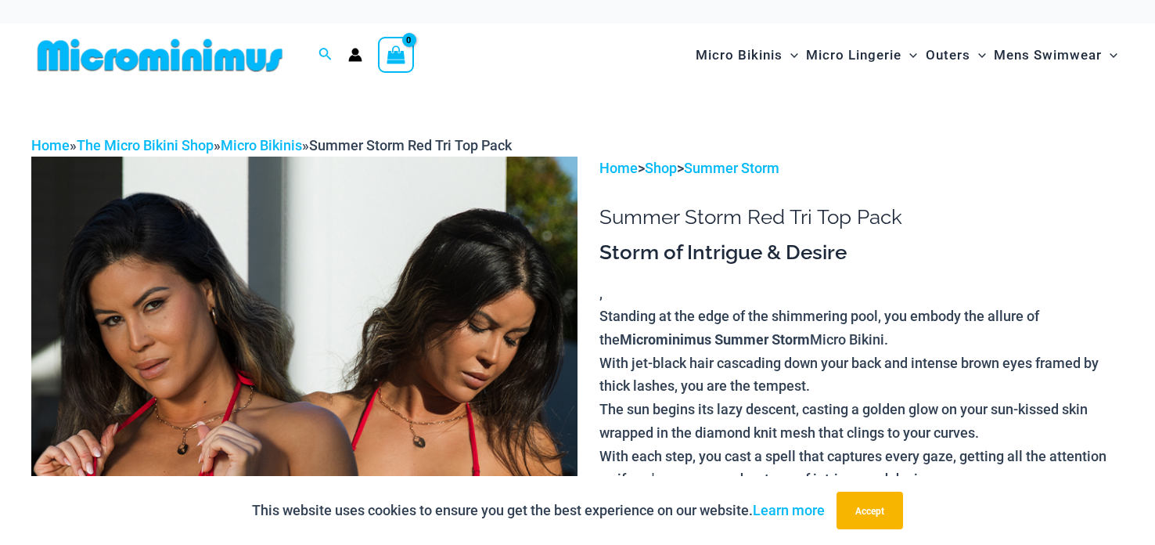
drag, startPoint x: 783, startPoint y: 328, endPoint x: 1153, endPoint y: 9, distance: 488.3
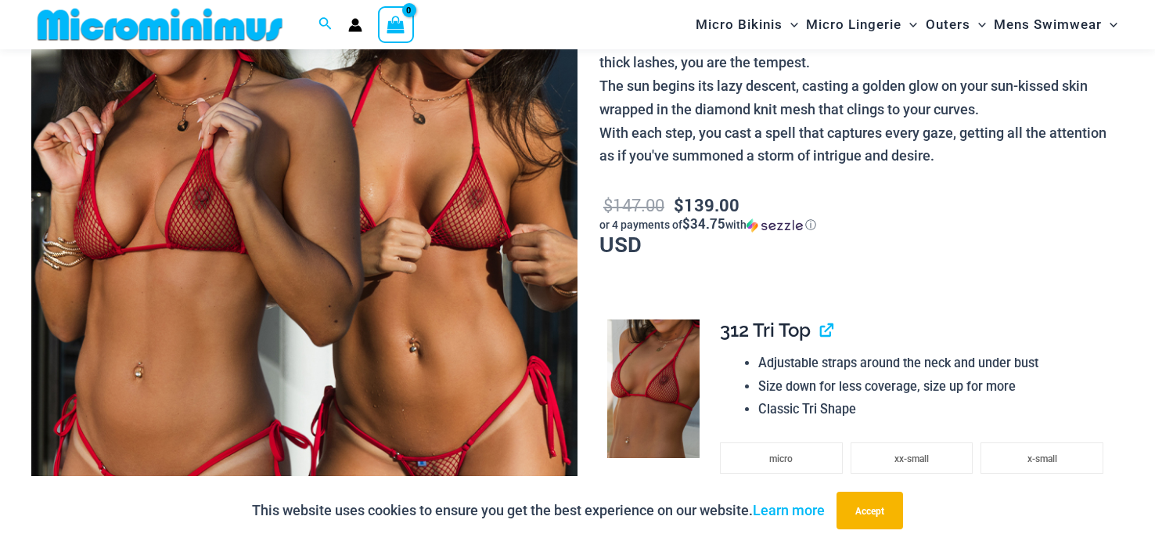
scroll to position [316, 0]
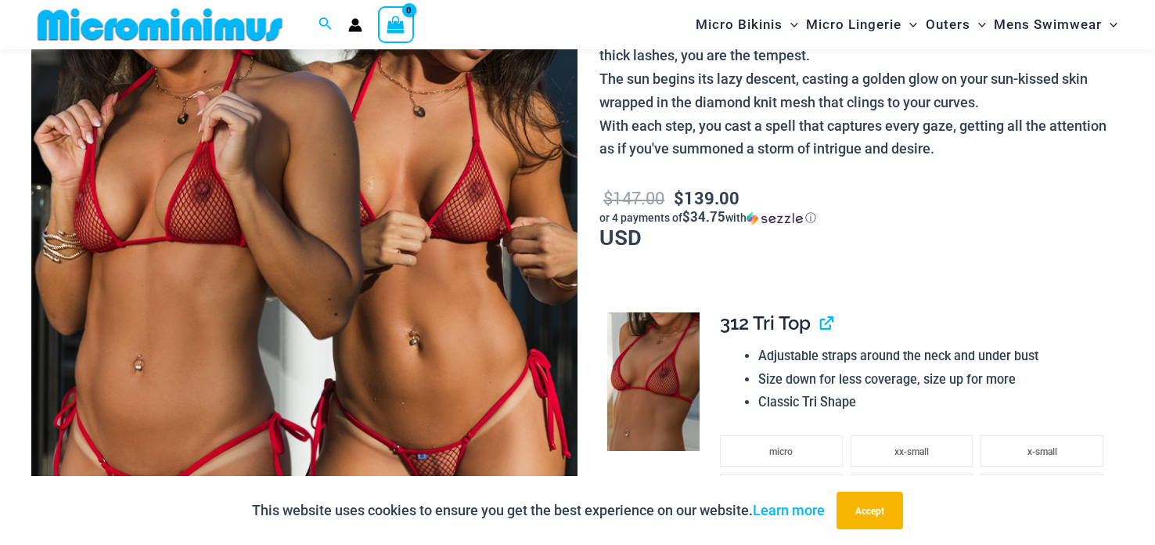
click at [333, 275] on img at bounding box center [304, 235] width 546 height 819
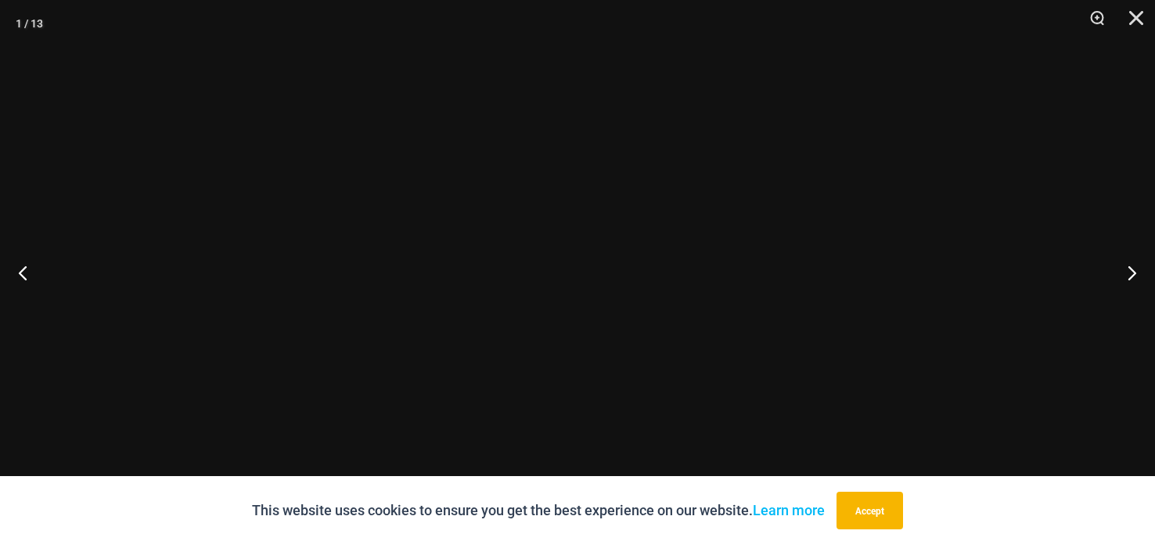
click at [333, 275] on div at bounding box center [577, 272] width 1155 height 545
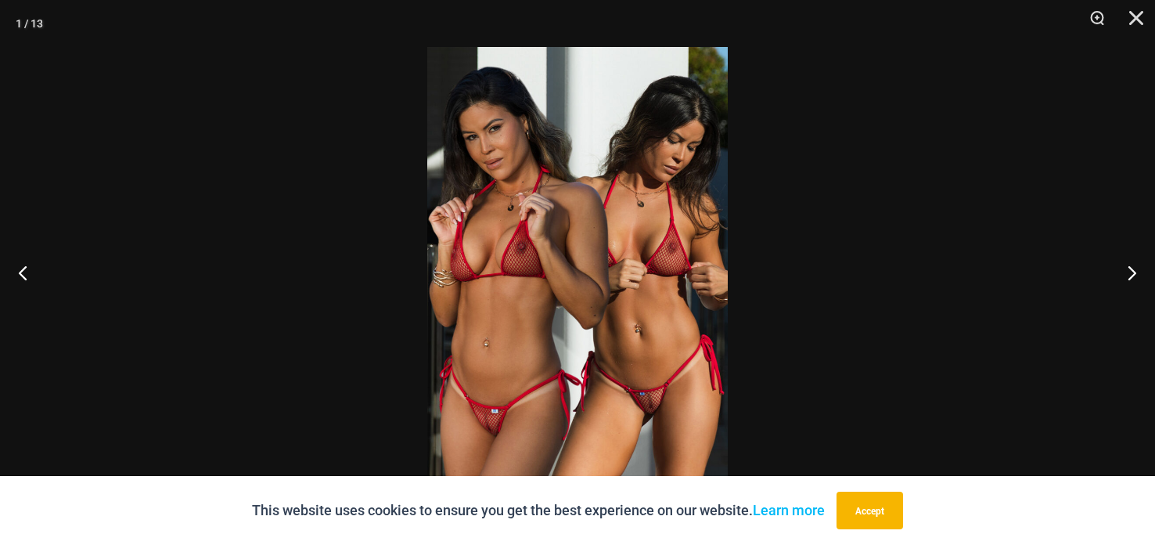
click at [333, 275] on div at bounding box center [577, 272] width 1155 height 545
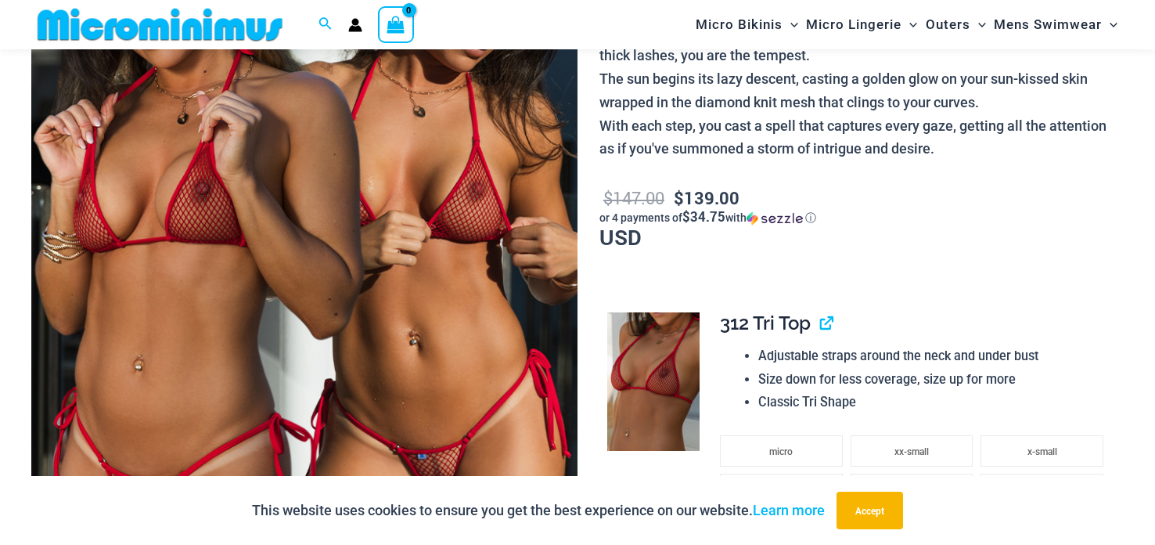
click at [335, 273] on img at bounding box center [304, 235] width 546 height 819
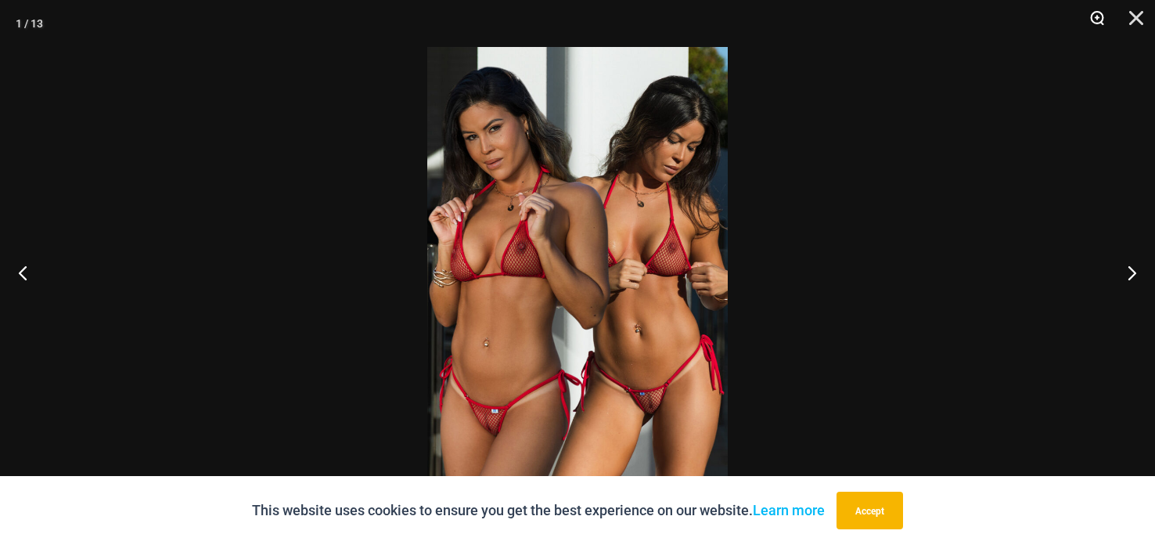
click at [1100, 21] on button "Zoom" at bounding box center [1091, 23] width 39 height 47
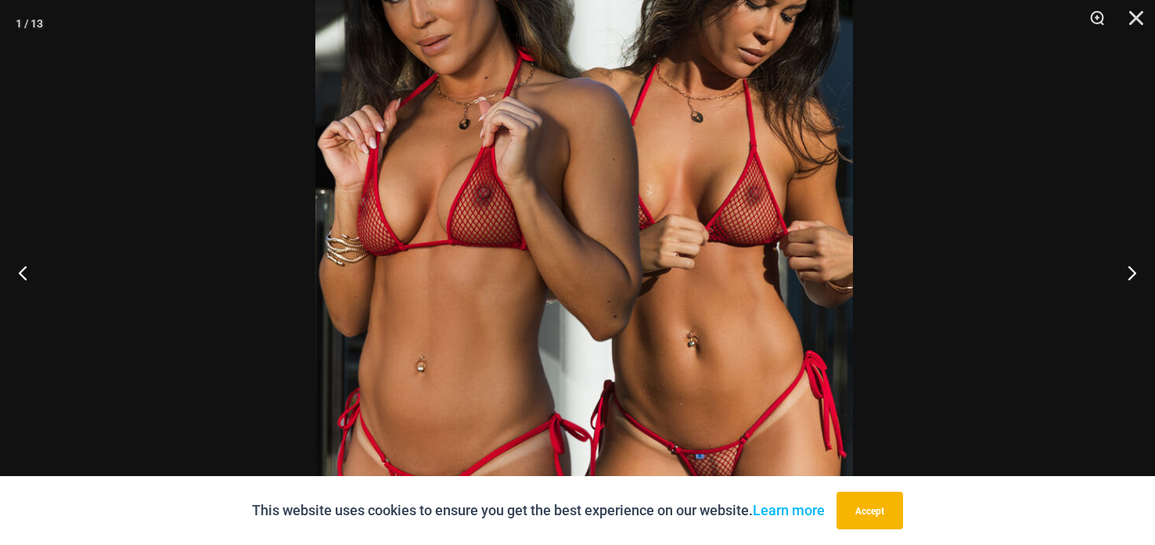
click at [774, 155] on img at bounding box center [584, 239] width 538 height 806
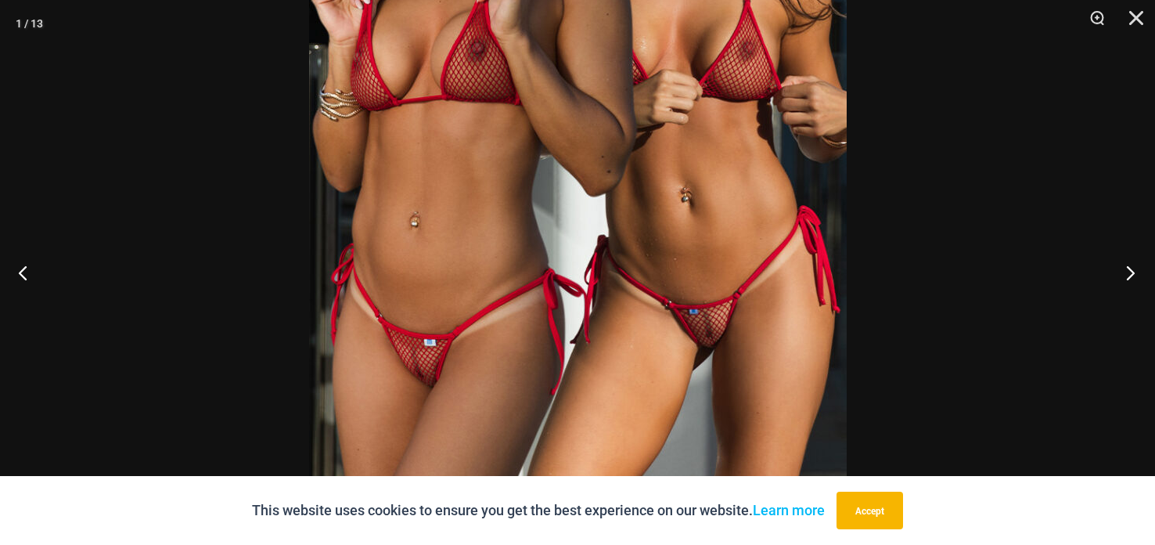
click at [1122, 278] on button "Next" at bounding box center [1125, 272] width 59 height 78
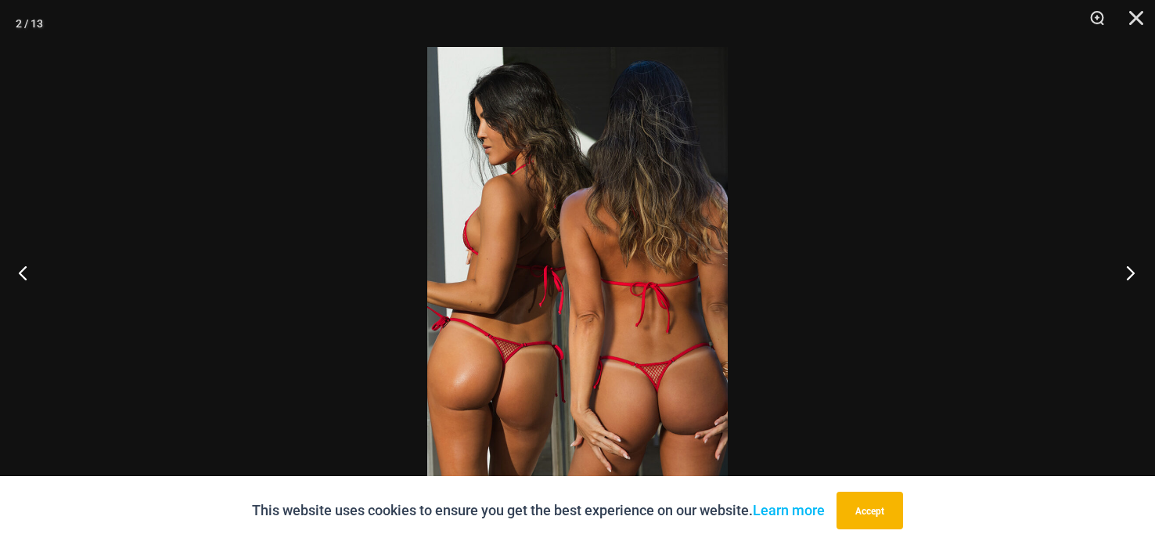
click at [1125, 264] on button "Next" at bounding box center [1125, 272] width 59 height 78
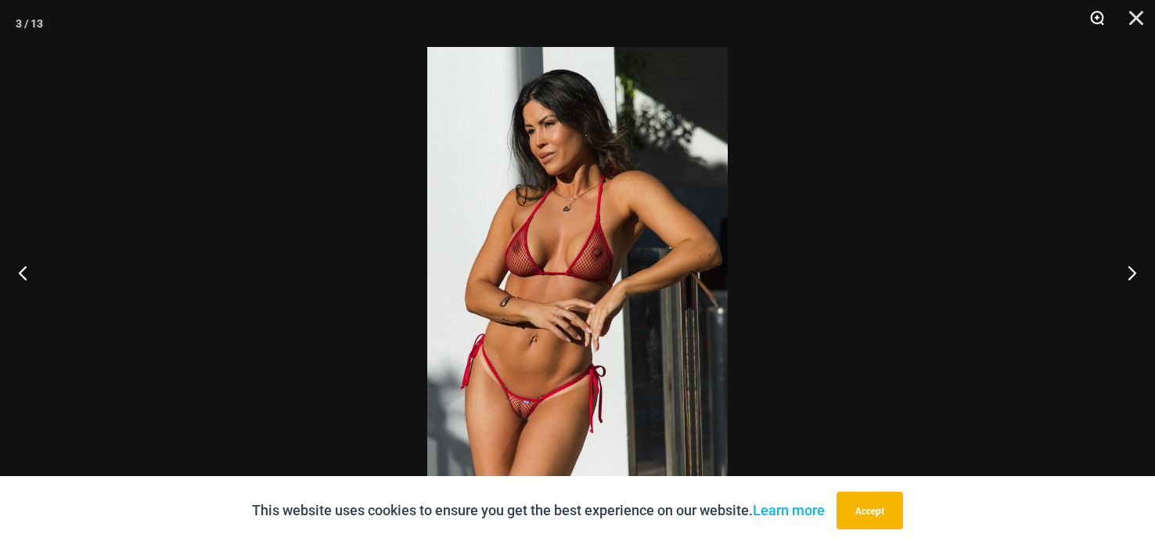
click at [1088, 10] on button "Zoom" at bounding box center [1091, 23] width 39 height 47
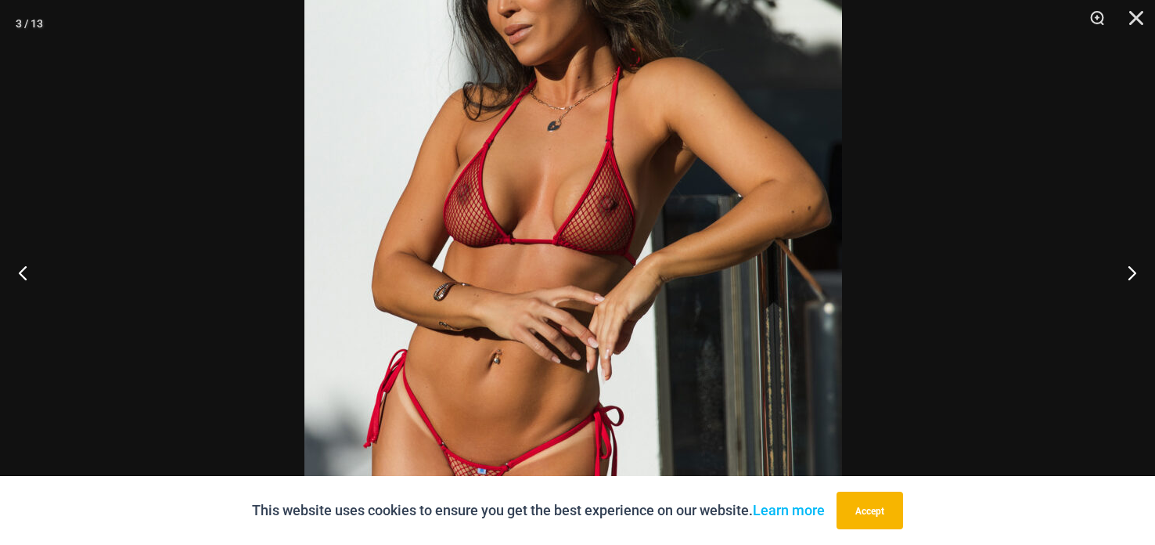
click at [769, 131] on img at bounding box center [573, 239] width 538 height 806
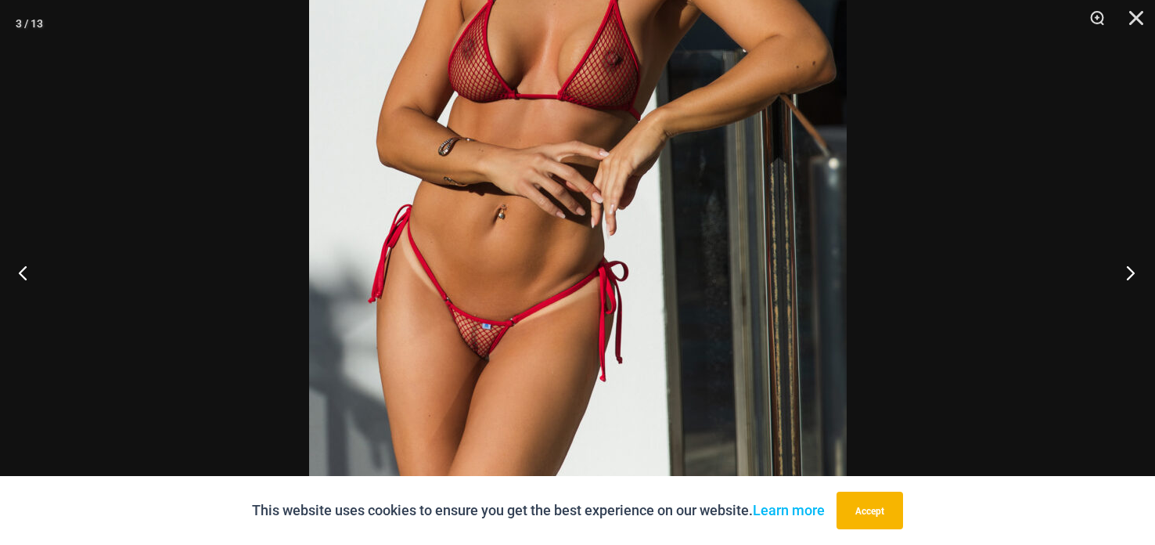
click at [1133, 279] on button "Next" at bounding box center [1125, 272] width 59 height 78
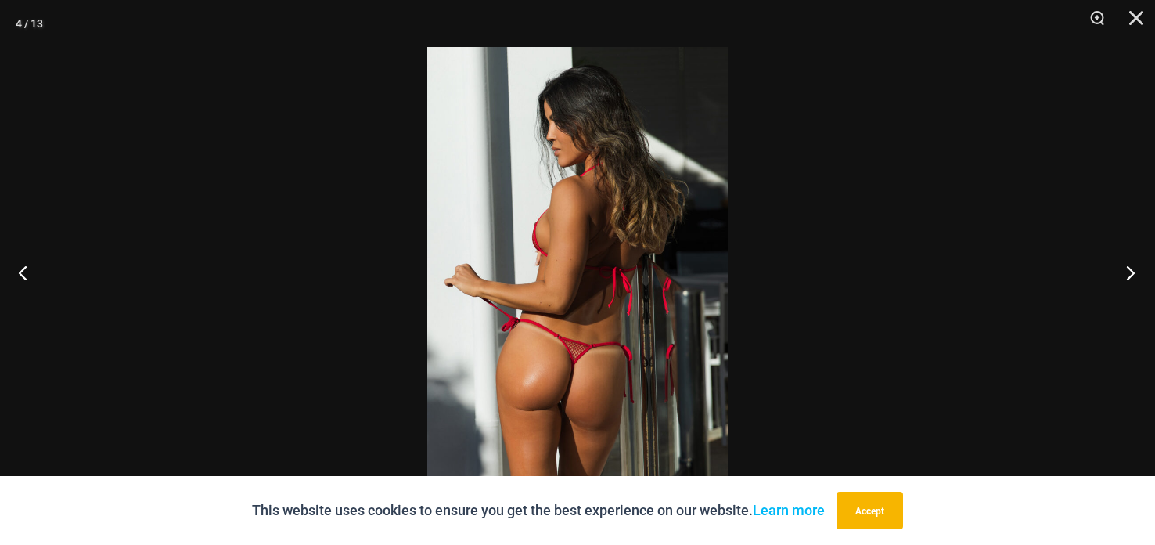
click at [1129, 268] on button "Next" at bounding box center [1125, 272] width 59 height 78
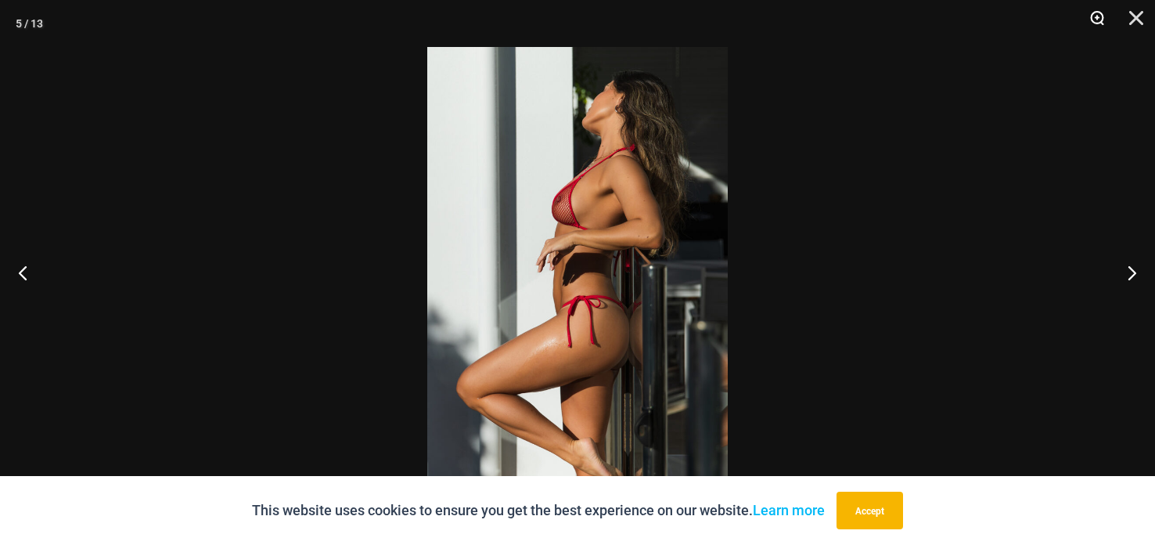
click at [1097, 24] on button "Zoom" at bounding box center [1091, 23] width 39 height 47
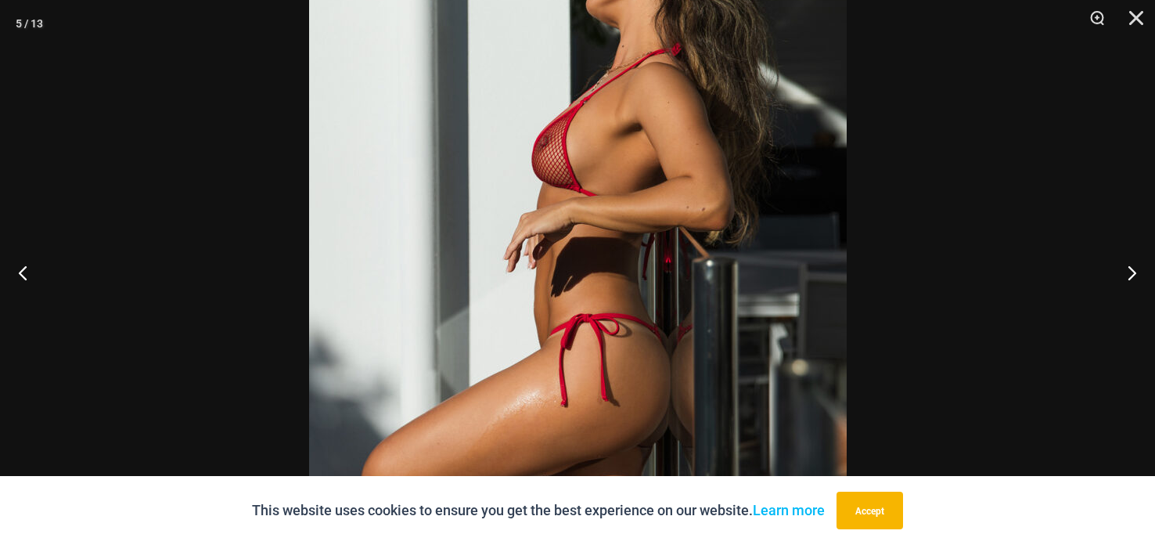
click at [754, 139] on img at bounding box center [578, 272] width 538 height 806
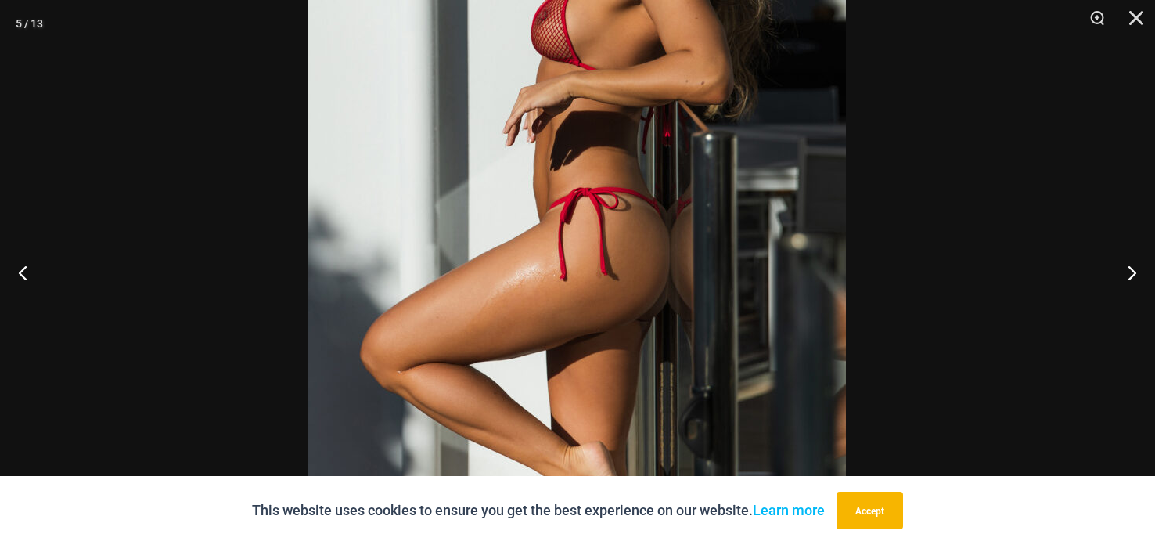
click at [751, 206] on img at bounding box center [577, 146] width 538 height 806
click at [751, 207] on img at bounding box center [578, 146] width 538 height 806
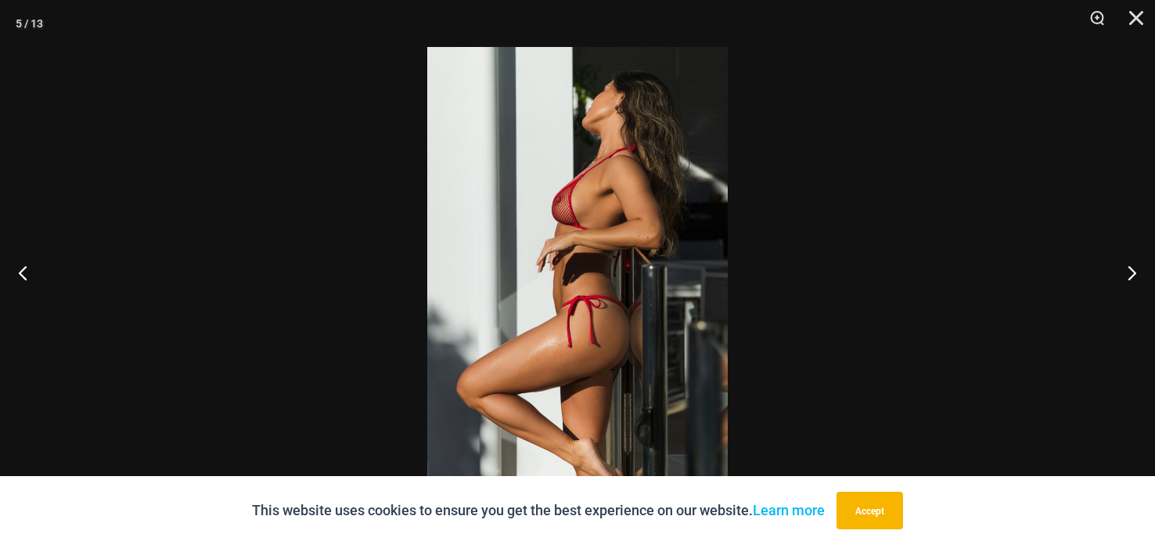
click at [752, 212] on div at bounding box center [577, 272] width 1155 height 545
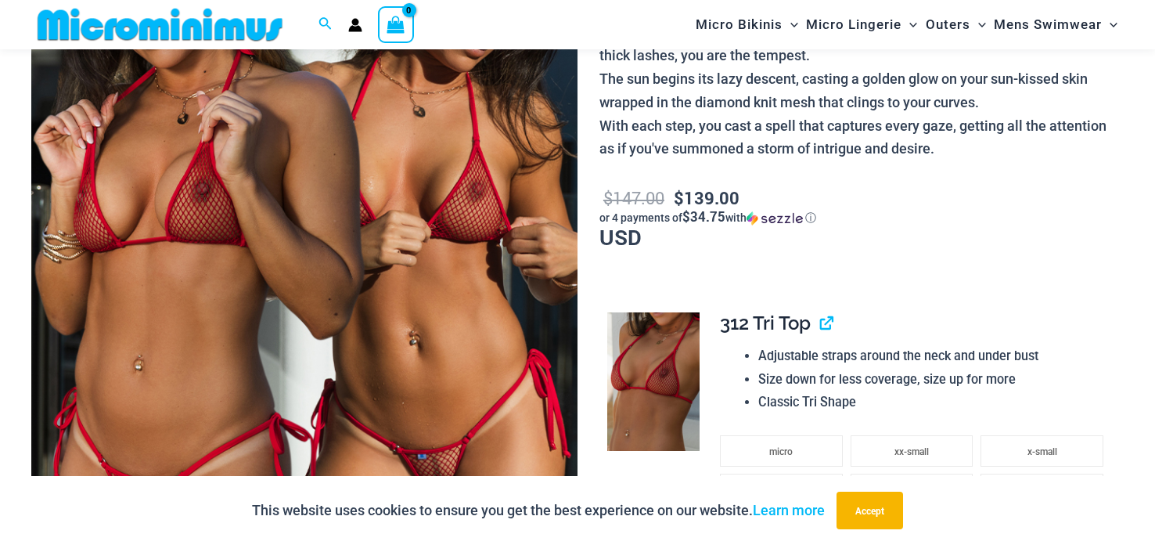
drag, startPoint x: 759, startPoint y: 215, endPoint x: 761, endPoint y: 225, distance: 9.7
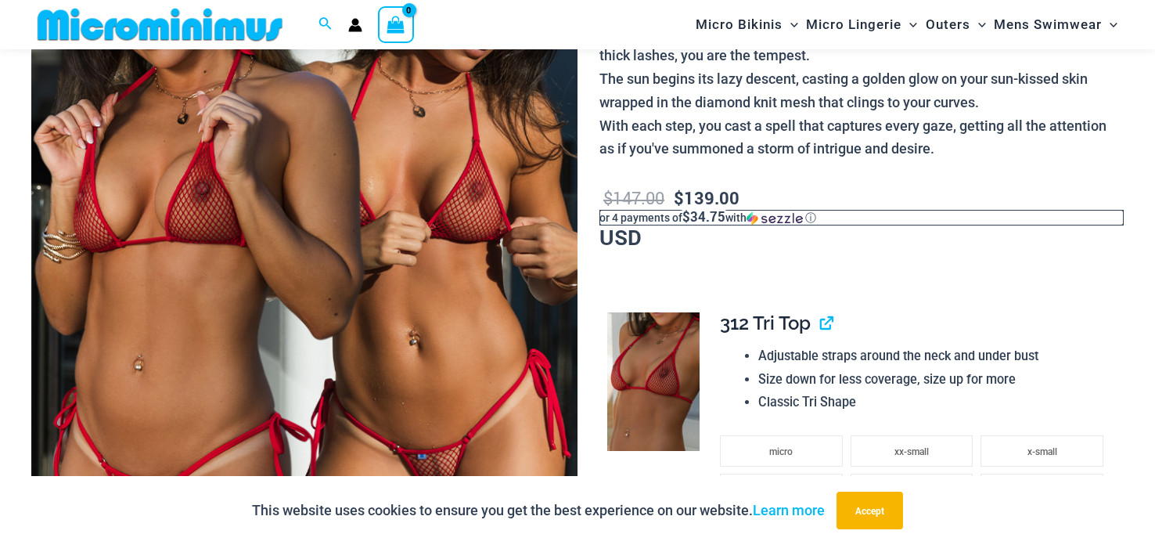
click at [761, 225] on img at bounding box center [775, 218] width 56 height 14
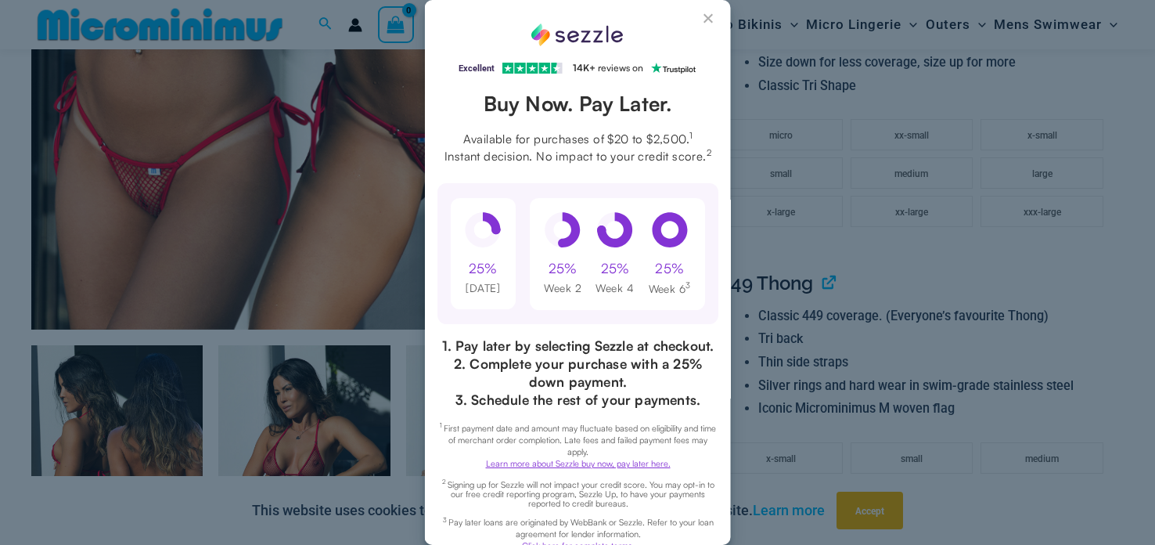
click at [713, 17] on button "Close Sezzle Modal" at bounding box center [709, 22] width 19 height 19
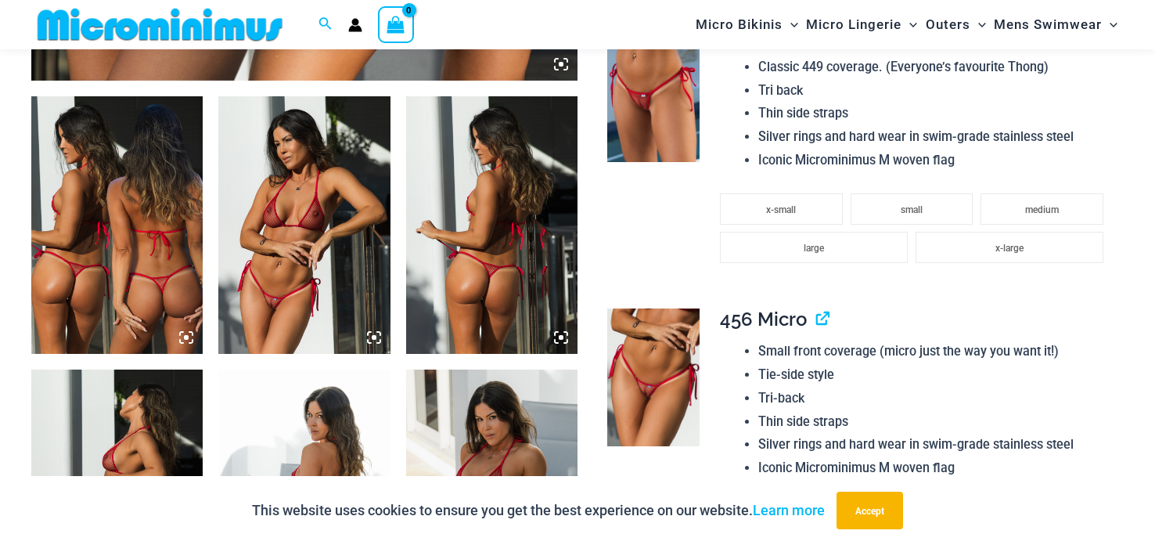
scroll to position [888, 0]
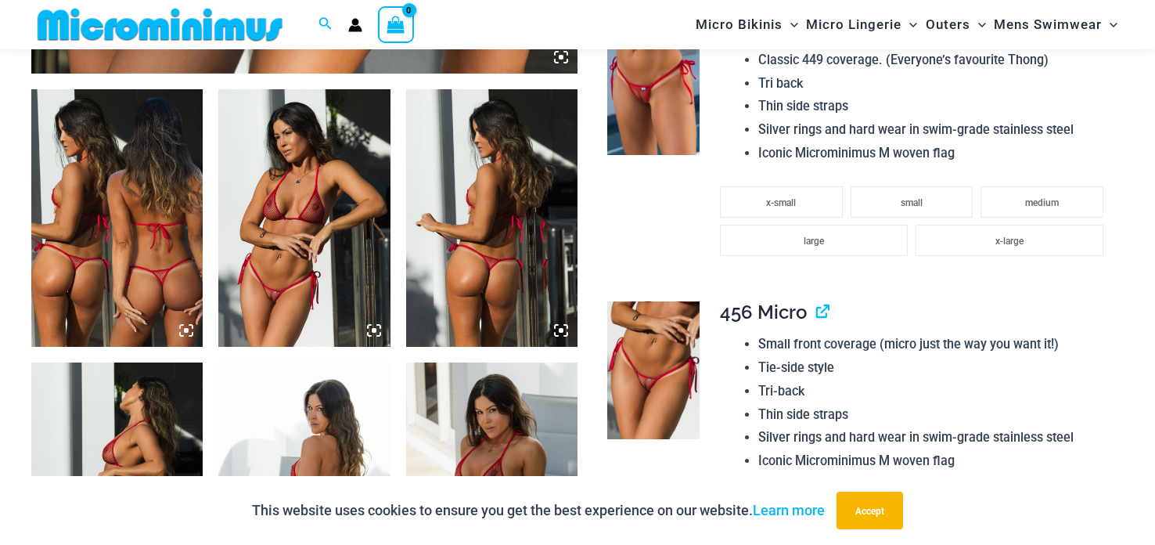
click at [693, 85] on img at bounding box center [653, 85] width 92 height 139
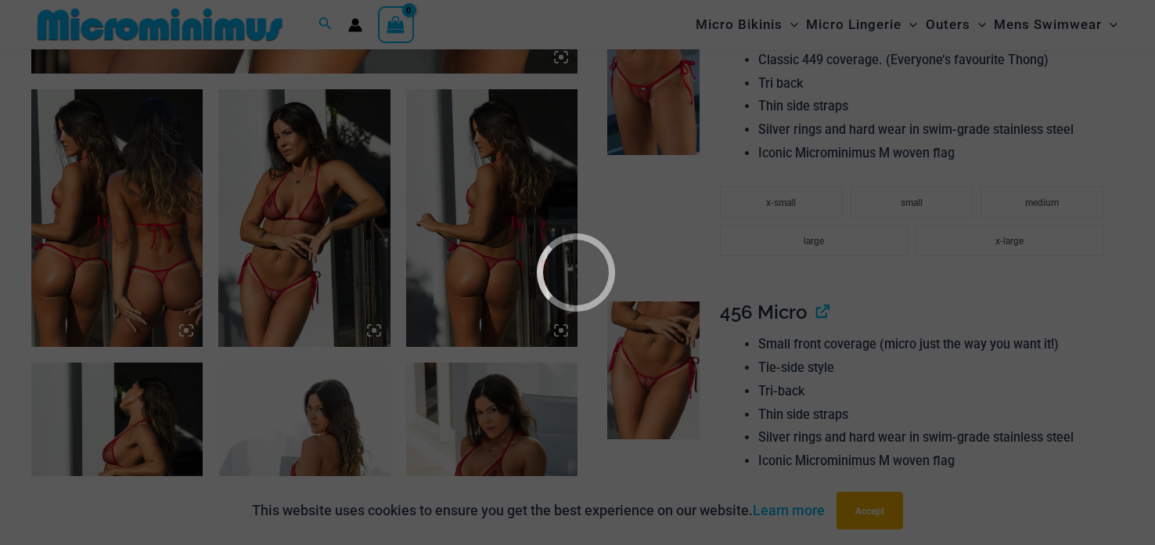
click at [693, 85] on div at bounding box center [577, 272] width 1155 height 545
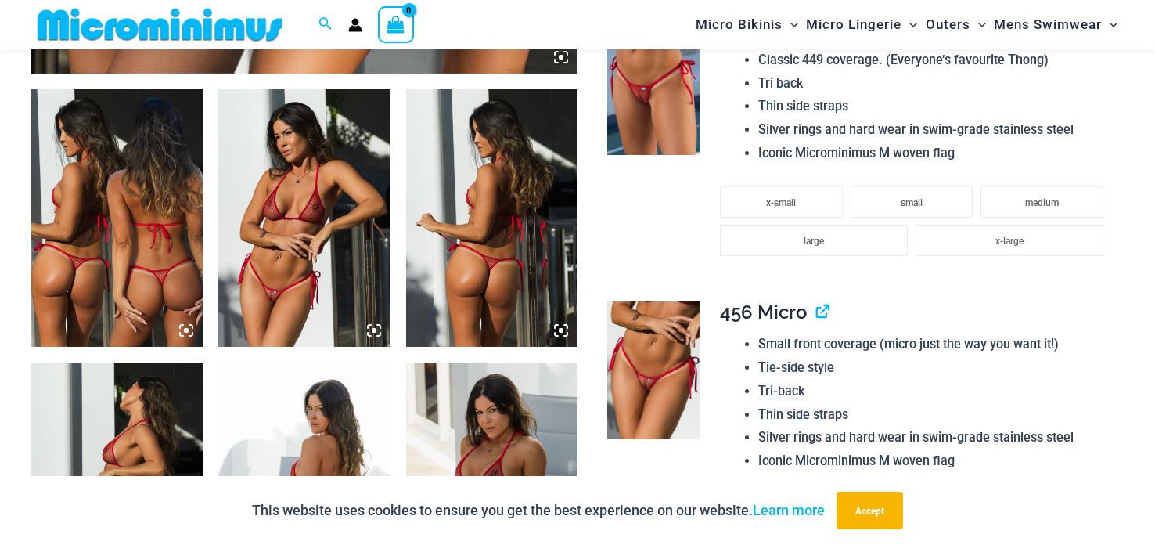
click at [694, 84] on img at bounding box center [653, 85] width 92 height 139
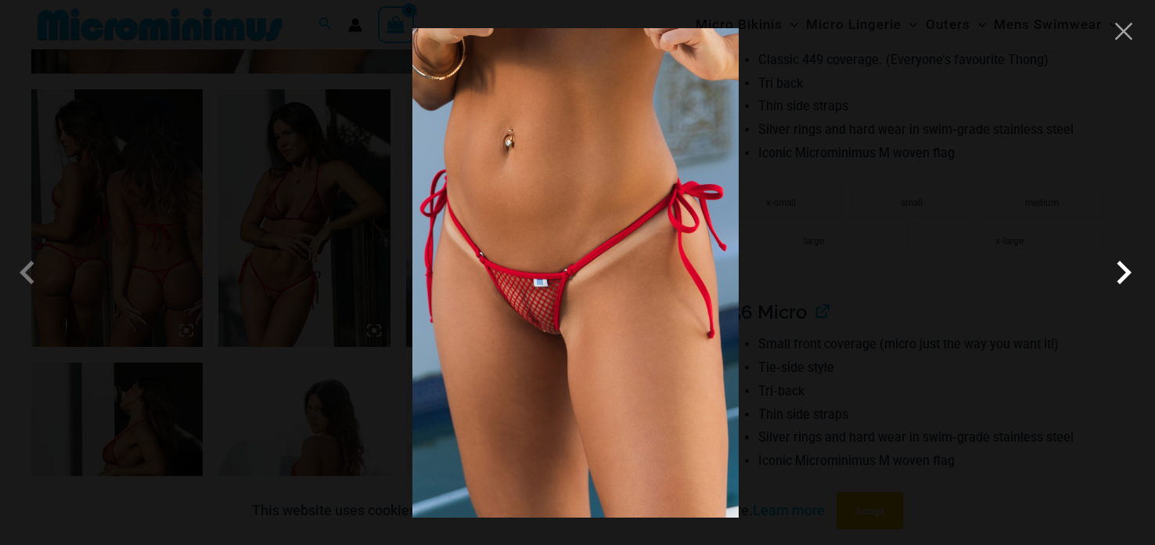
click at [1130, 269] on span at bounding box center [1123, 272] width 47 height 47
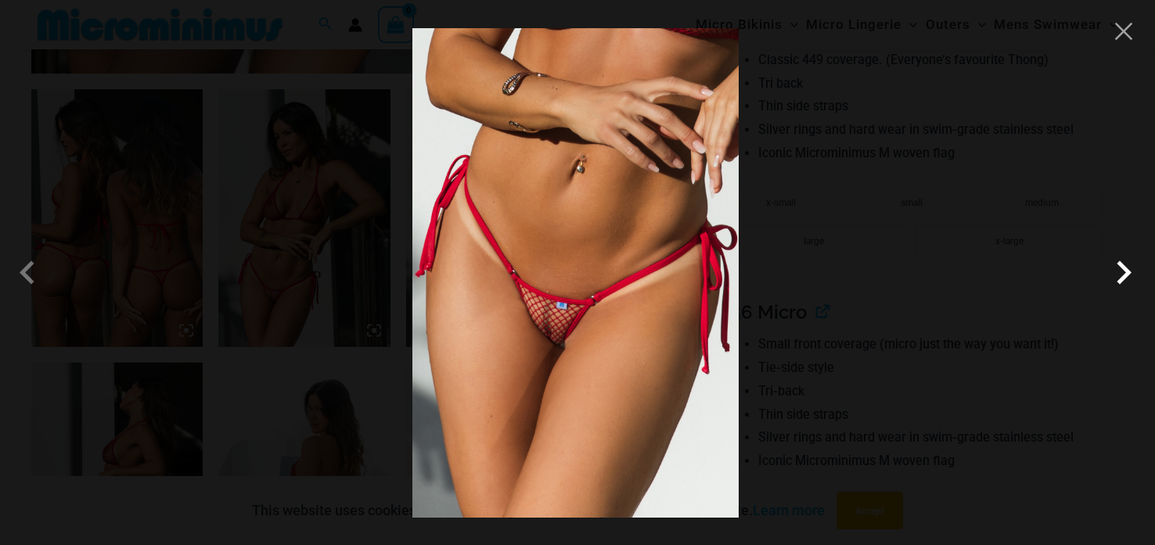
click at [1113, 262] on span at bounding box center [1123, 272] width 47 height 47
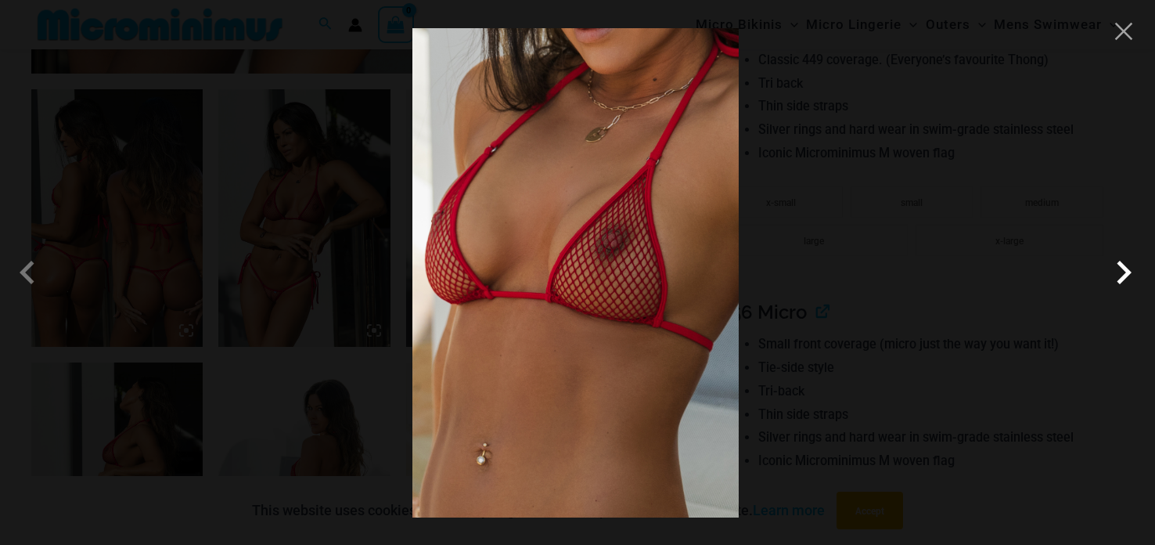
click at [1113, 262] on span at bounding box center [1123, 272] width 47 height 47
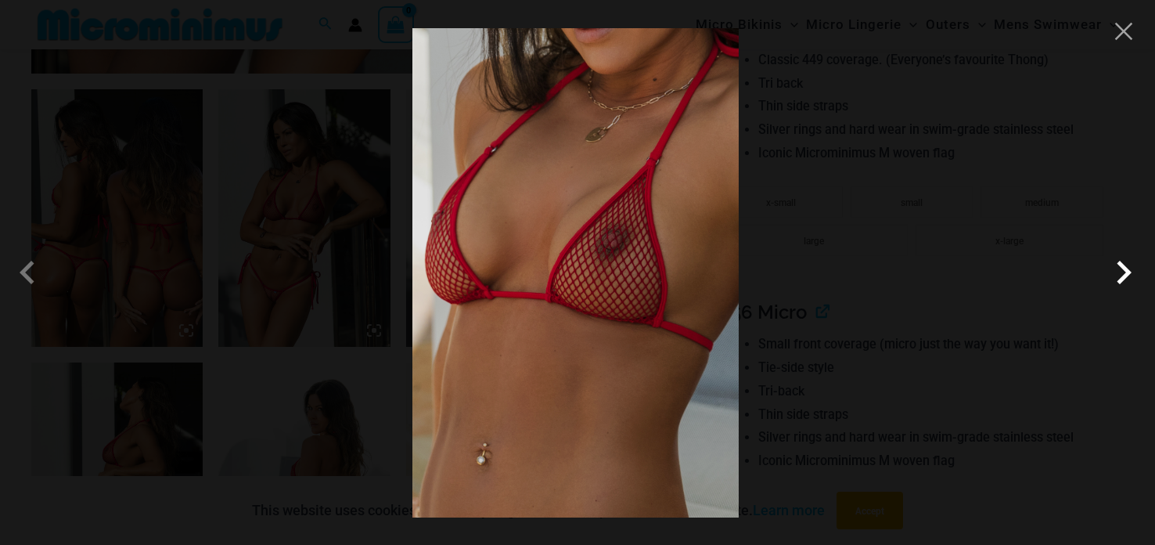
click at [1113, 262] on span at bounding box center [1123, 272] width 47 height 47
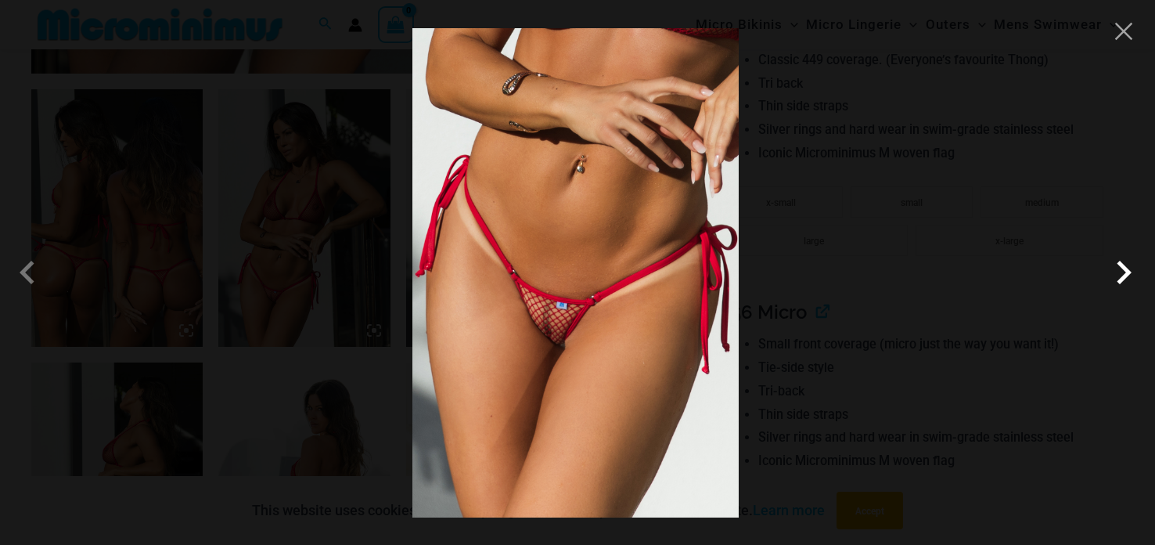
click at [1112, 263] on span at bounding box center [1123, 272] width 47 height 47
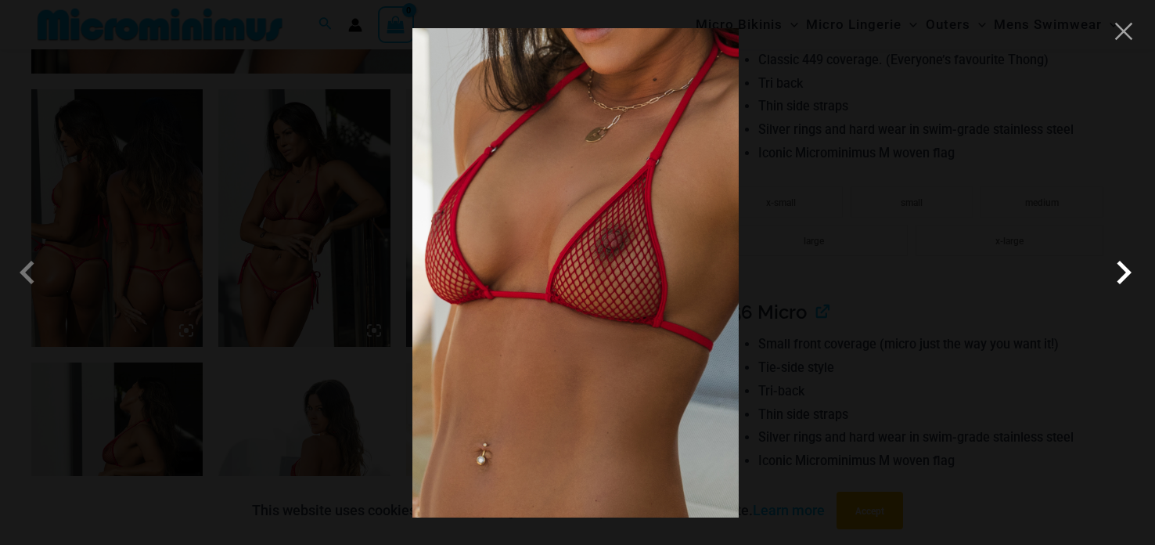
click at [1112, 264] on span at bounding box center [1123, 272] width 47 height 47
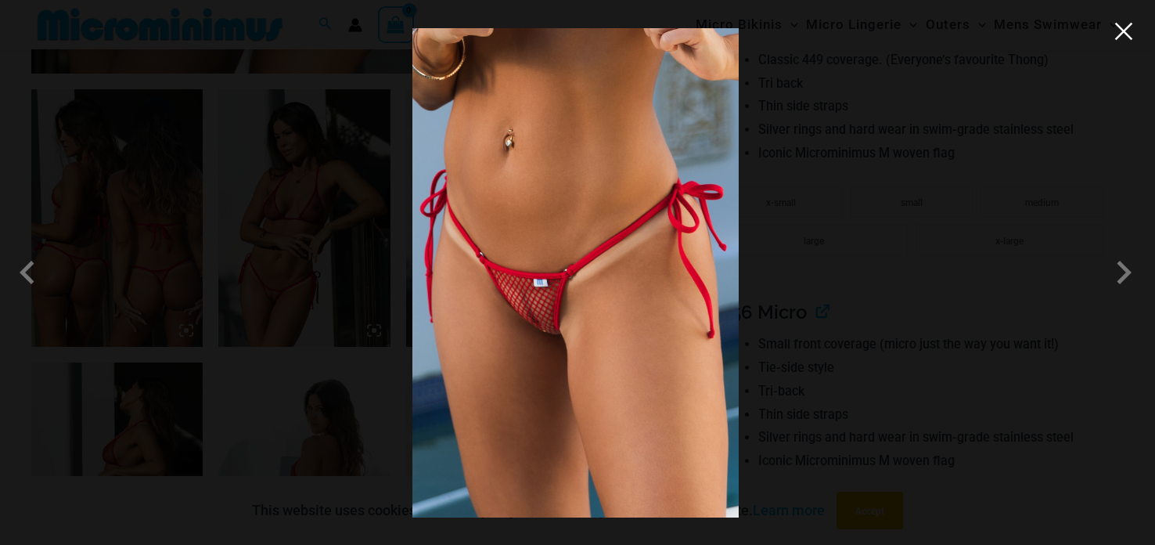
click at [1128, 39] on button "Close" at bounding box center [1123, 31] width 23 height 23
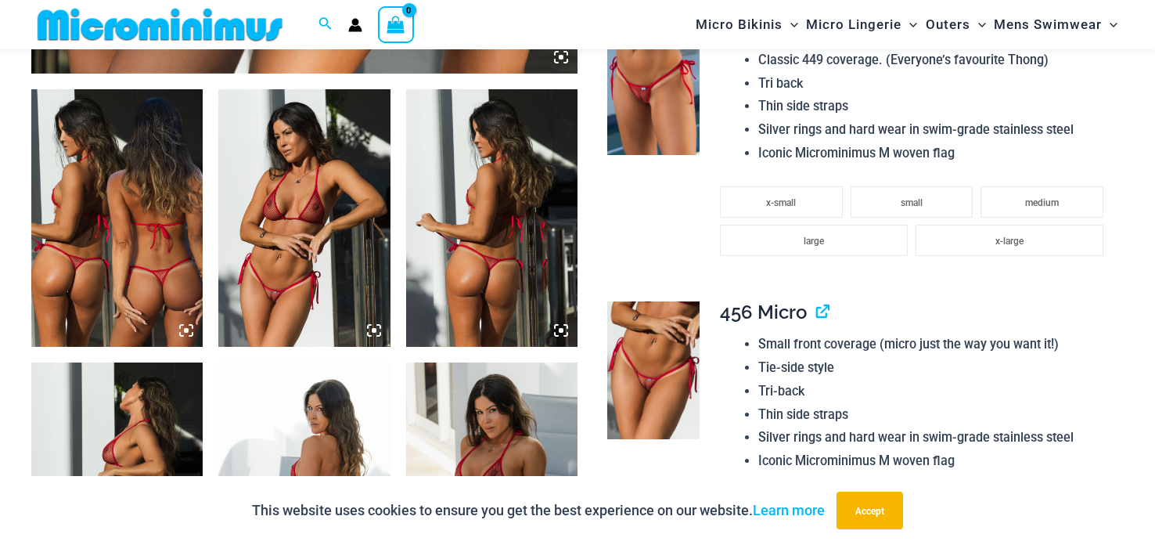
drag, startPoint x: 1021, startPoint y: 83, endPoint x: 838, endPoint y: 176, distance: 205.4
